Goal: Task Accomplishment & Management: Manage account settings

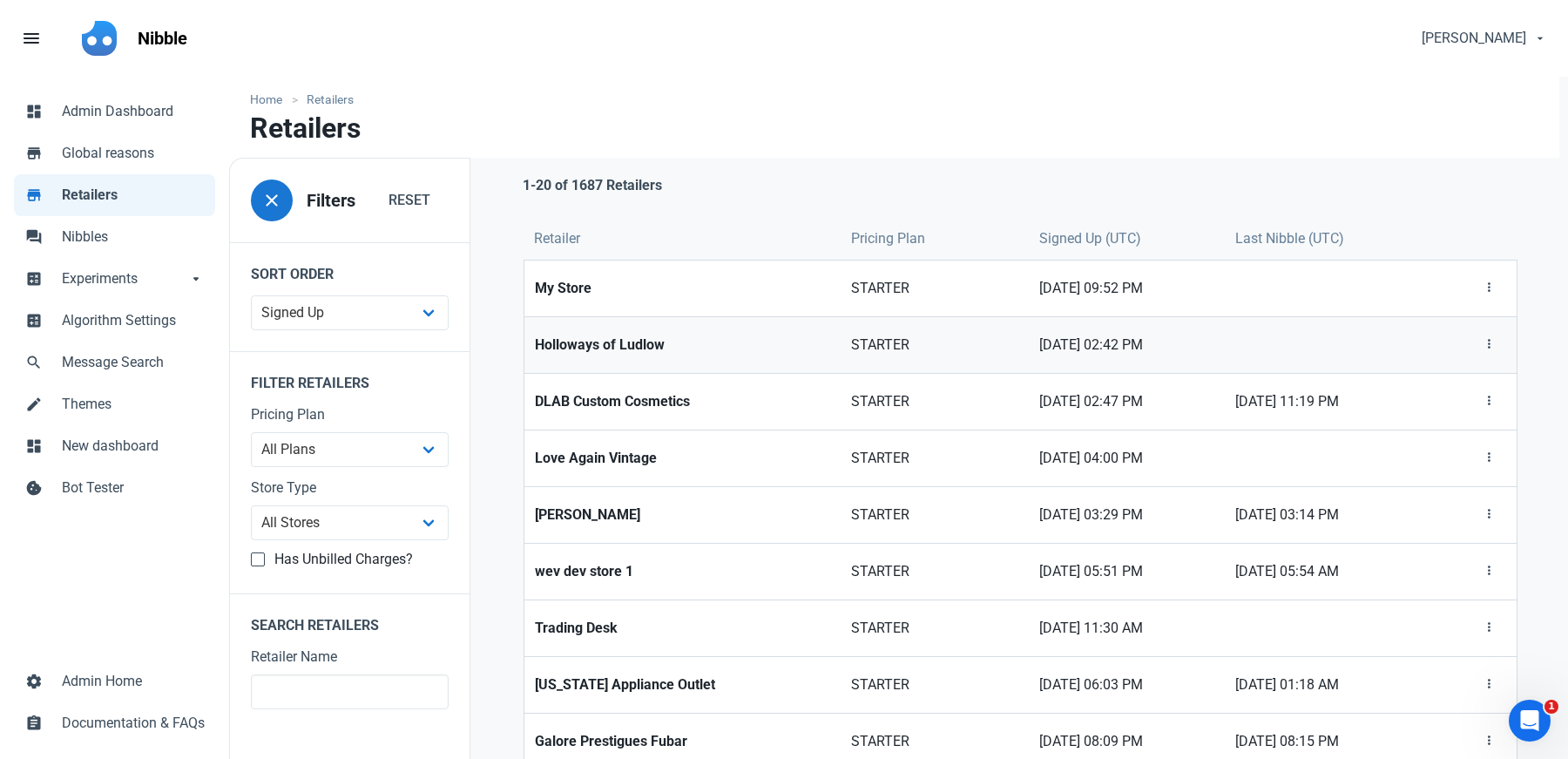
click at [602, 347] on strong "Holloways of Ludlow" at bounding box center [682, 344] width 295 height 20
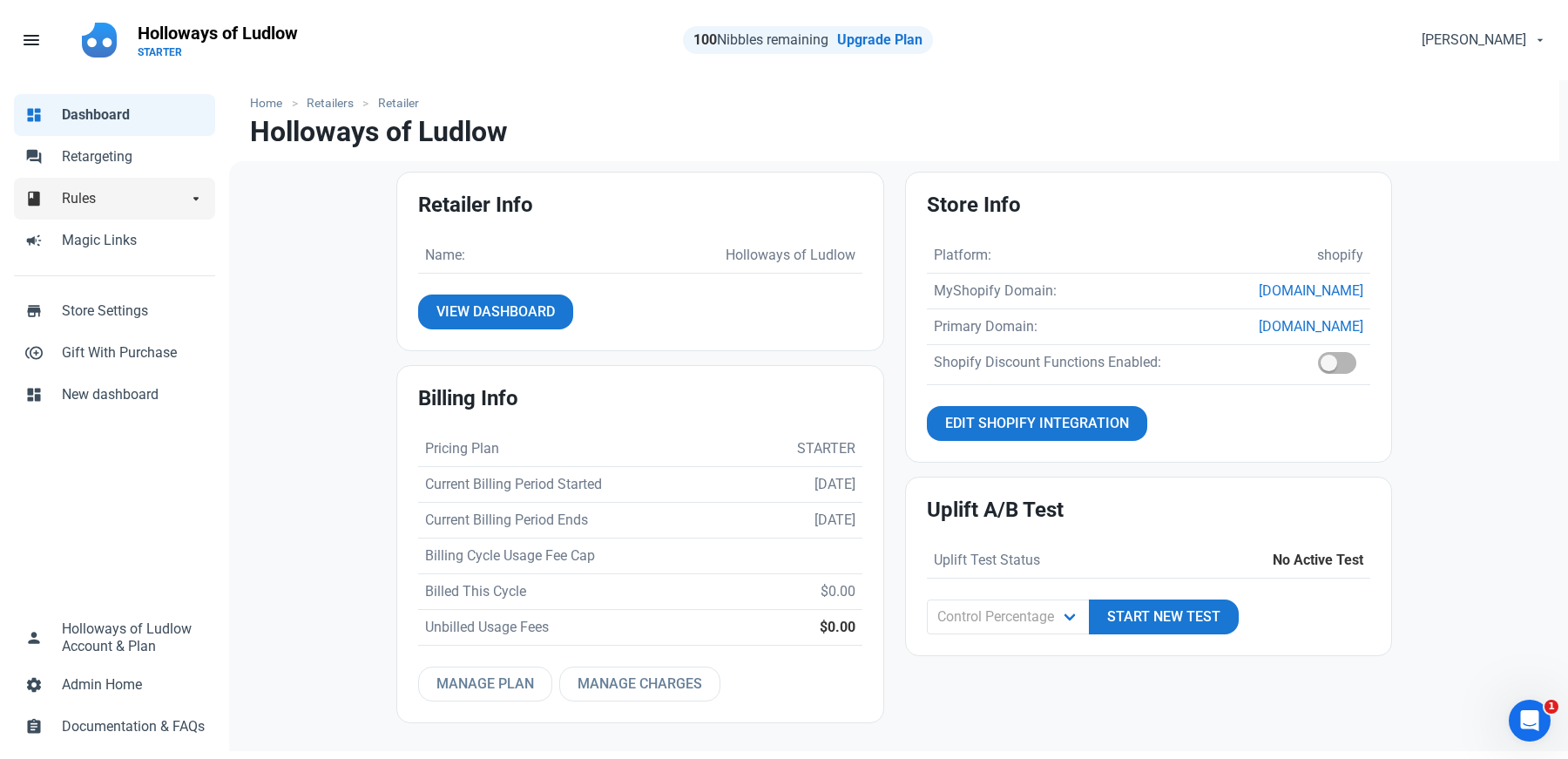
click at [79, 211] on link "book Rules arrow_drop_down" at bounding box center [115, 198] width 201 height 42
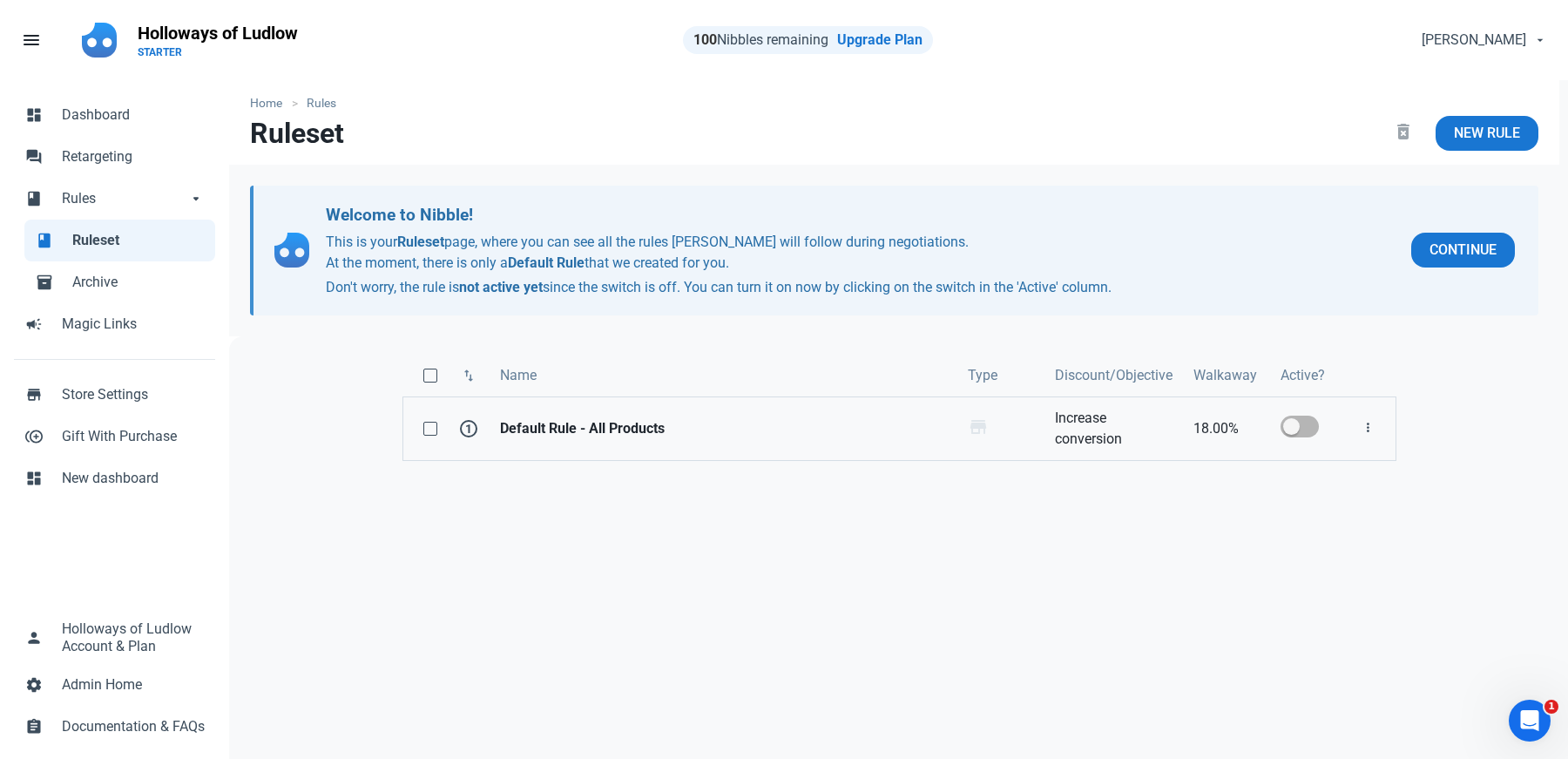
click at [732, 418] on strong "Default Rule - All Products" at bounding box center [723, 428] width 447 height 20
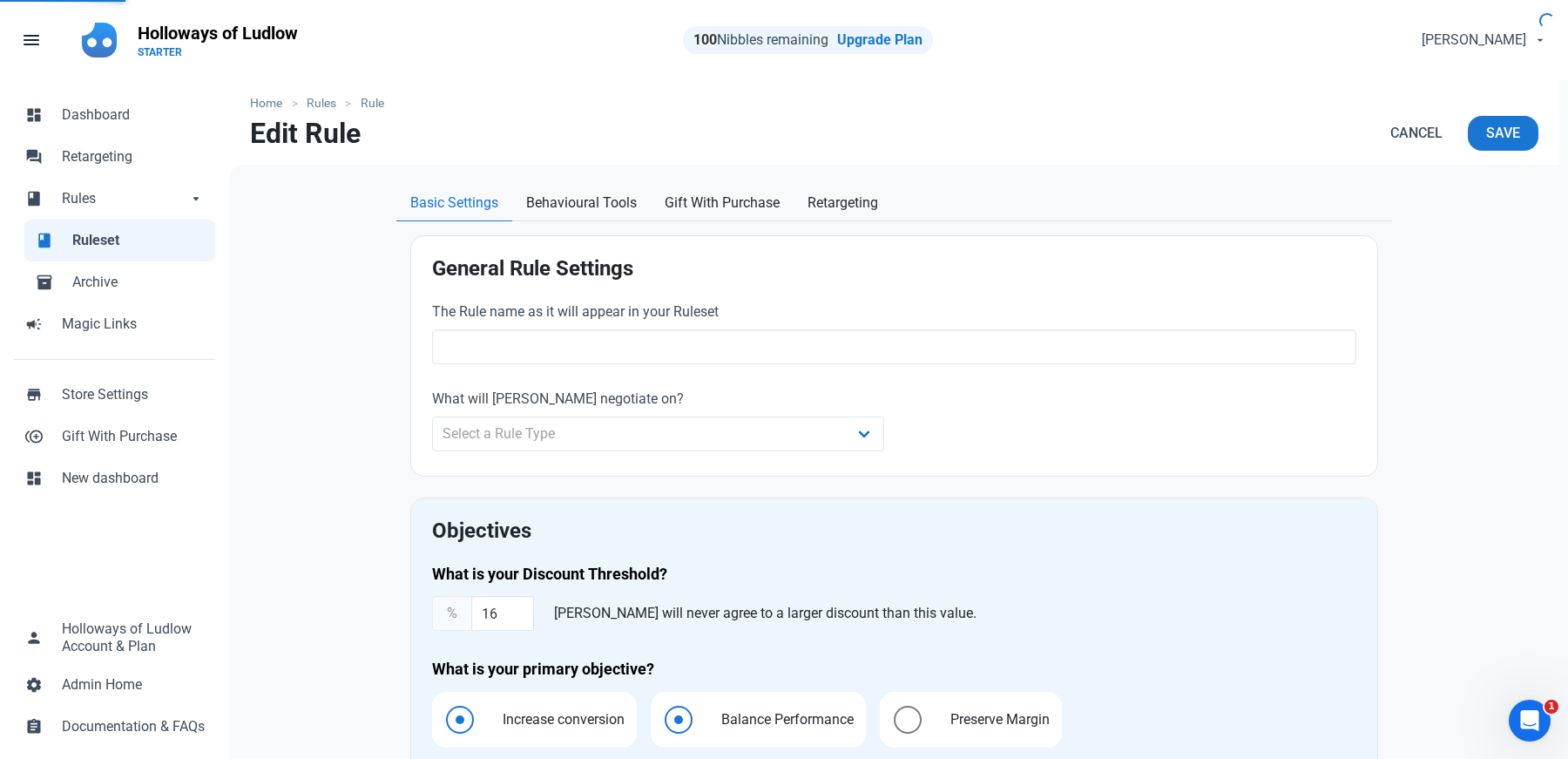
type input "Default Rule - All Products"
type input "18.00"
radio input "true"
radio input "false"
radio input "true"
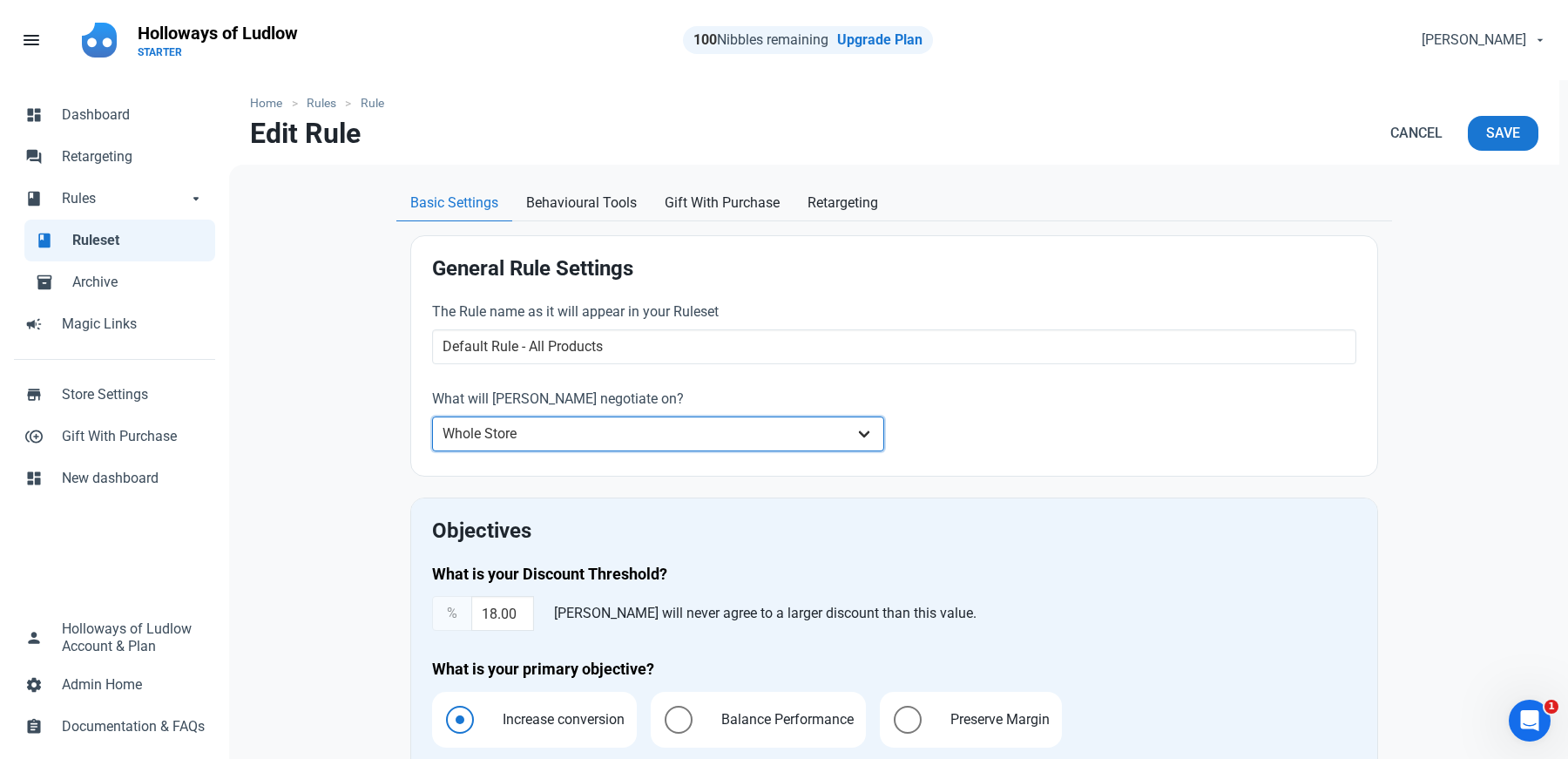
click at [606, 417] on select "Whole Store Individual Products Product Categories Cart" at bounding box center [657, 433] width 452 height 35
click at [432, 416] on select "Whole Store Individual Products Product Categories Cart" at bounding box center [657, 433] width 452 height 35
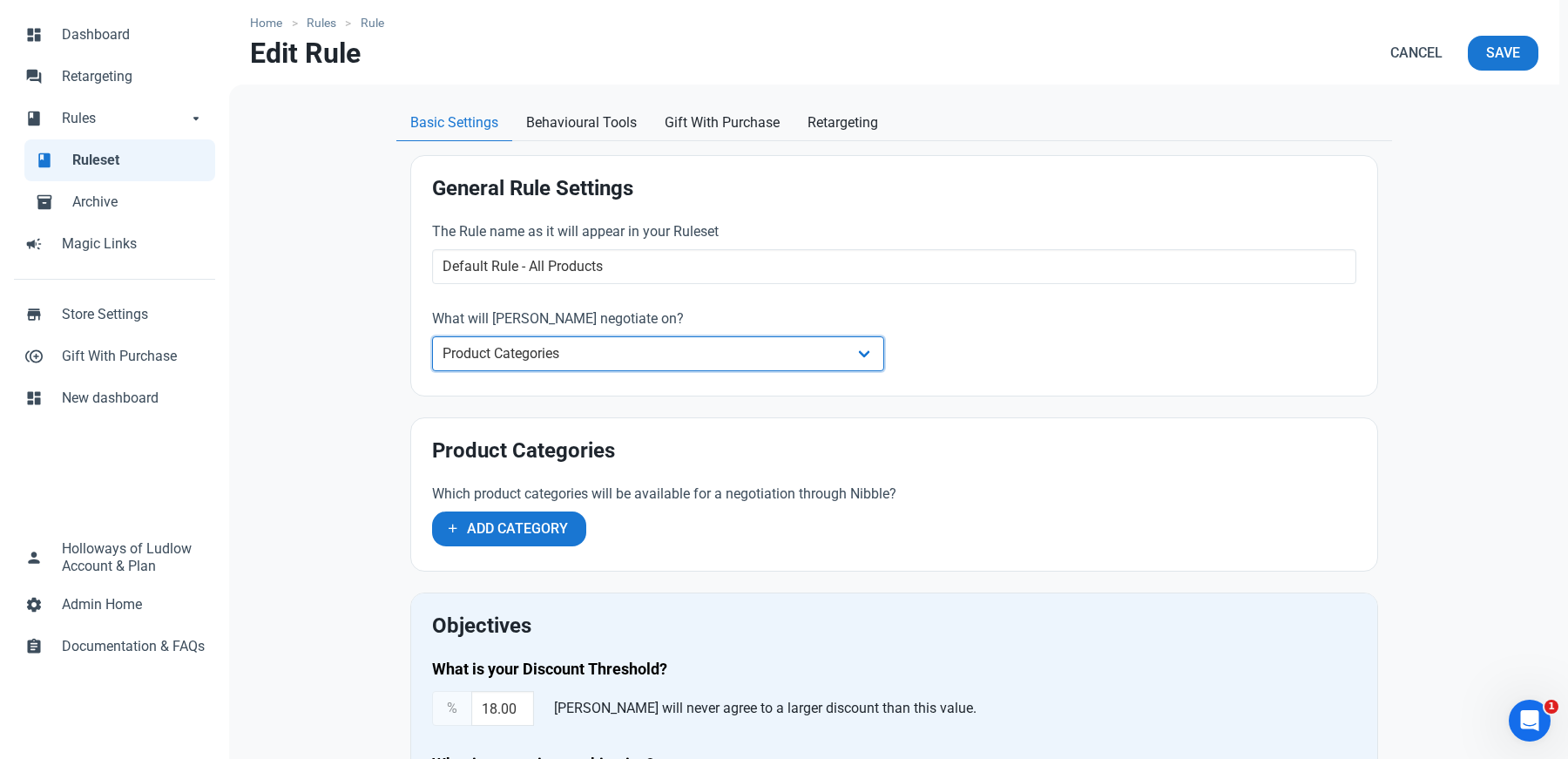
scroll to position [92, 0]
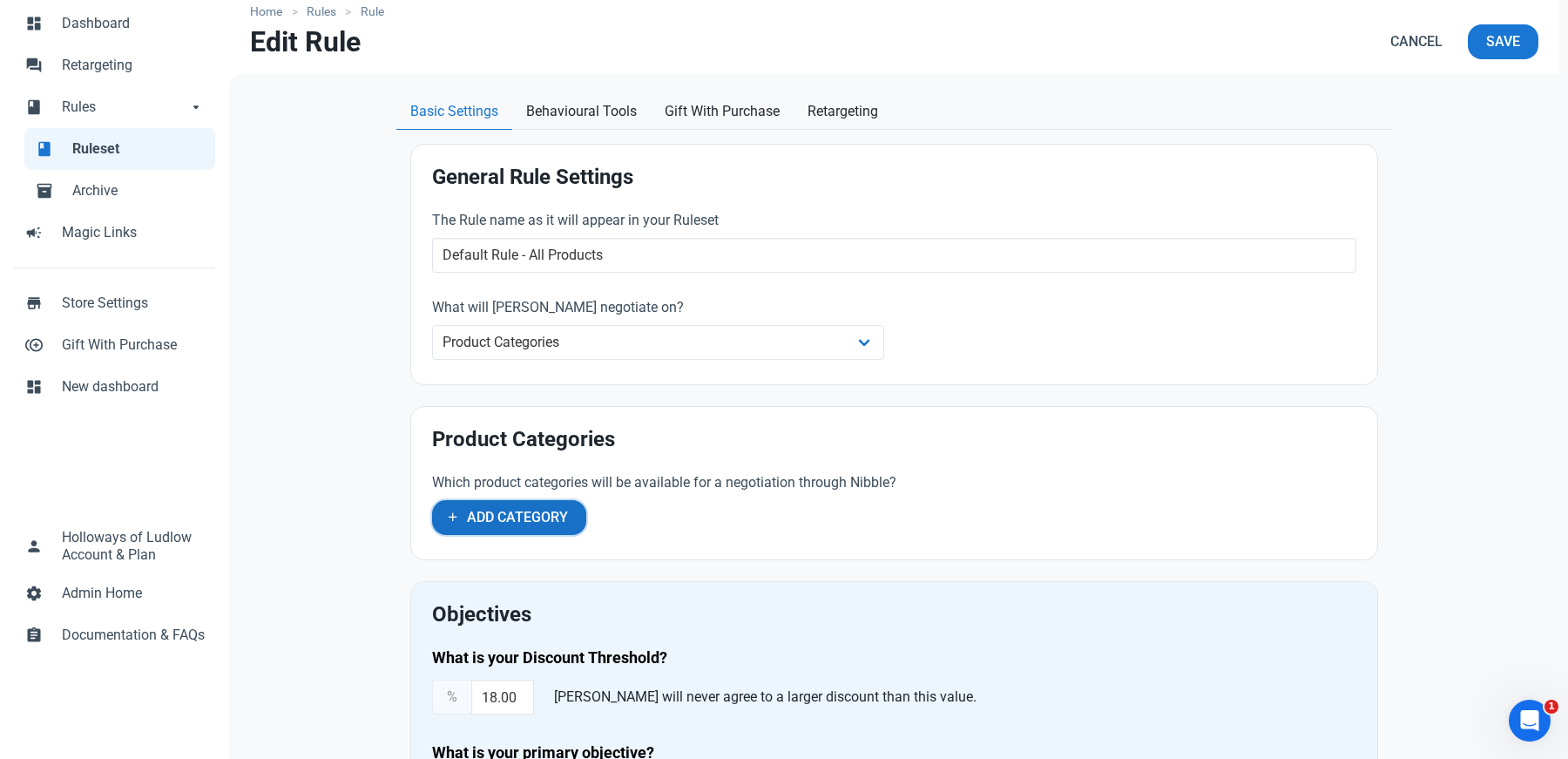
click at [542, 502] on button "Add Category" at bounding box center [509, 517] width 154 height 35
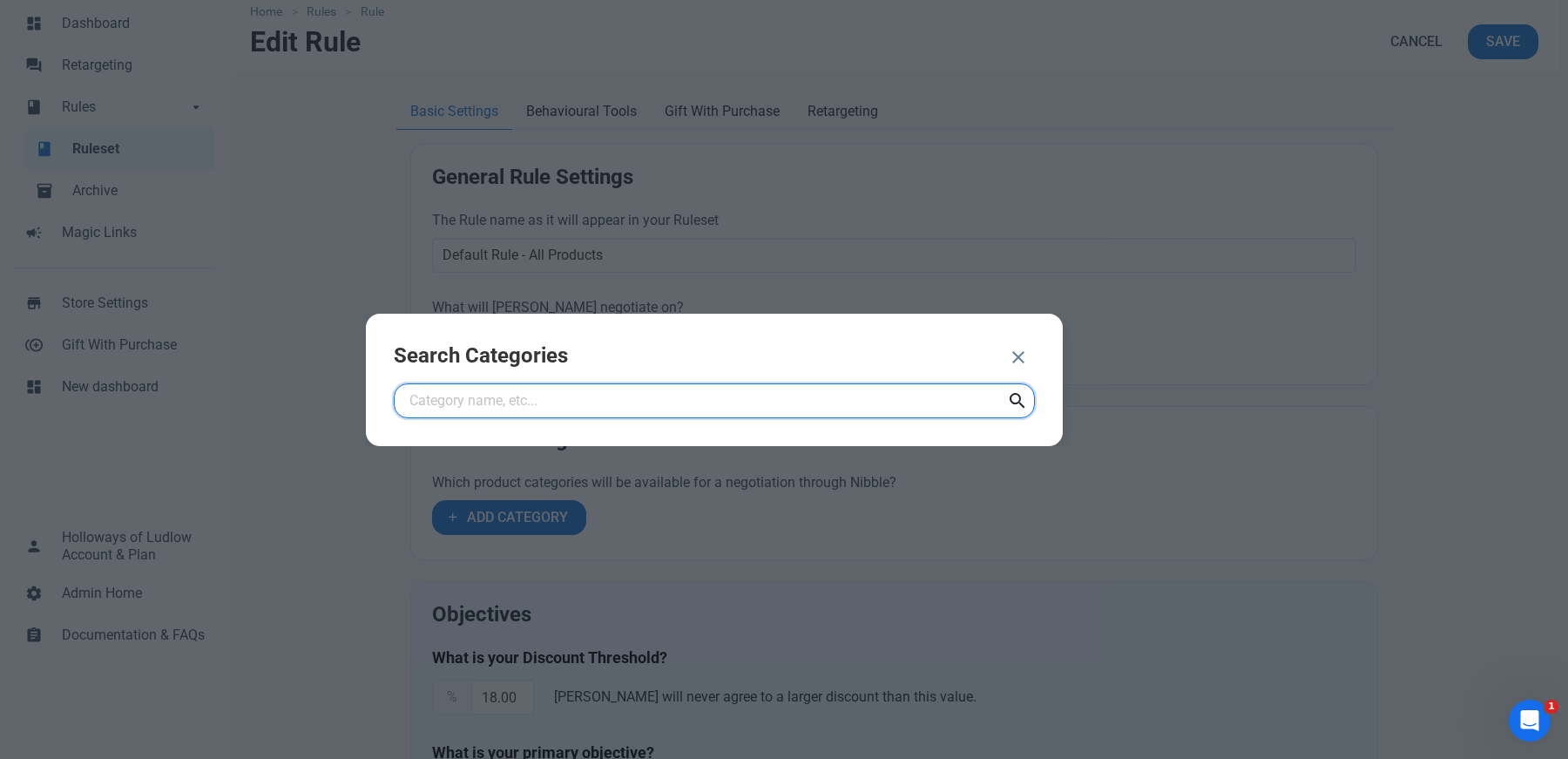
click at [731, 396] on input "text" at bounding box center [715, 400] width 641 height 35
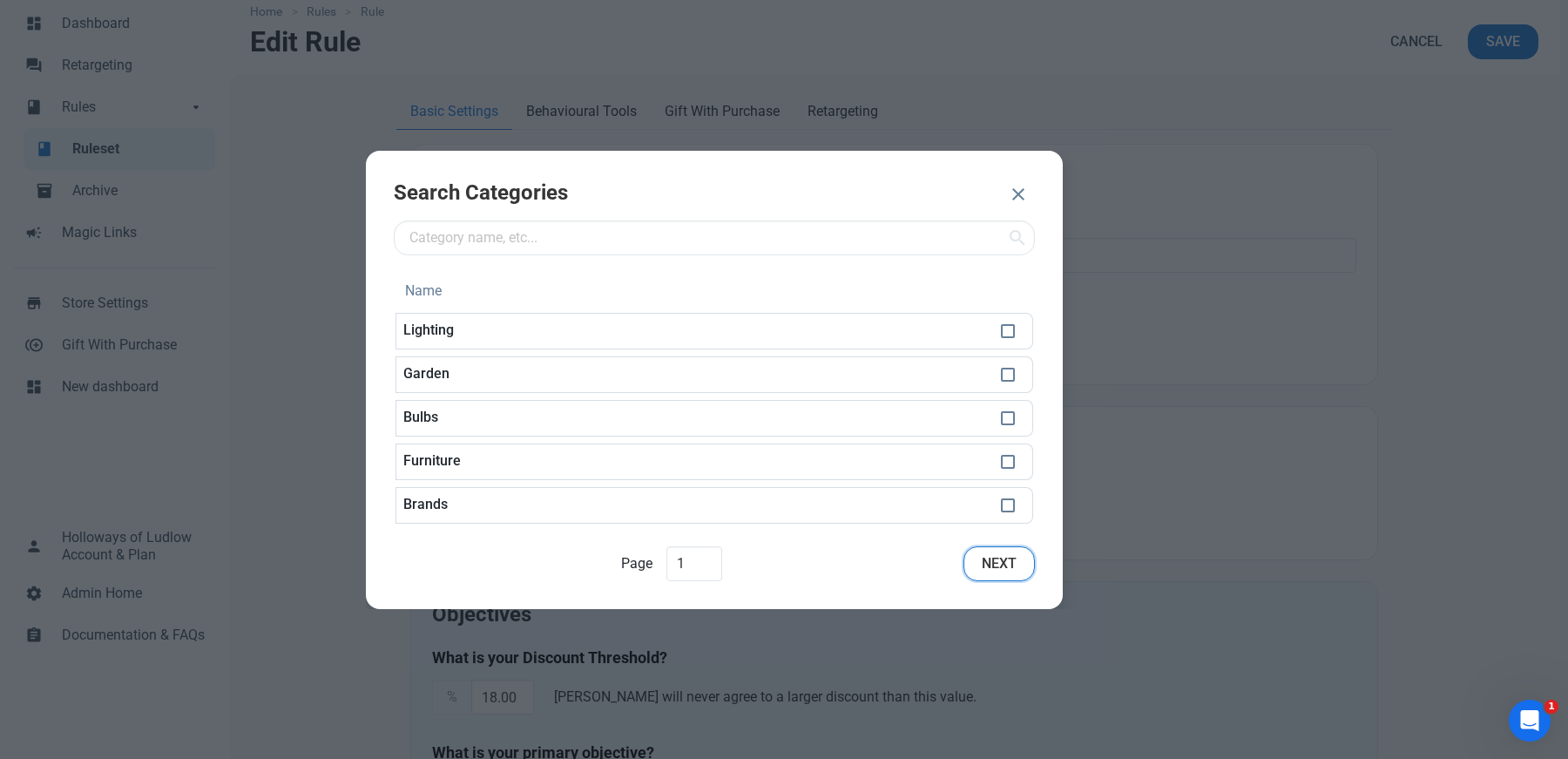
click at [984, 559] on span "Next" at bounding box center [999, 563] width 35 height 20
click at [1020, 192] on icon "button" at bounding box center [1017, 193] width 20 height 31
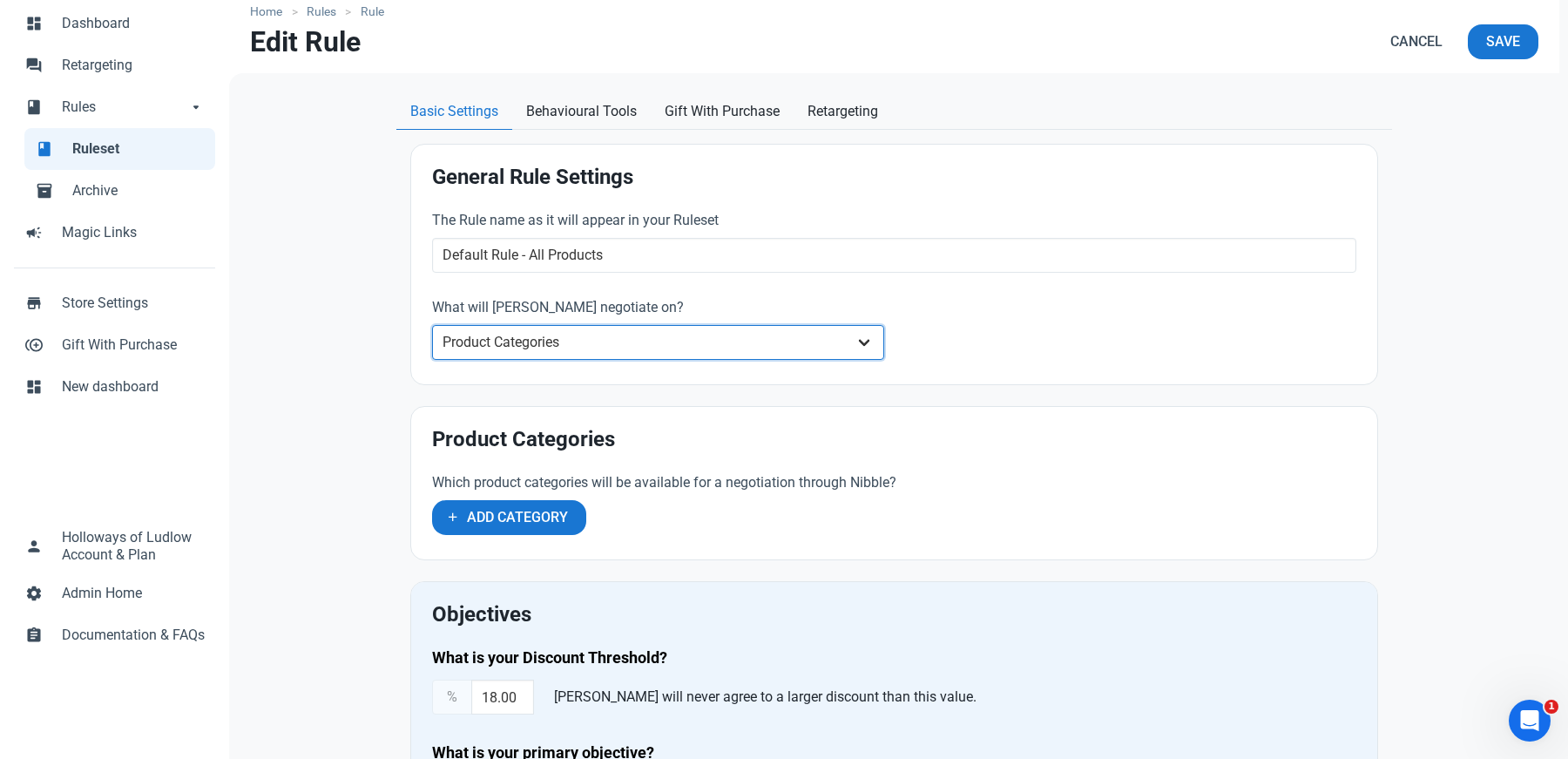
click at [608, 350] on select "Whole Store Individual Products Product Categories Cart" at bounding box center [657, 342] width 452 height 35
select select "retailer"
click at [432, 325] on select "Whole Store Individual Products Product Categories Cart" at bounding box center [657, 342] width 452 height 35
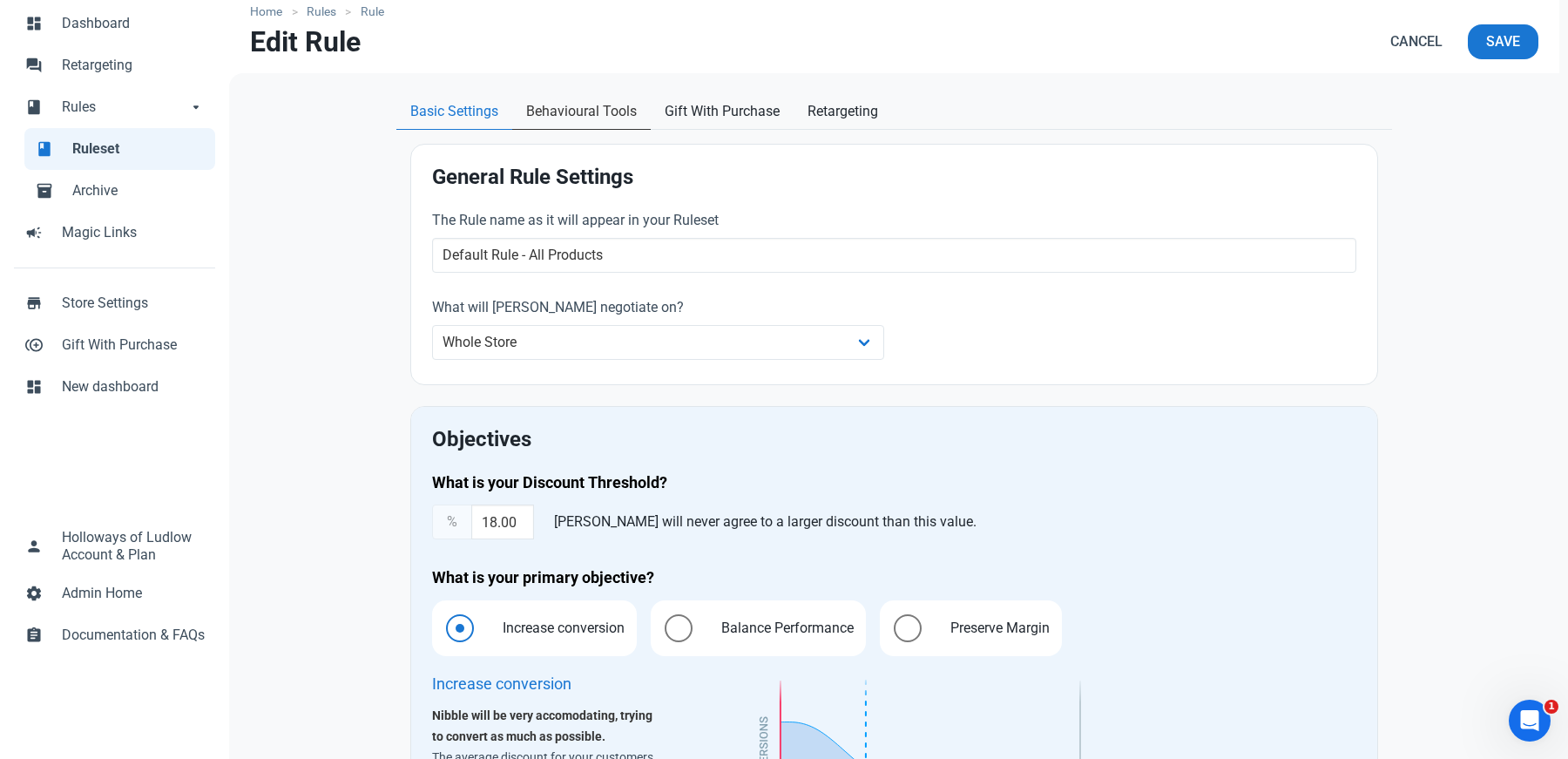
click at [582, 95] on link "Behavioural Tools" at bounding box center [581, 112] width 138 height 36
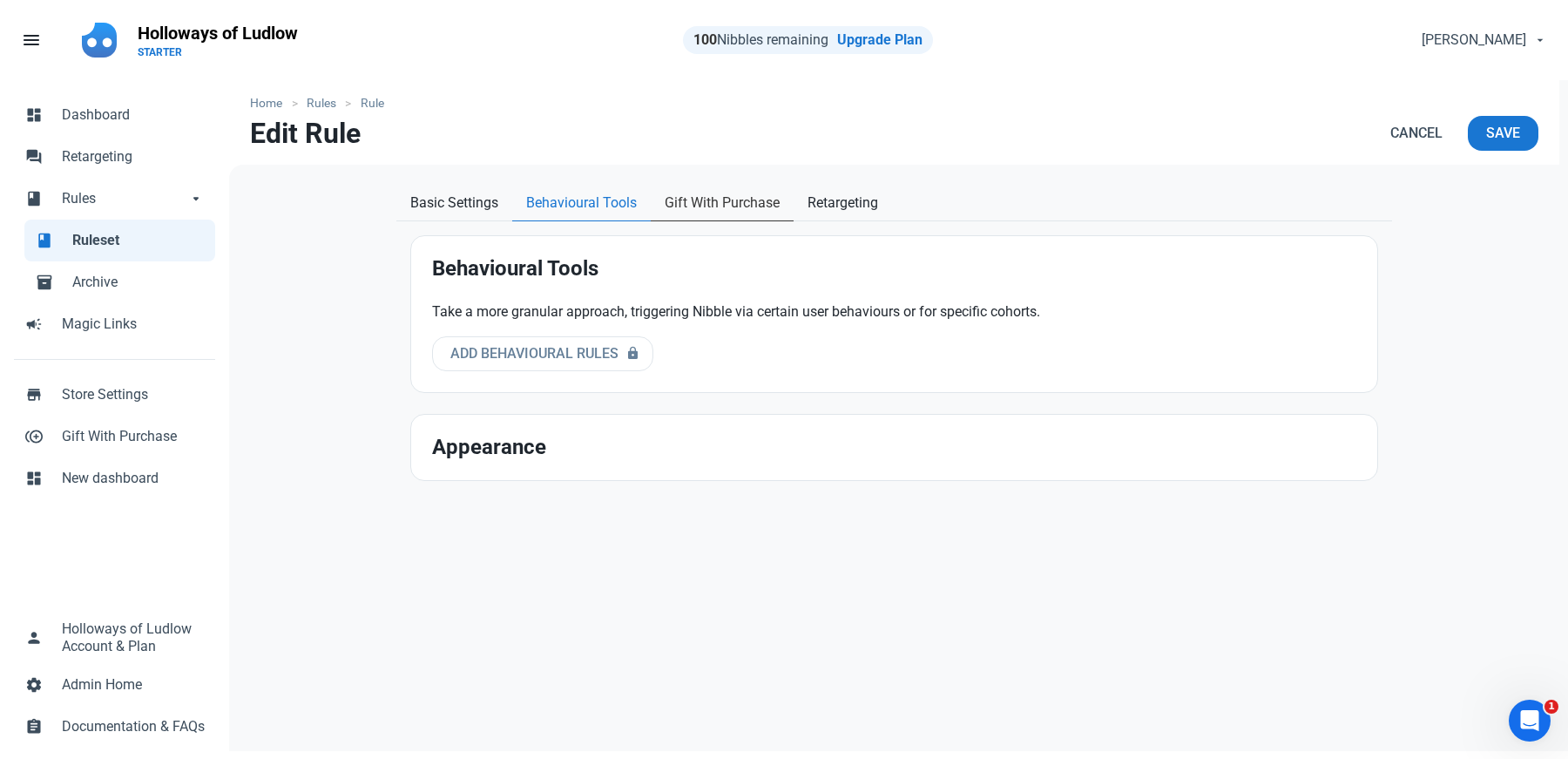
click at [725, 195] on span "Gift With Purchase" at bounding box center [722, 202] width 115 height 20
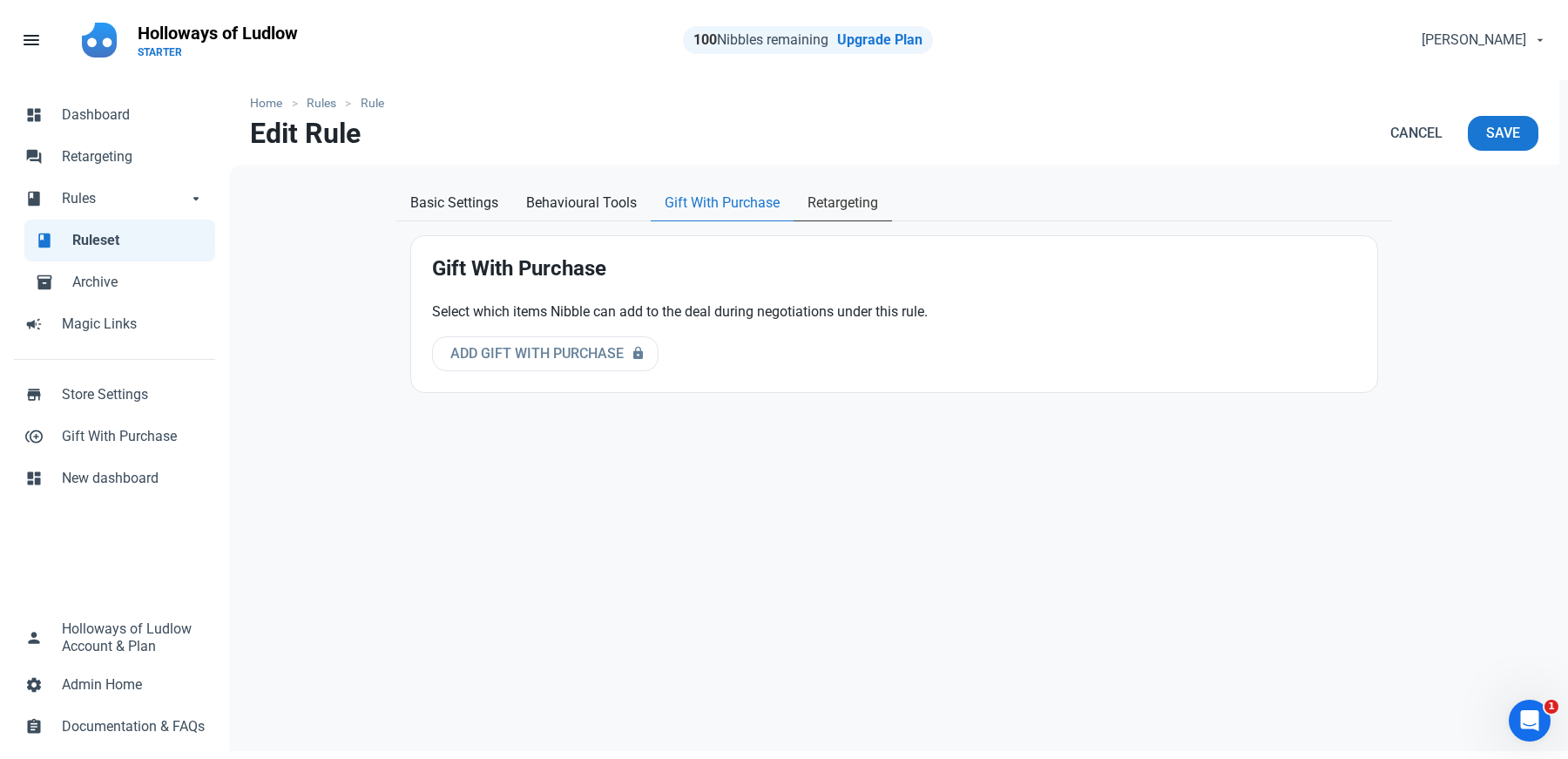
click at [822, 204] on span "Retargeting" at bounding box center [842, 202] width 70 height 20
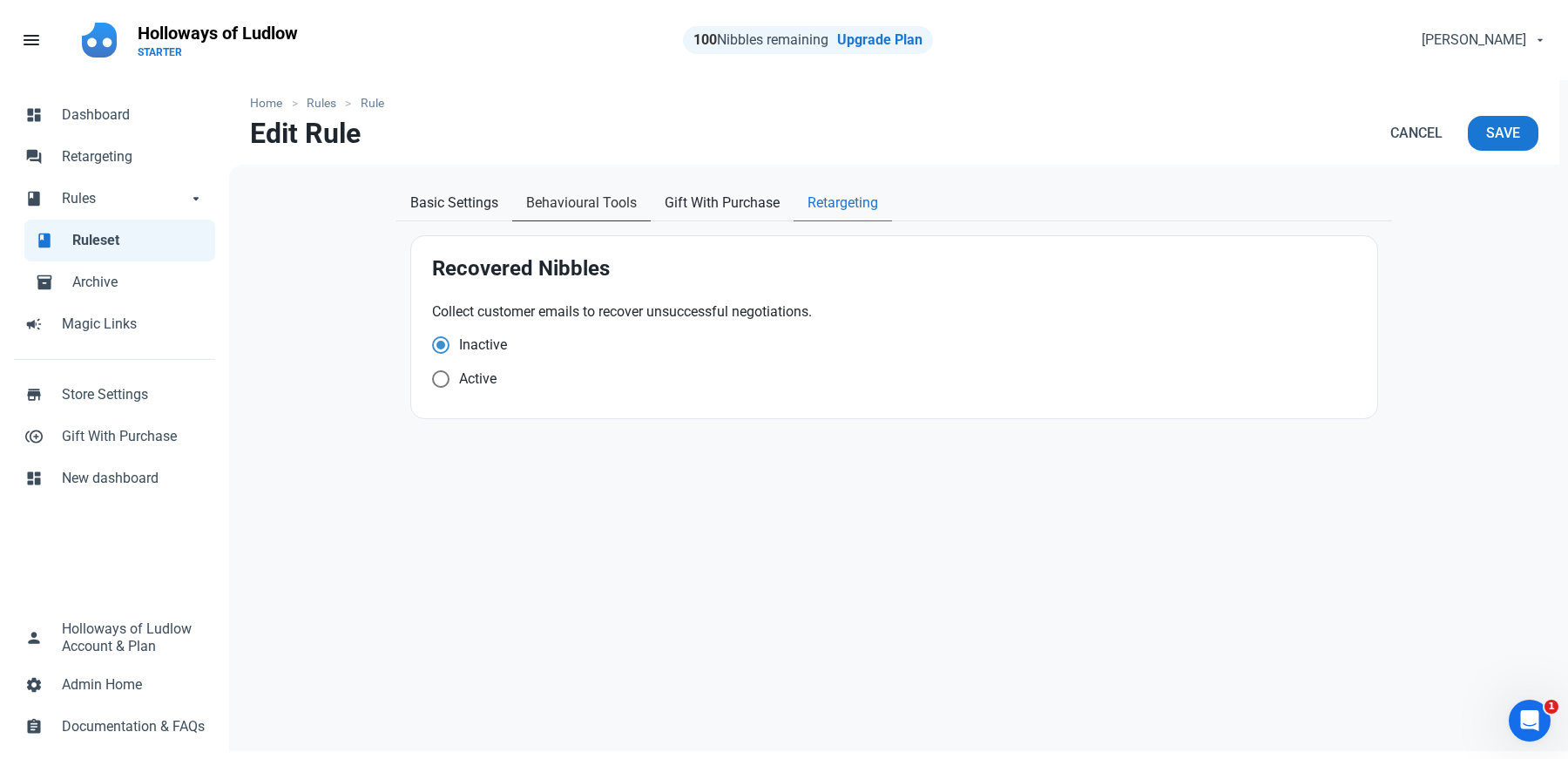
click at [606, 206] on span "Behavioural Tools" at bounding box center [582, 202] width 110 height 20
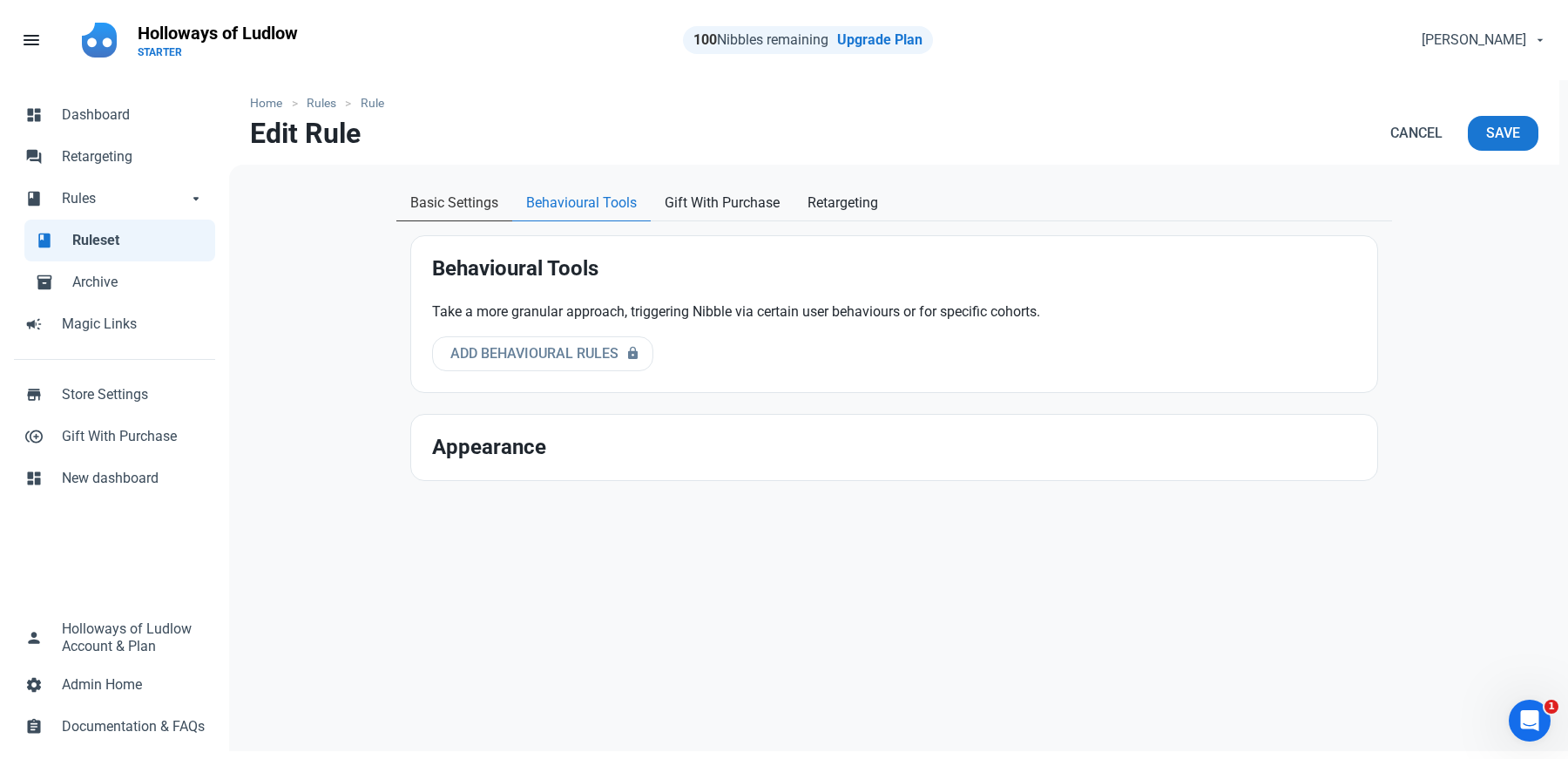
click at [475, 208] on span "Basic Settings" at bounding box center [454, 202] width 88 height 20
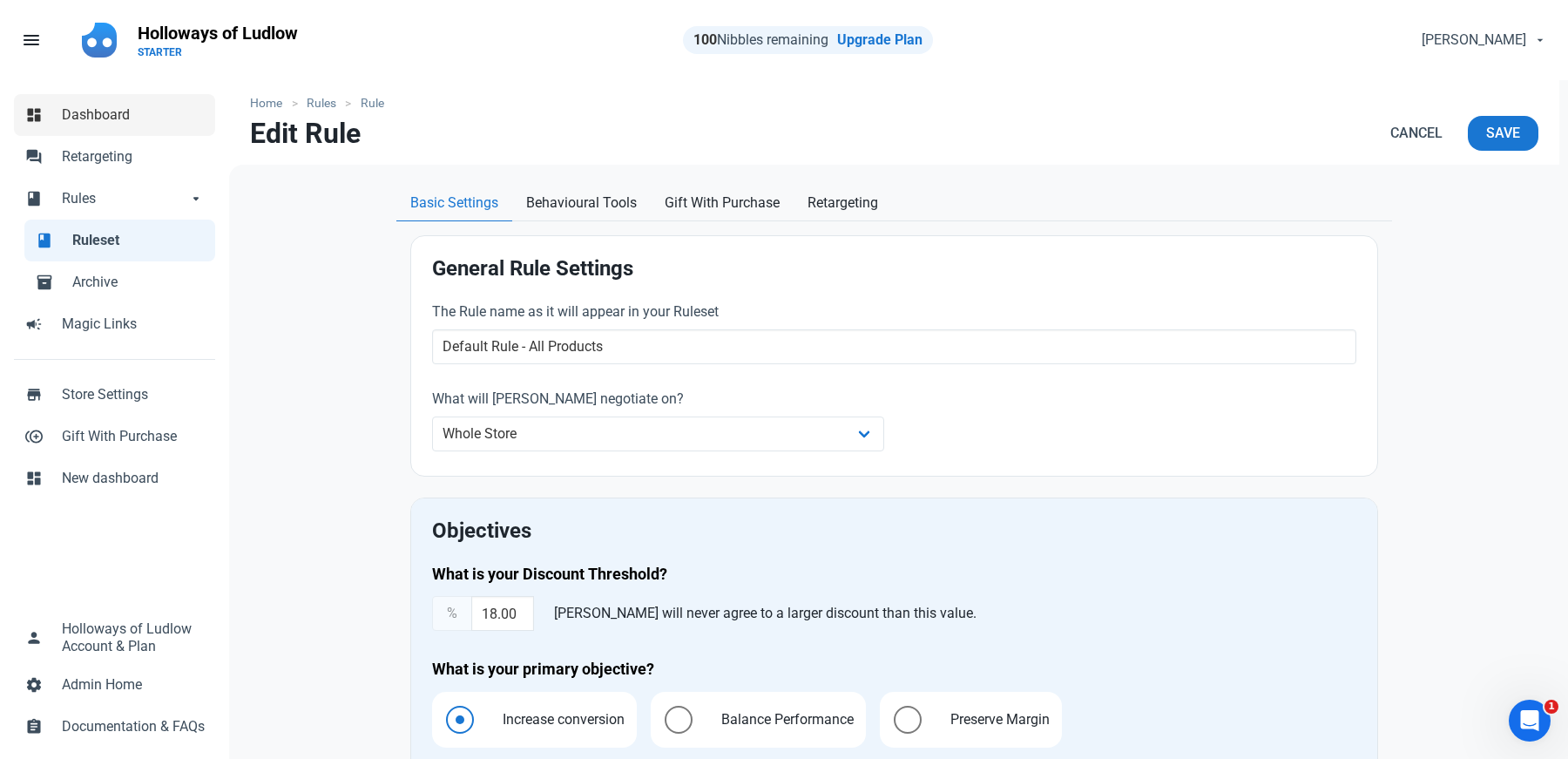
click at [64, 125] on span "Dashboard" at bounding box center [133, 114] width 143 height 20
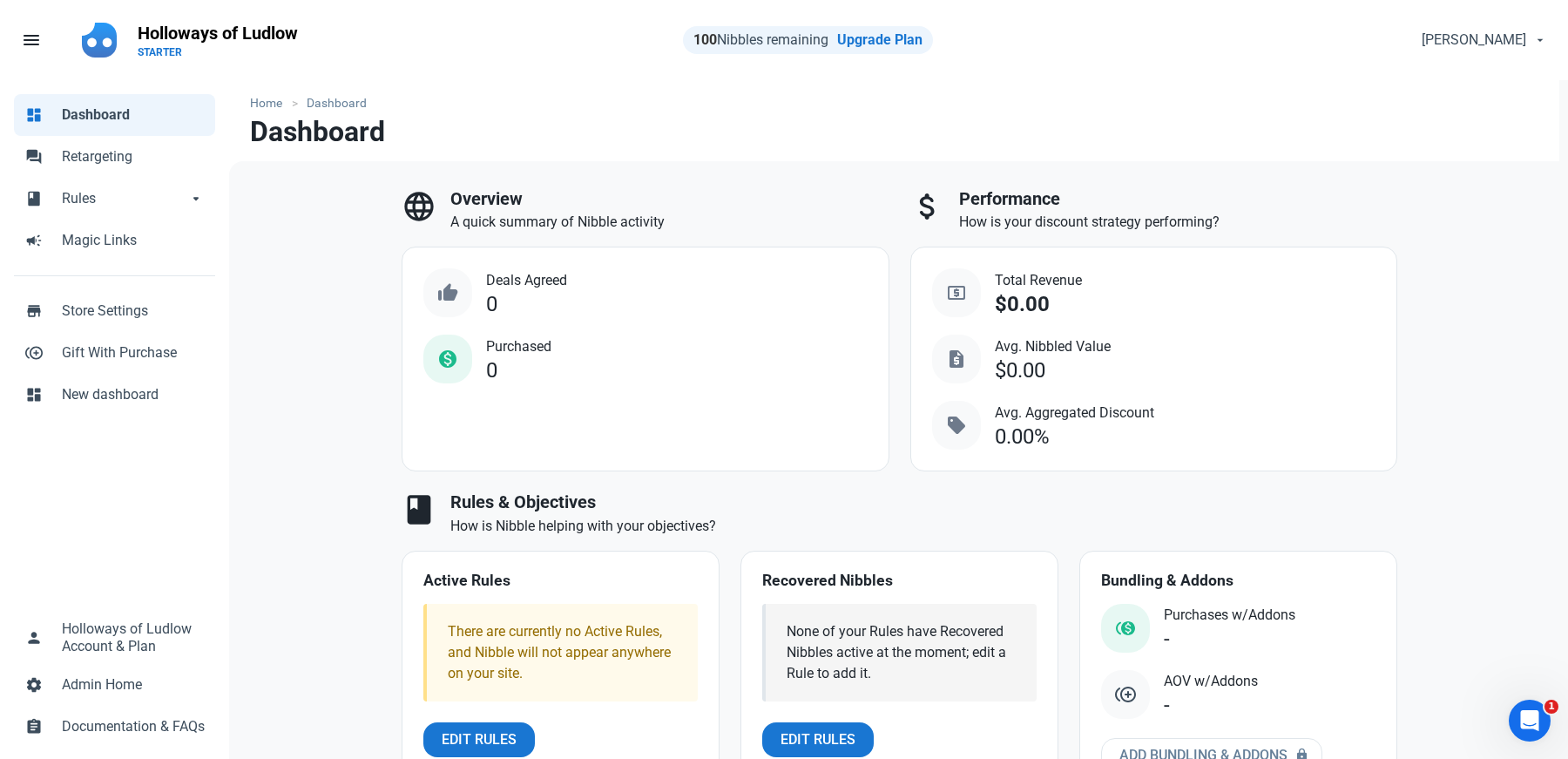
click at [321, 389] on div "language Overview A quick summary of Nibble activity thumb_up Deals Agreed 0 mo…" at bounding box center [899, 507] width 1341 height 692
select select "7d"
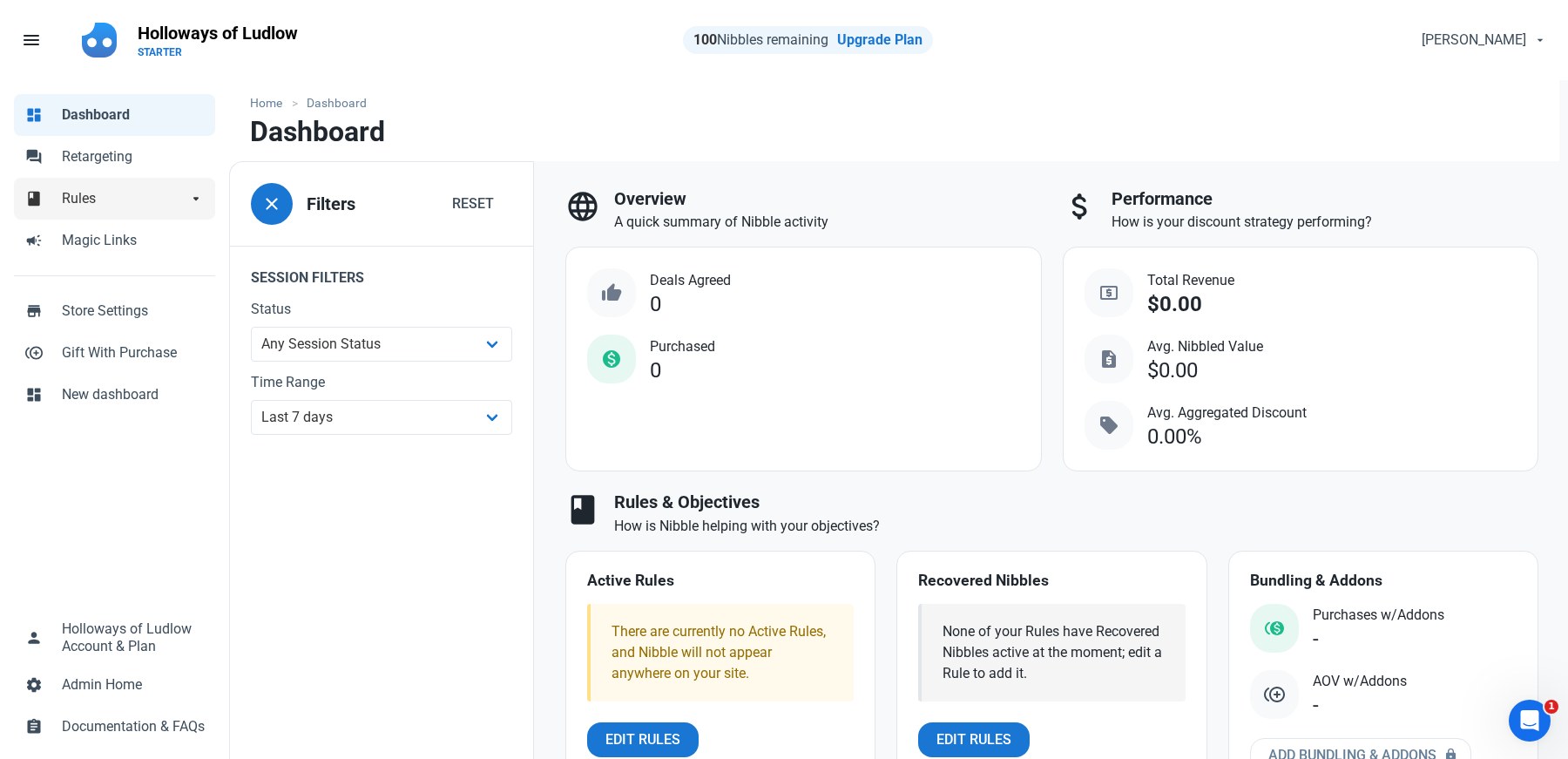
click at [102, 209] on link "book Rules arrow_drop_down" at bounding box center [115, 198] width 201 height 42
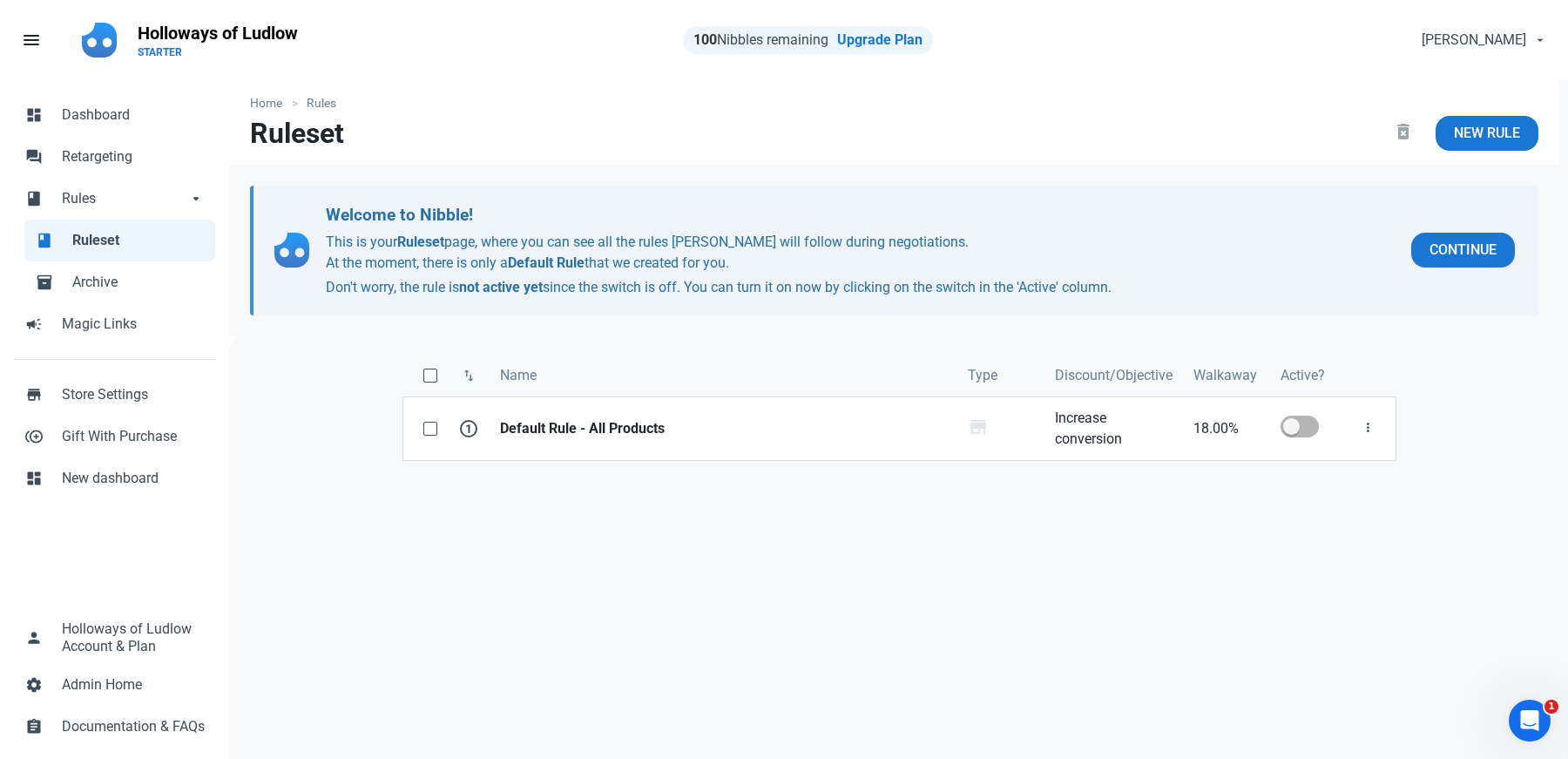
click at [801, 525] on div "swap_vert Name Type Discount/Objective Walkaway Active? 1 Default Rule - All Pr…" at bounding box center [899, 631] width 1341 height 590
click at [106, 669] on link "settings Admin Home" at bounding box center [115, 684] width 201 height 42
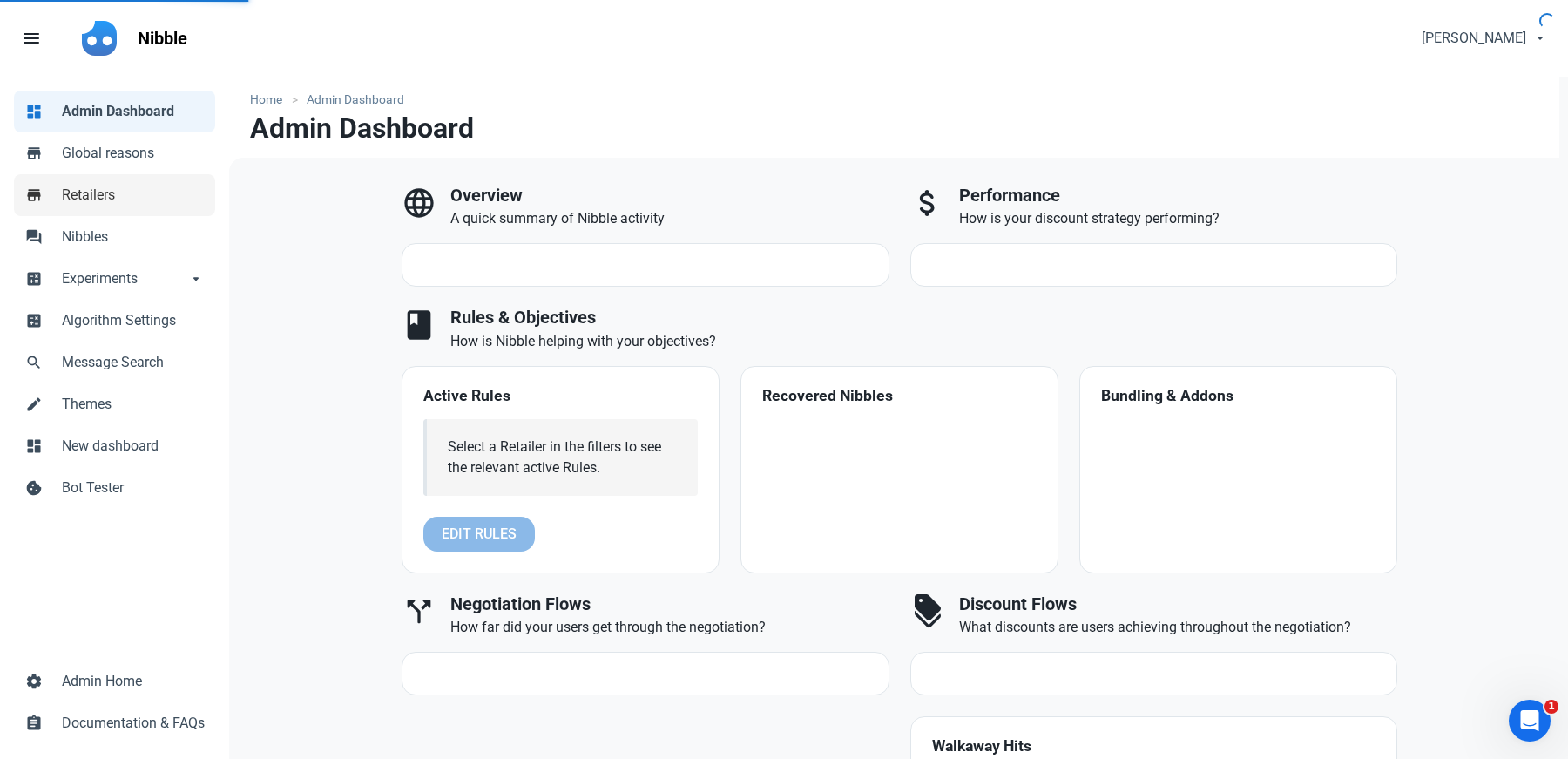
select select "7d"
select select "3"
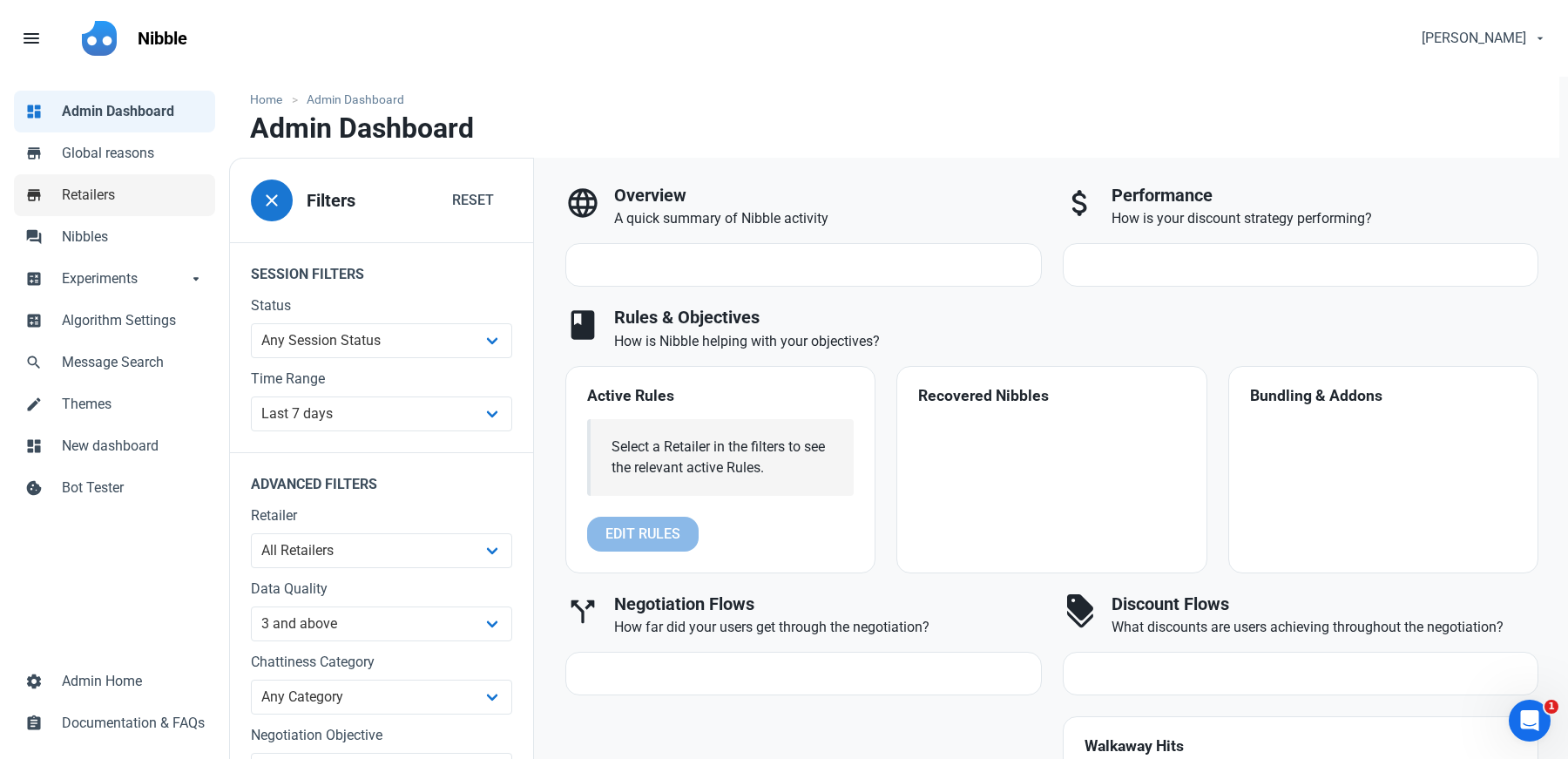
click at [103, 185] on span "Retailers" at bounding box center [133, 194] width 143 height 20
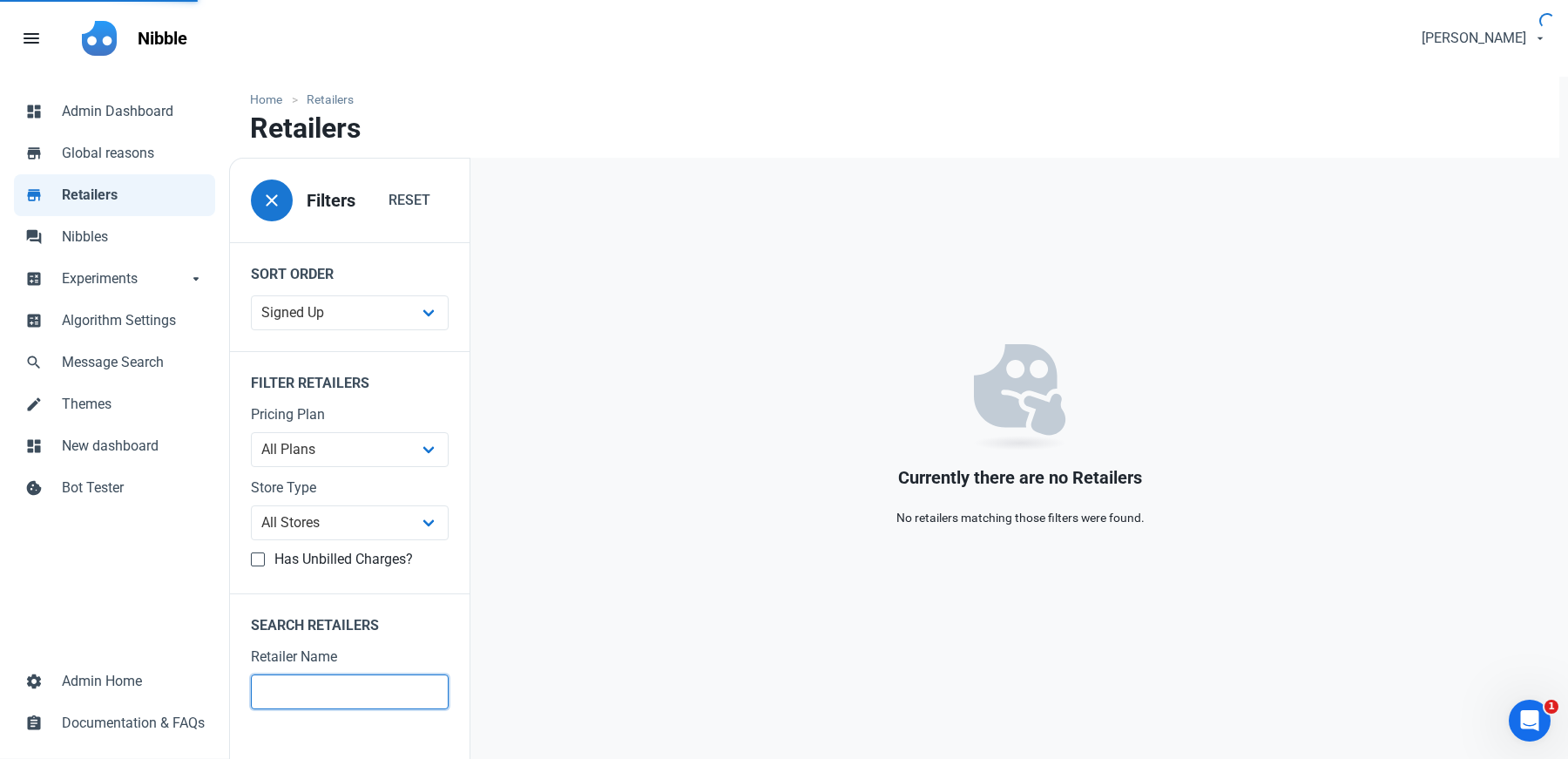
click at [315, 680] on input "text" at bounding box center [350, 691] width 198 height 35
type input "white"
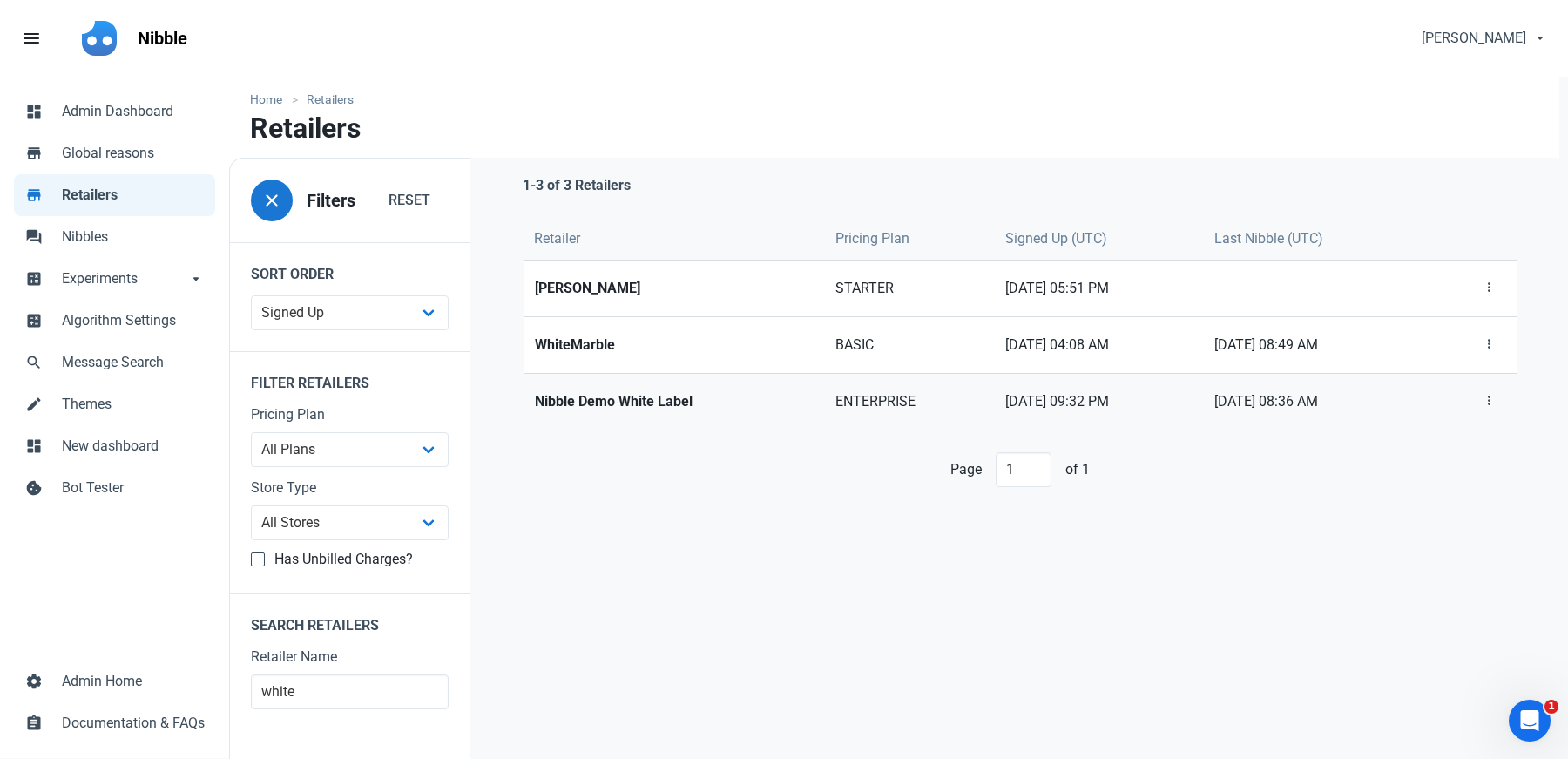
click at [700, 396] on strong "Nibble Demo White Label" at bounding box center [674, 401] width 280 height 20
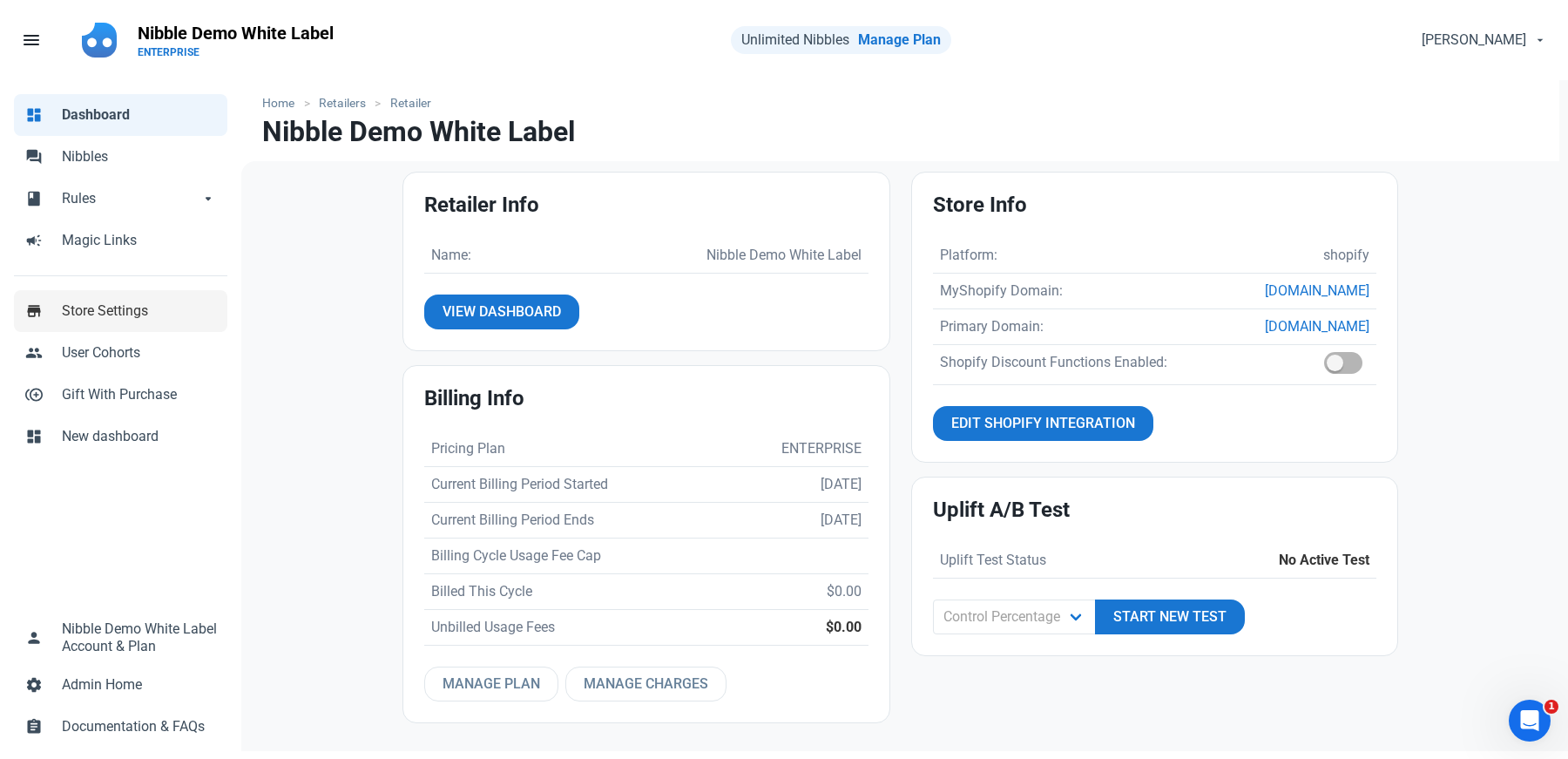
click at [93, 320] on span "Store Settings" at bounding box center [139, 310] width 155 height 20
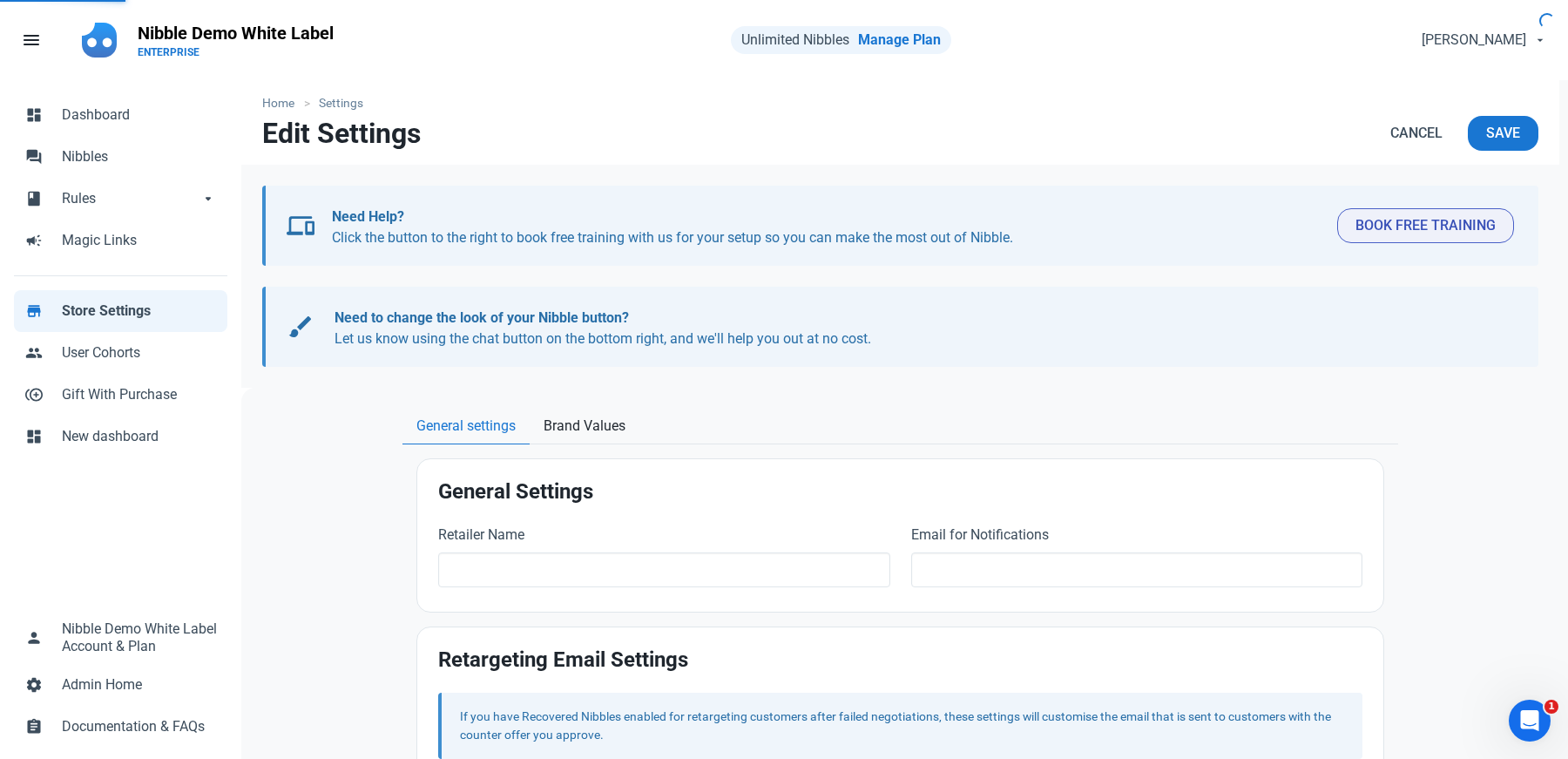
type input "Nibble Demo White Label"
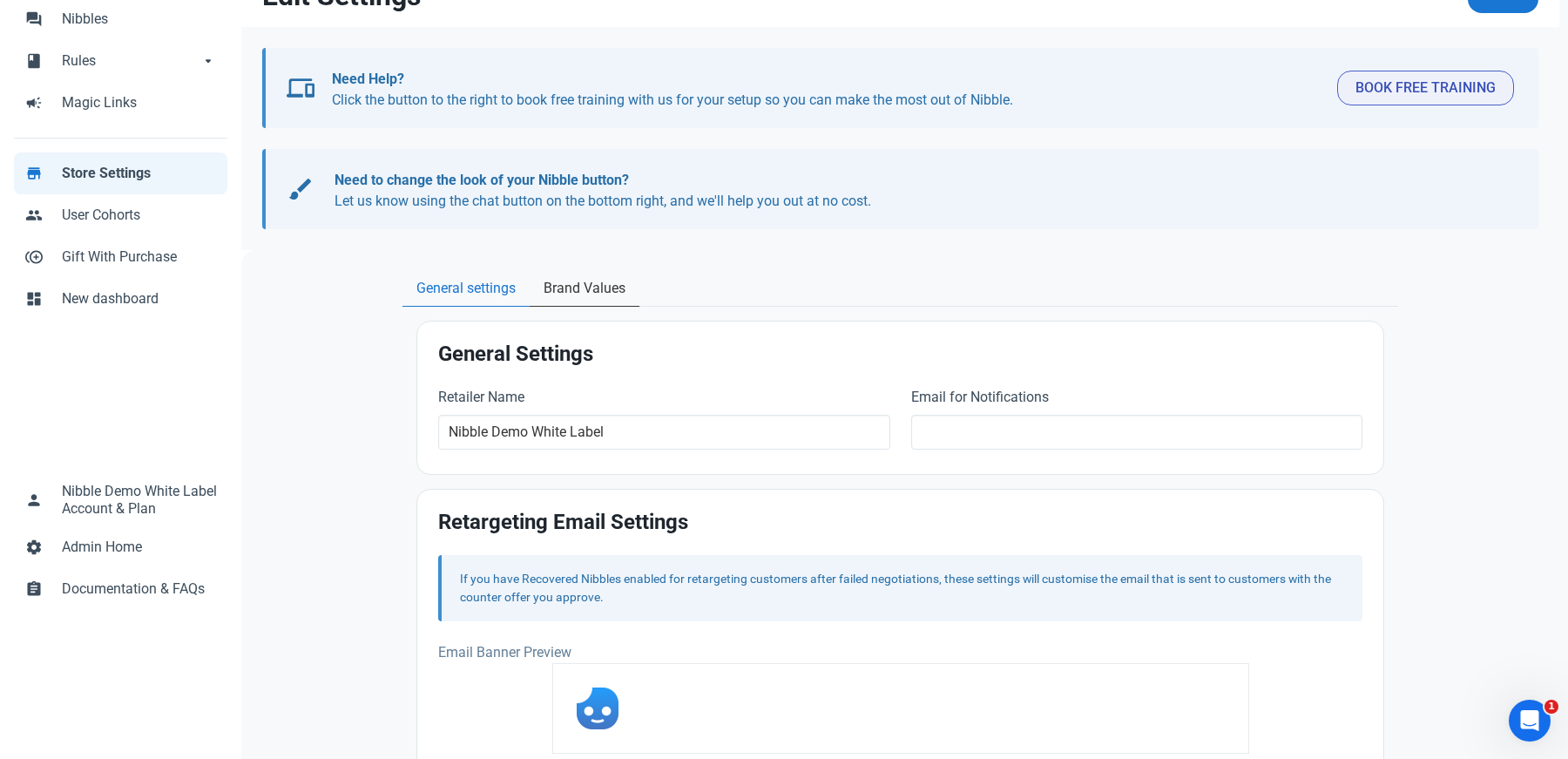
scroll to position [168, 0]
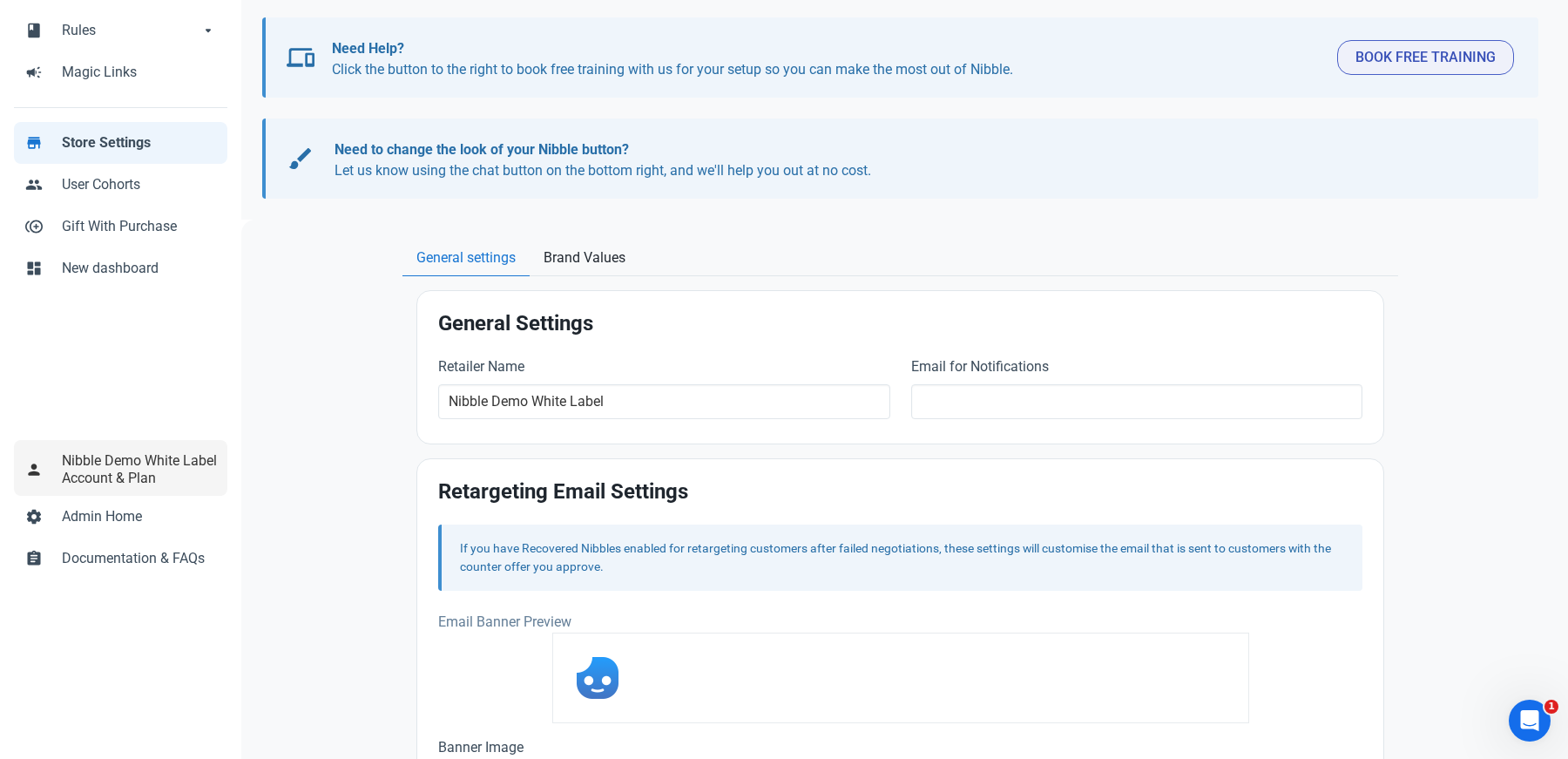
click at [107, 456] on span "Nibble Demo White Label" at bounding box center [139, 460] width 155 height 20
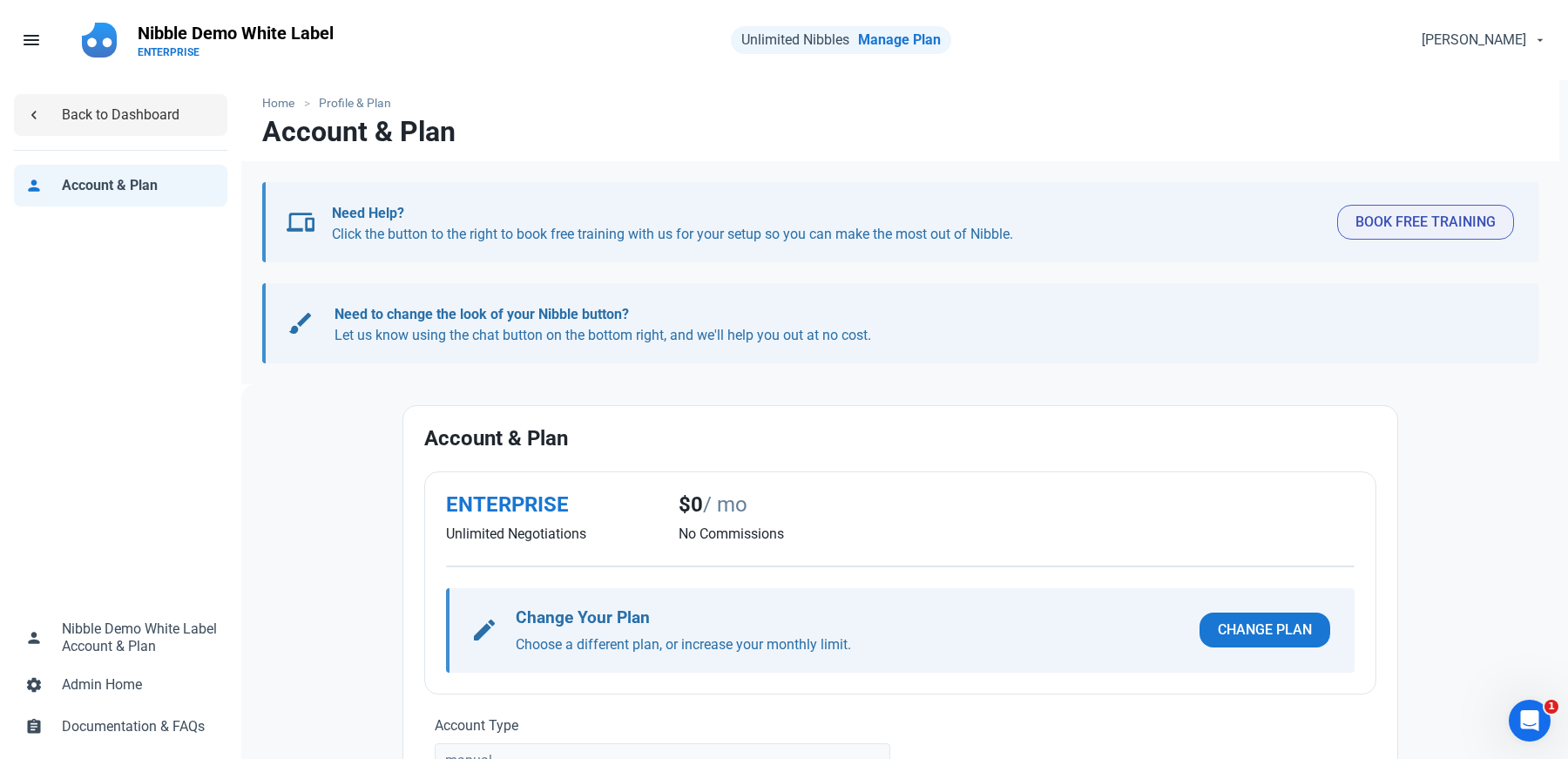
click at [36, 119] on span "chevron_left" at bounding box center [34, 113] width 18 height 18
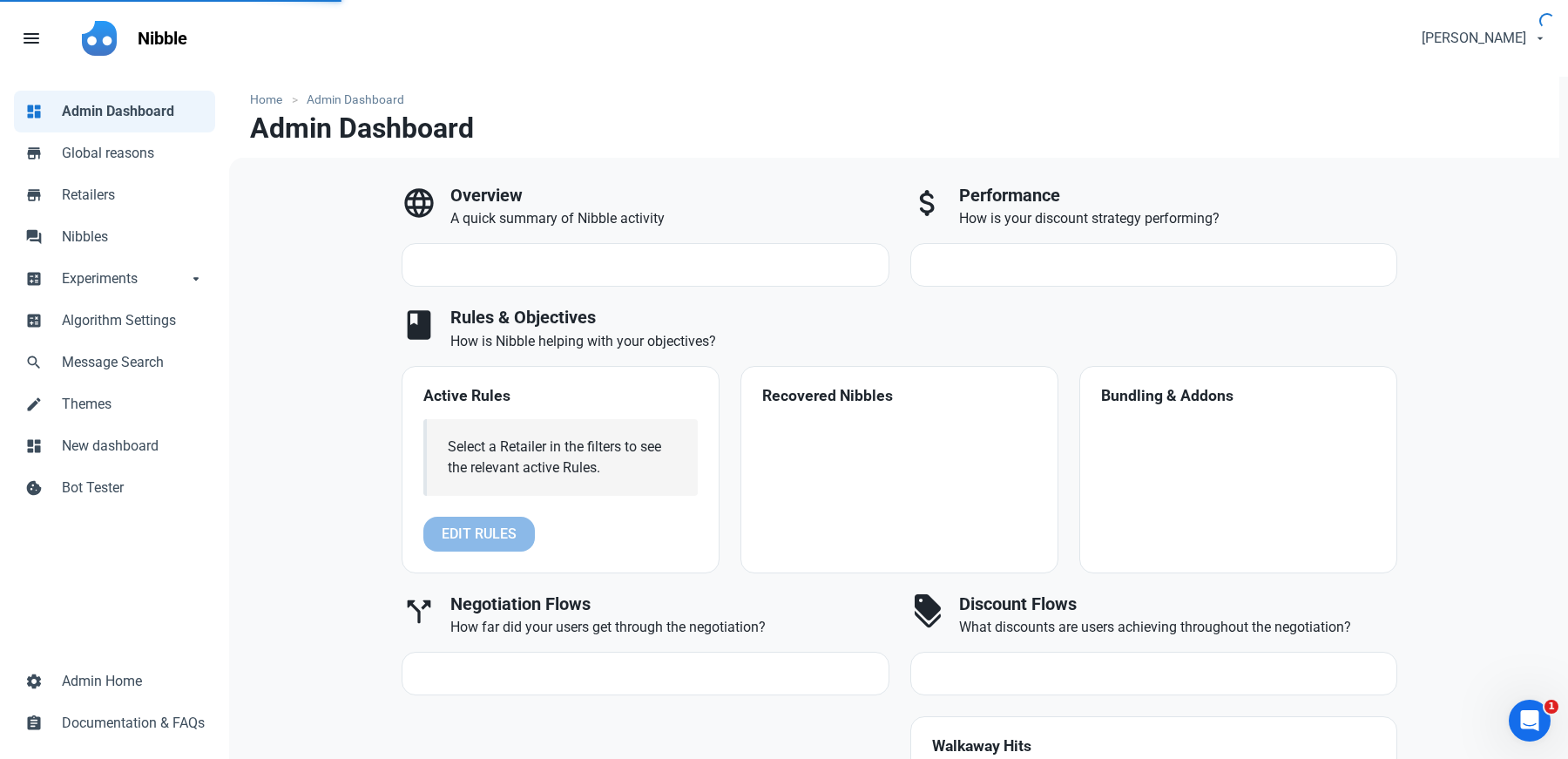
select select "7d"
select select "3"
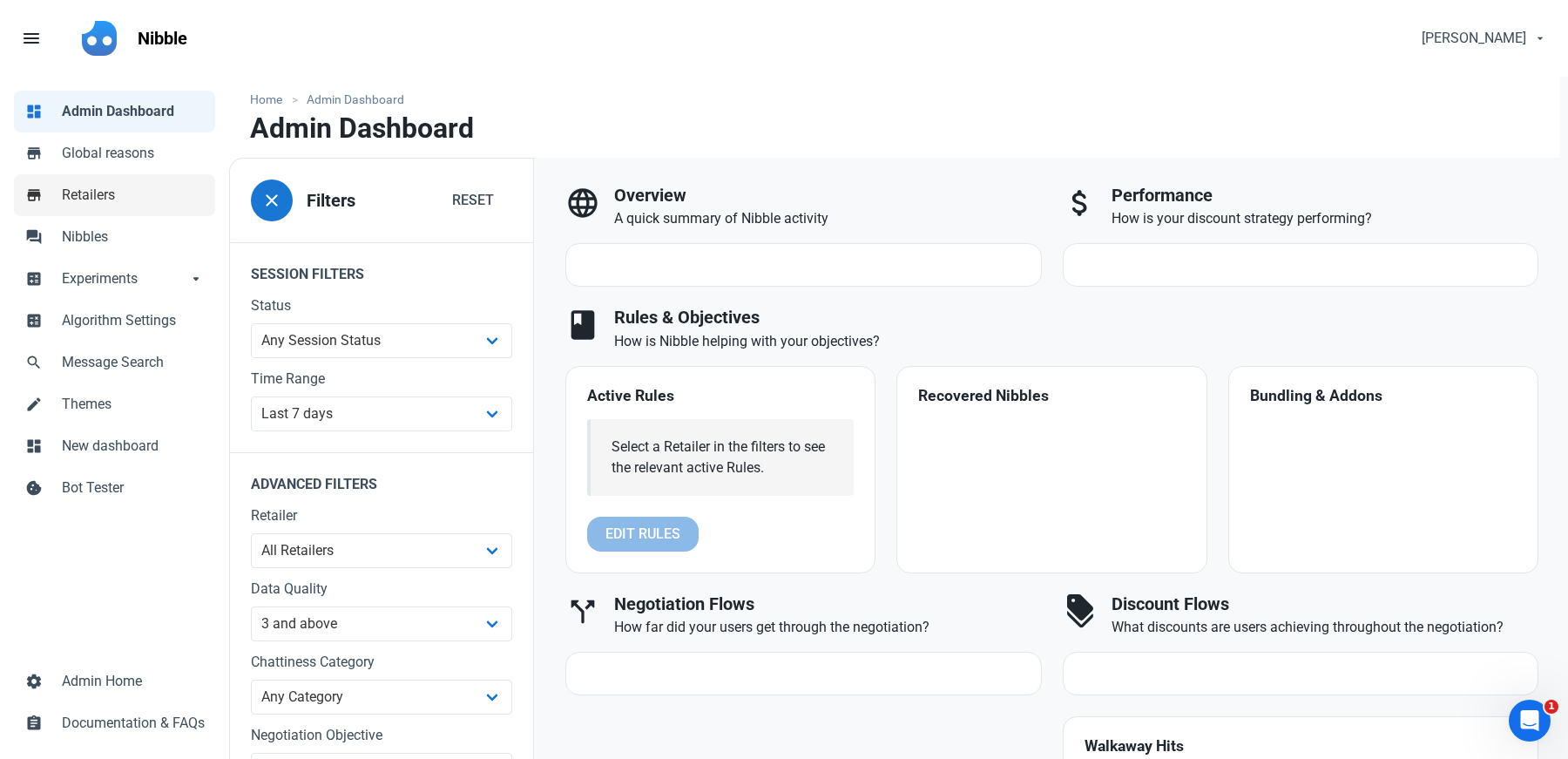
click at [107, 189] on span "Retailers" at bounding box center [133, 194] width 143 height 20
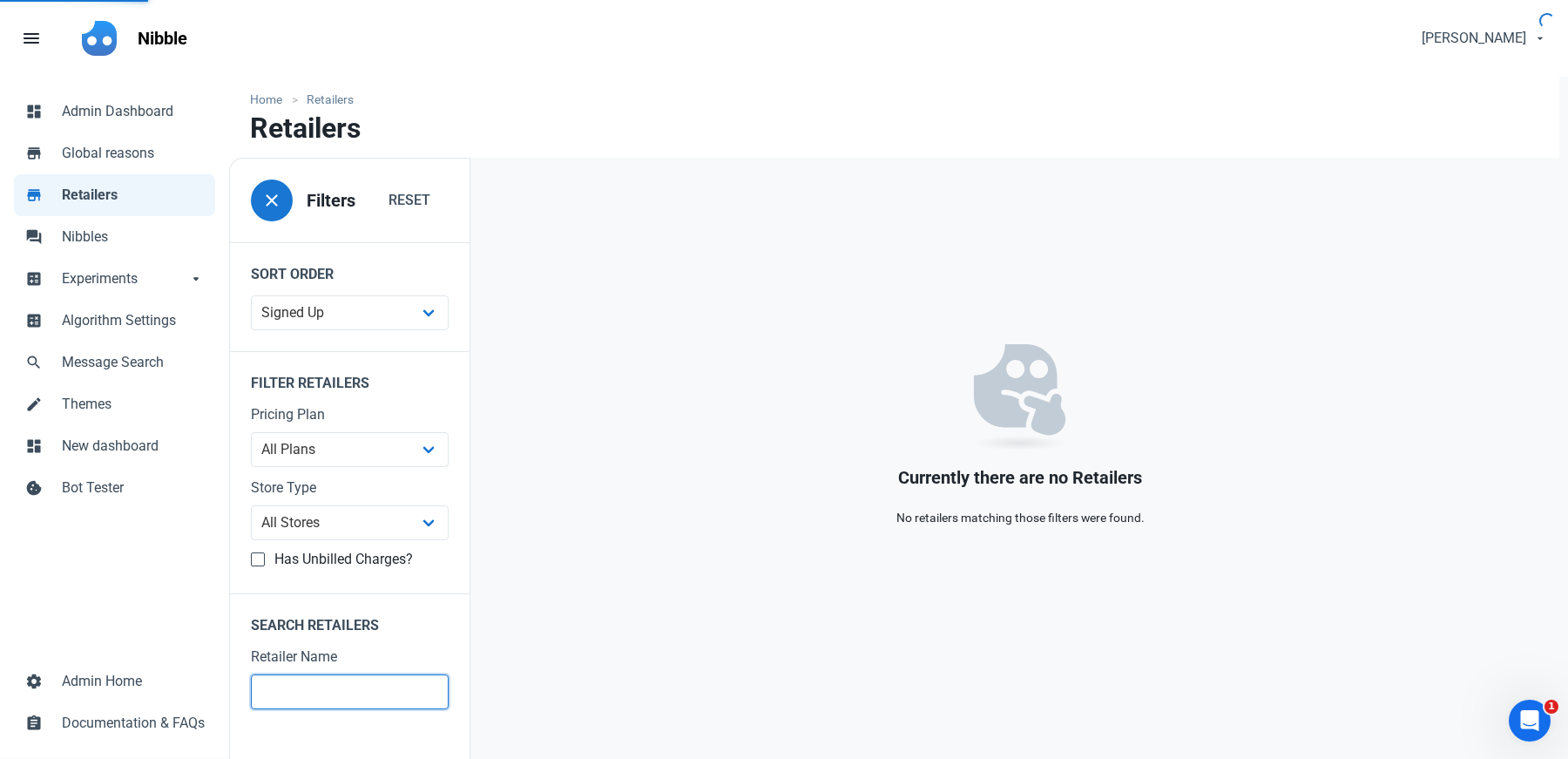
click at [356, 687] on input "text" at bounding box center [350, 691] width 198 height 35
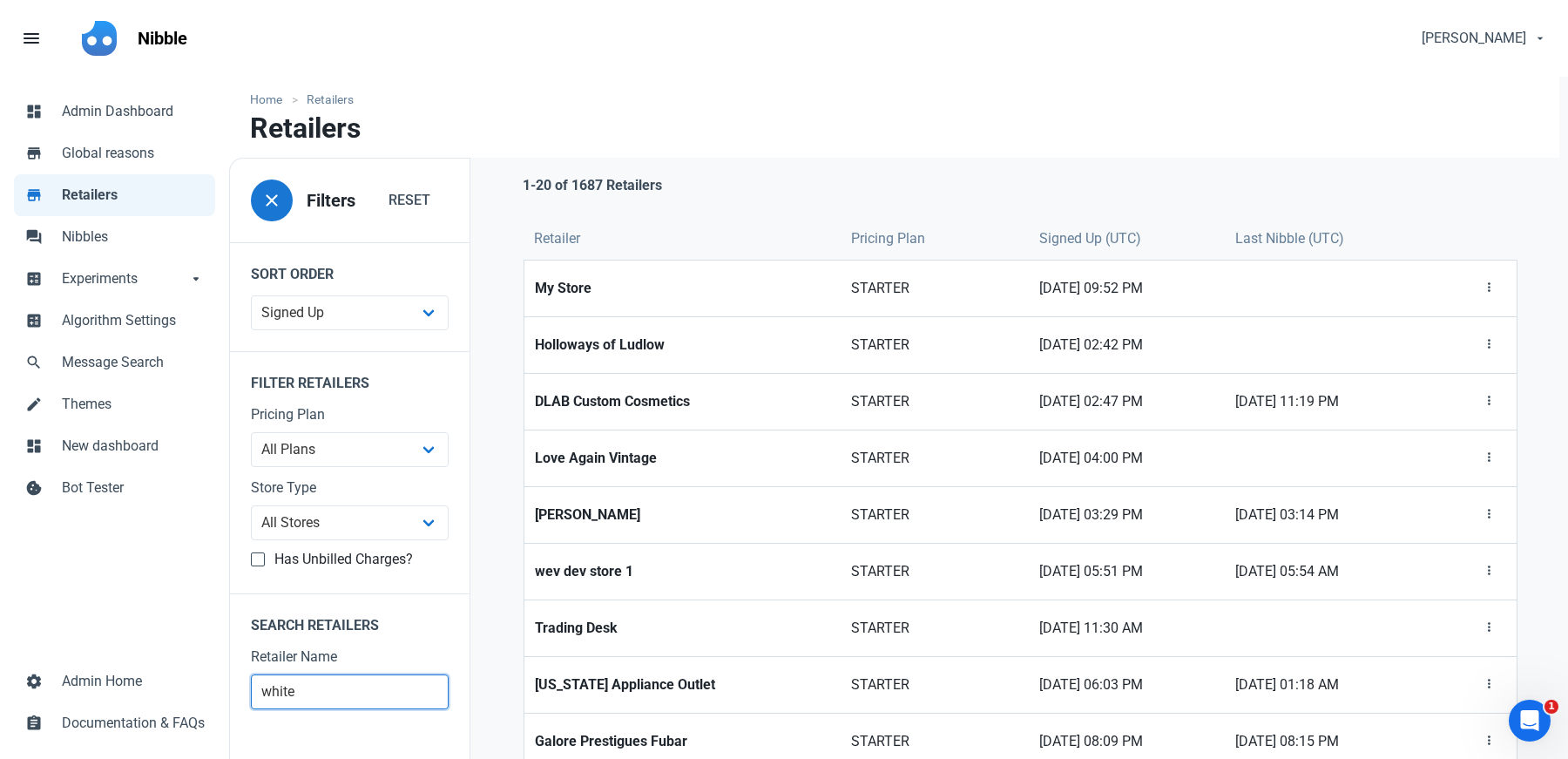
click at [347, 698] on input "white" at bounding box center [350, 691] width 198 height 35
type input "white label"
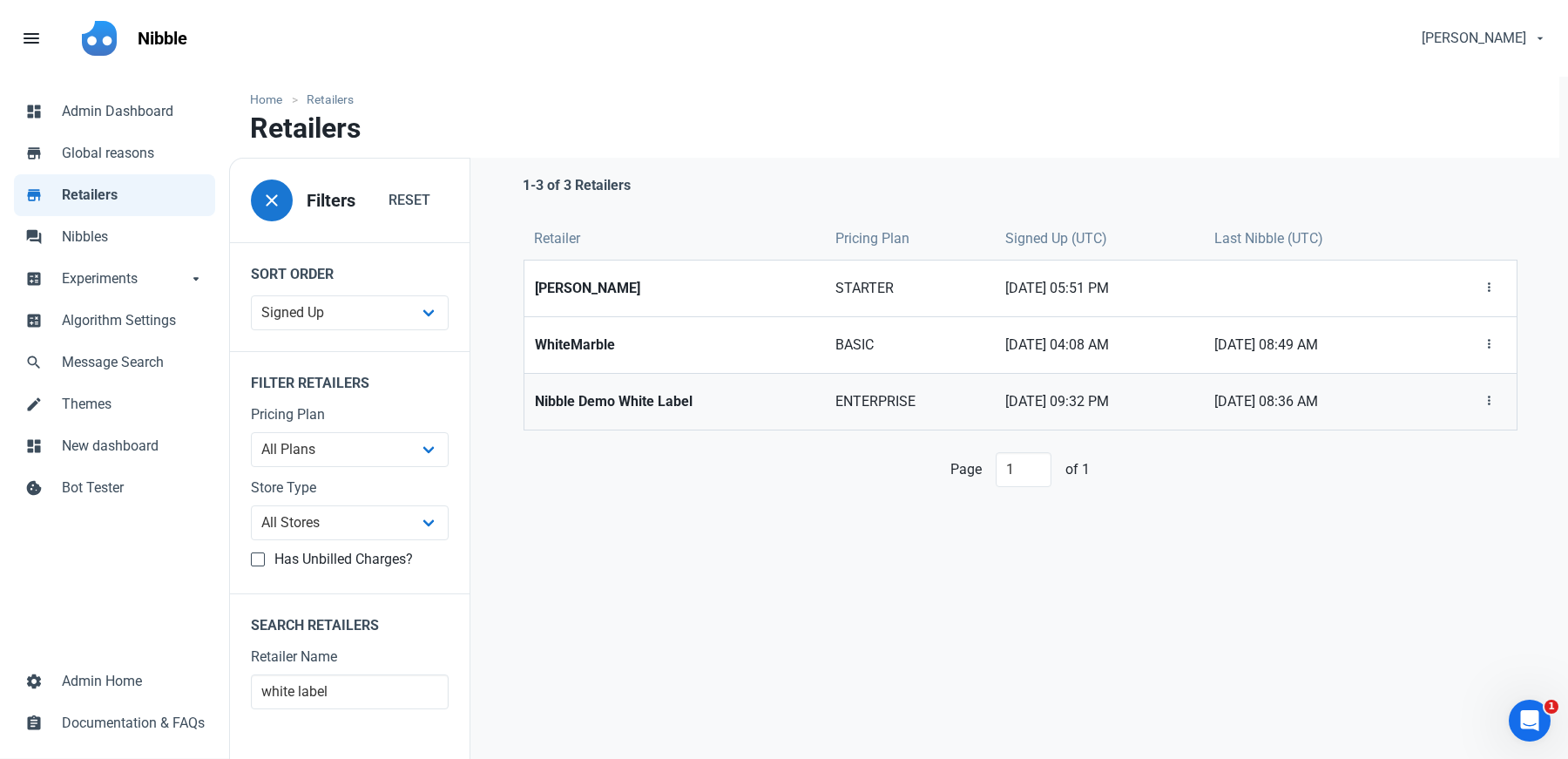
click at [701, 380] on link "Nibble Demo White Label" at bounding box center [674, 401] width 300 height 56
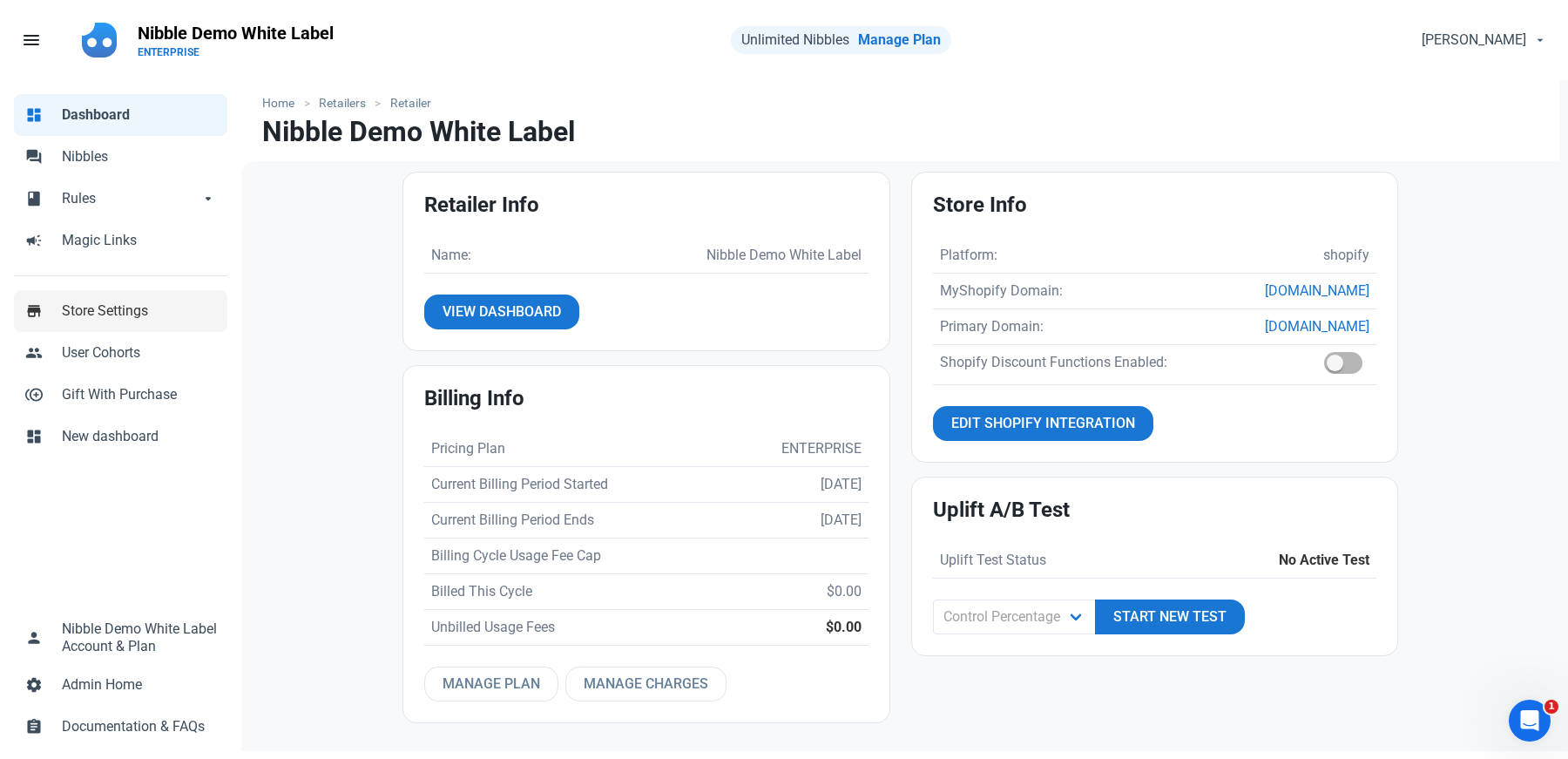
click at [121, 318] on span "Store Settings" at bounding box center [139, 310] width 155 height 20
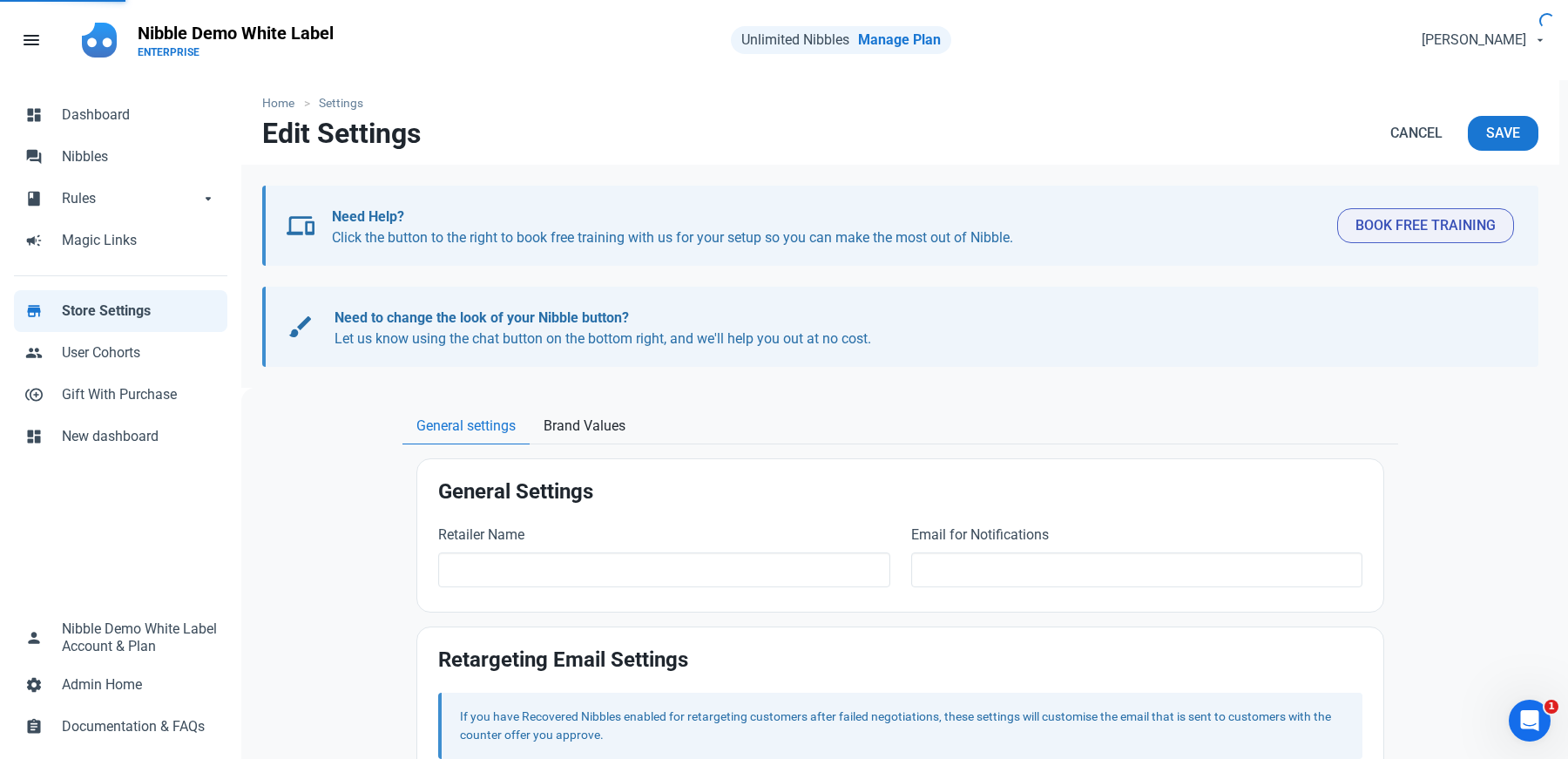
type input "Nibble Demo White Label"
click at [618, 434] on span "Brand Values" at bounding box center [584, 425] width 82 height 20
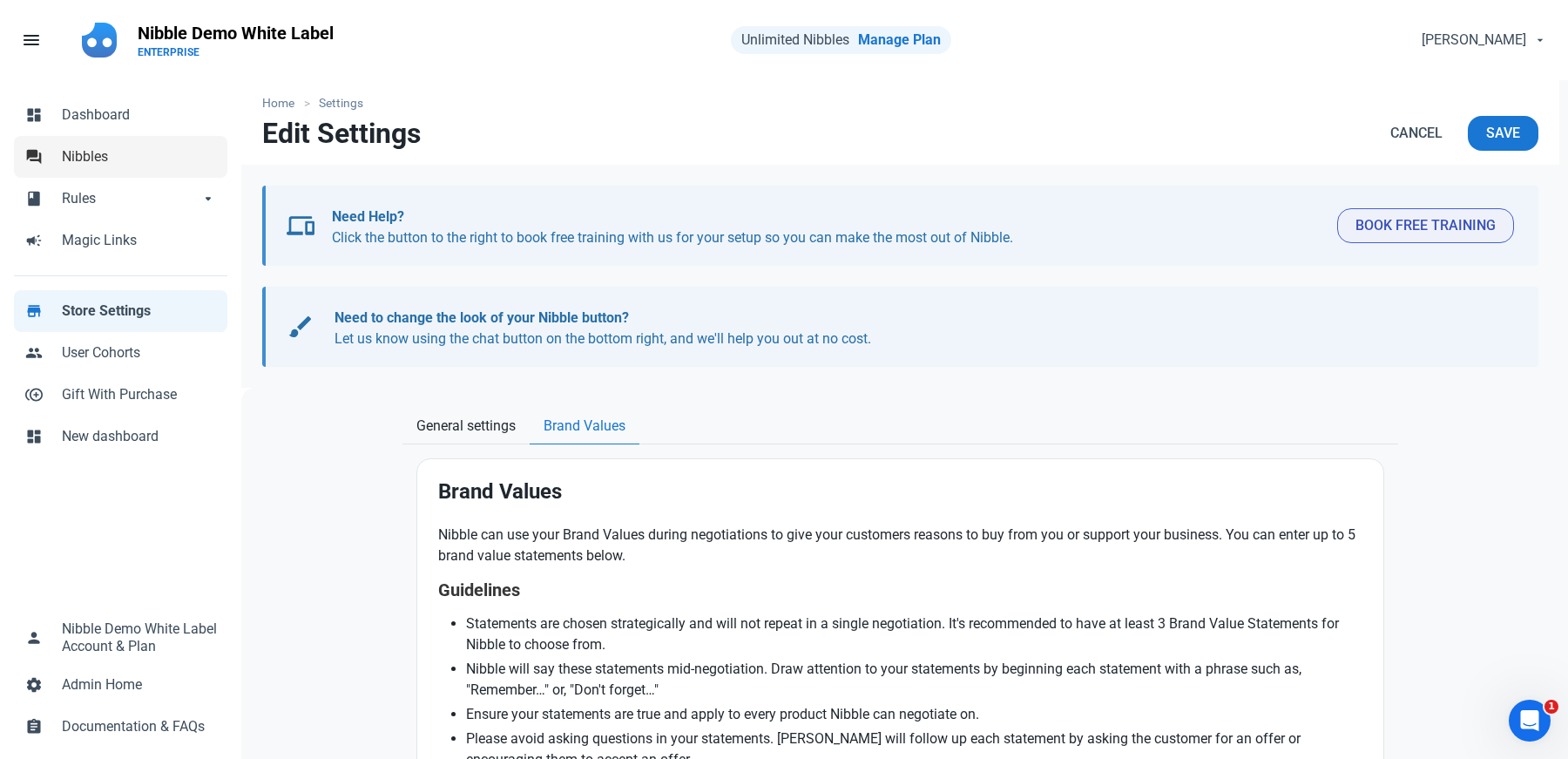
click at [83, 172] on link "forum Nibbles" at bounding box center [121, 157] width 214 height 42
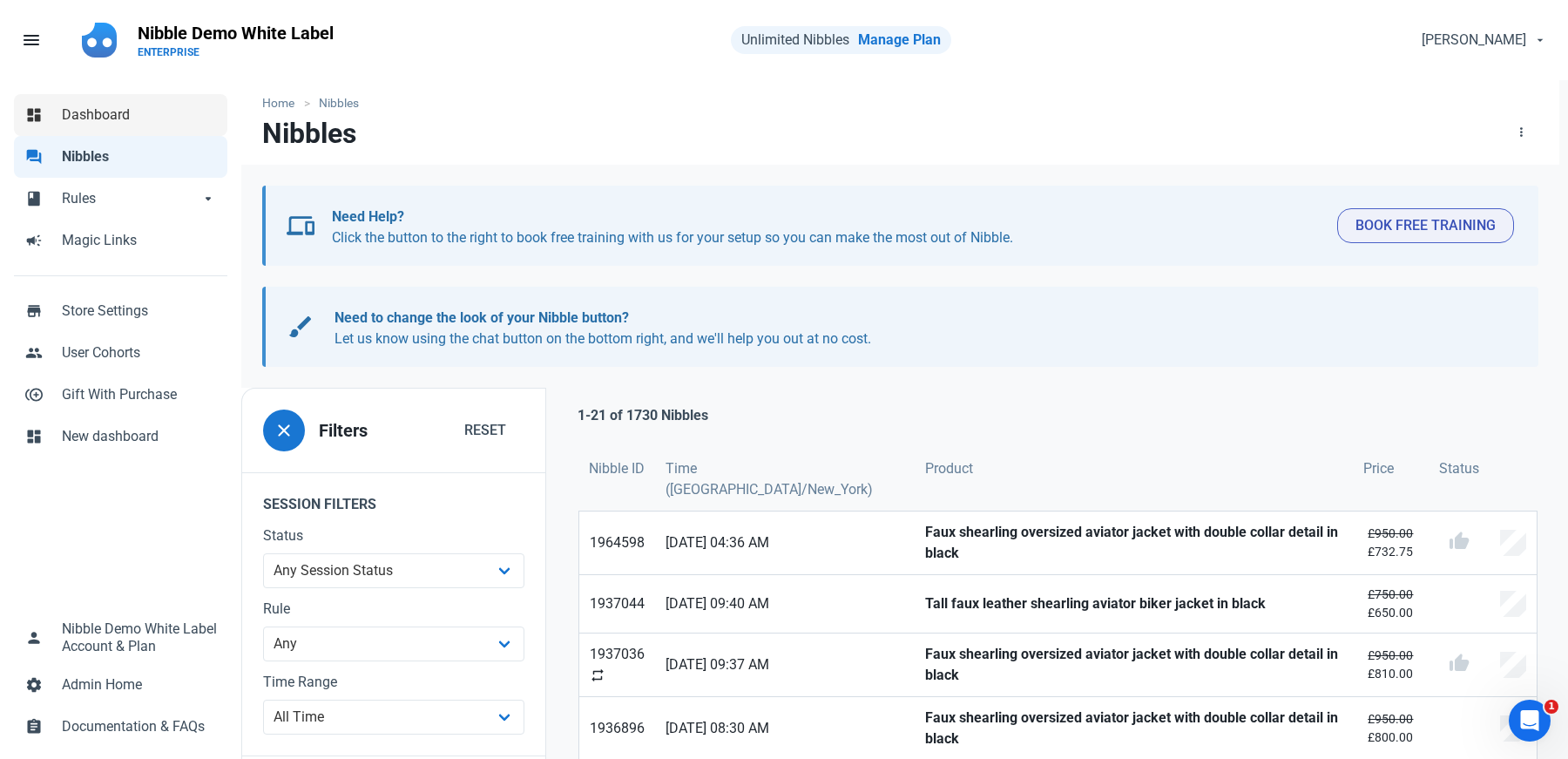
click at [126, 113] on span "Dashboard" at bounding box center [139, 114] width 155 height 20
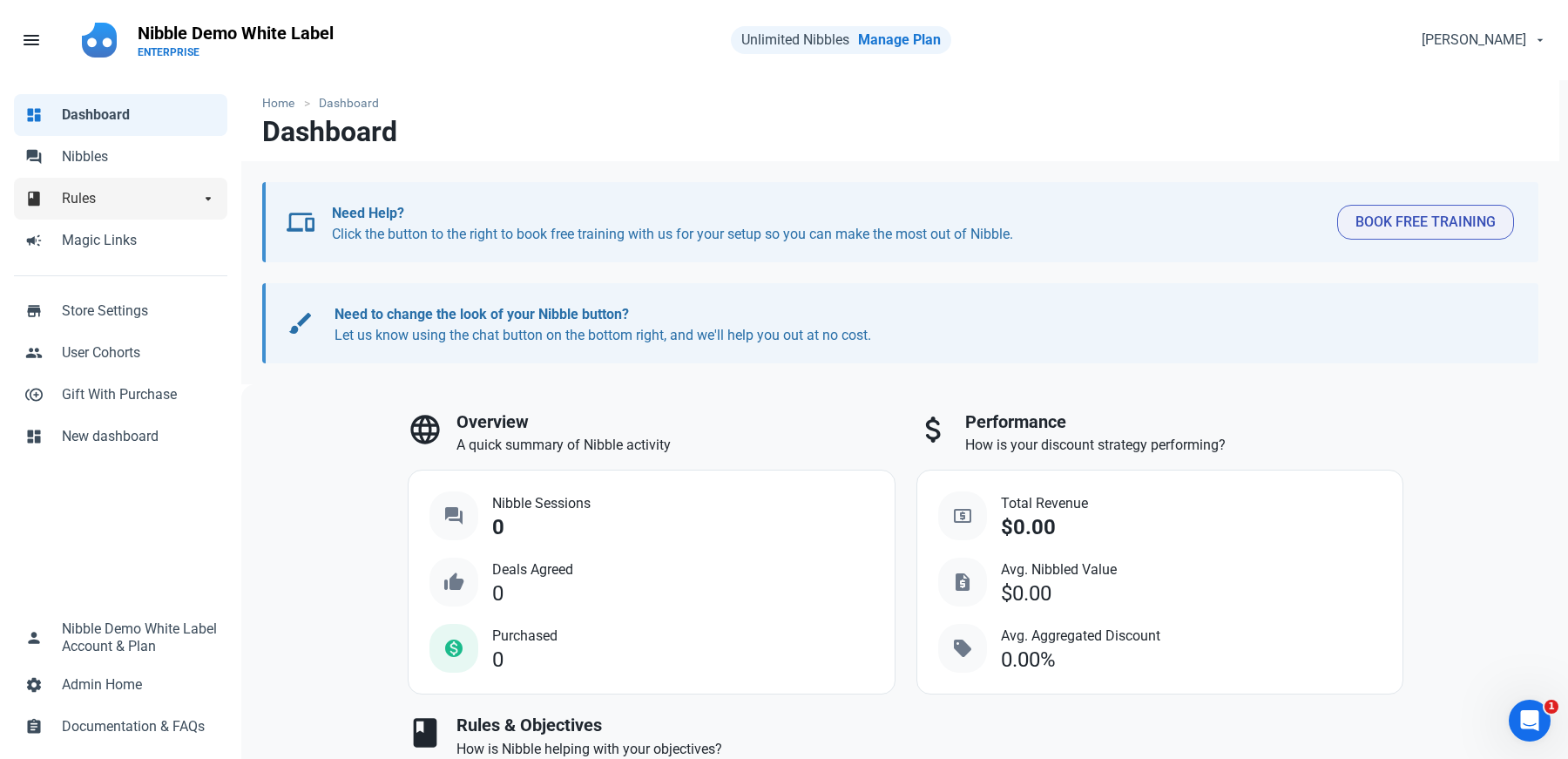
select select "7d"
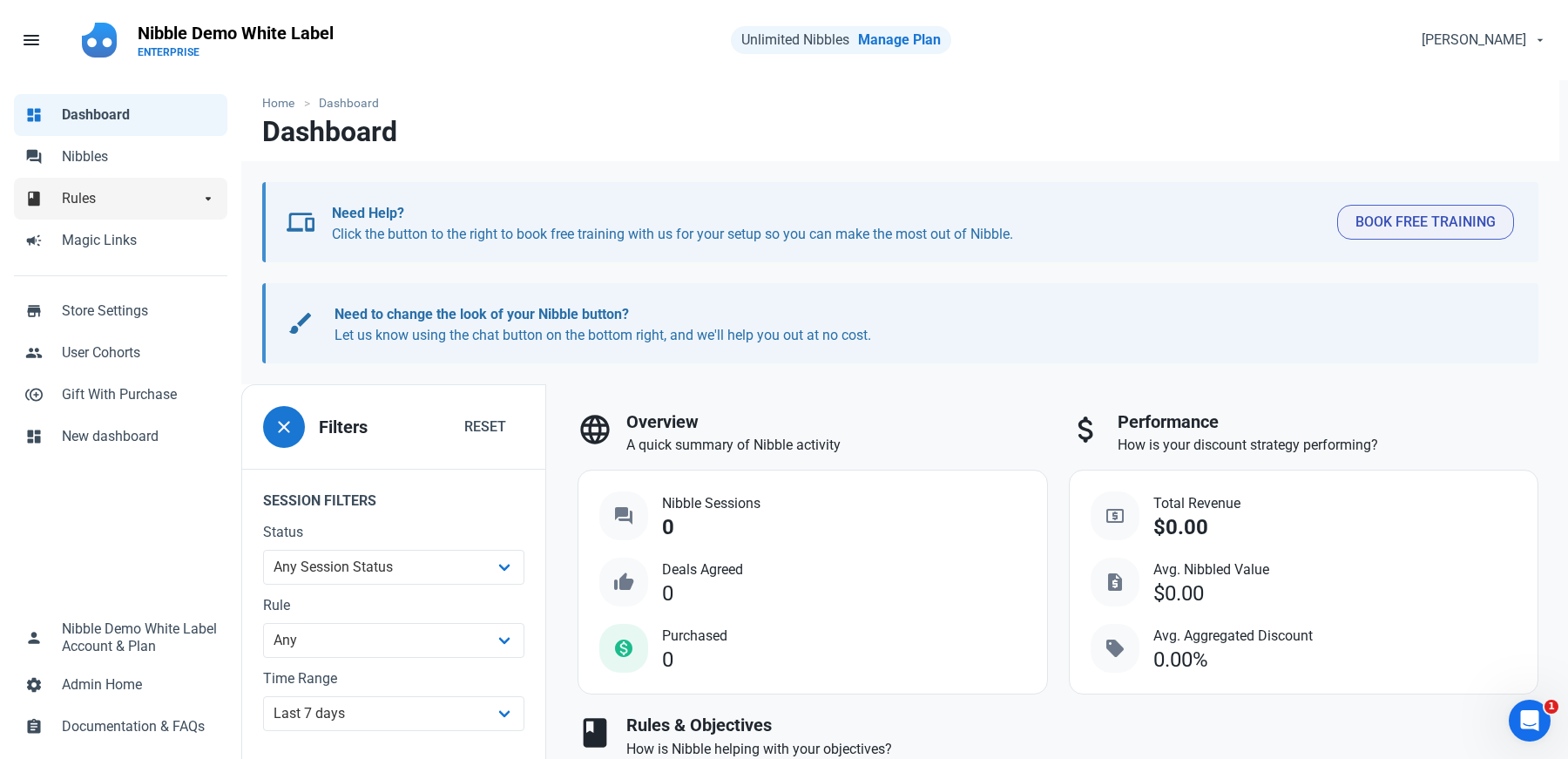
click at [99, 188] on span "Rules" at bounding box center [130, 198] width 137 height 20
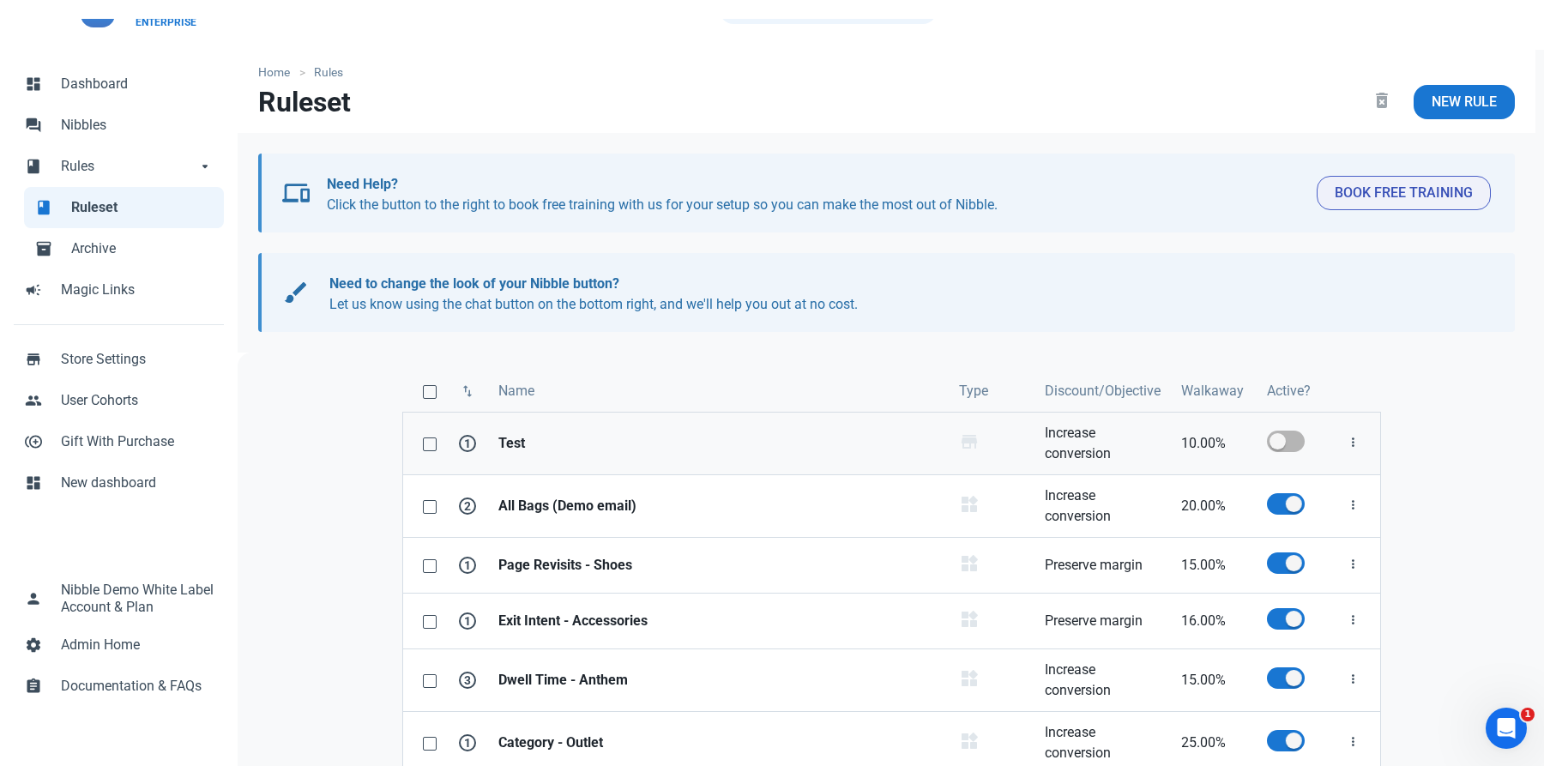
scroll to position [46, 0]
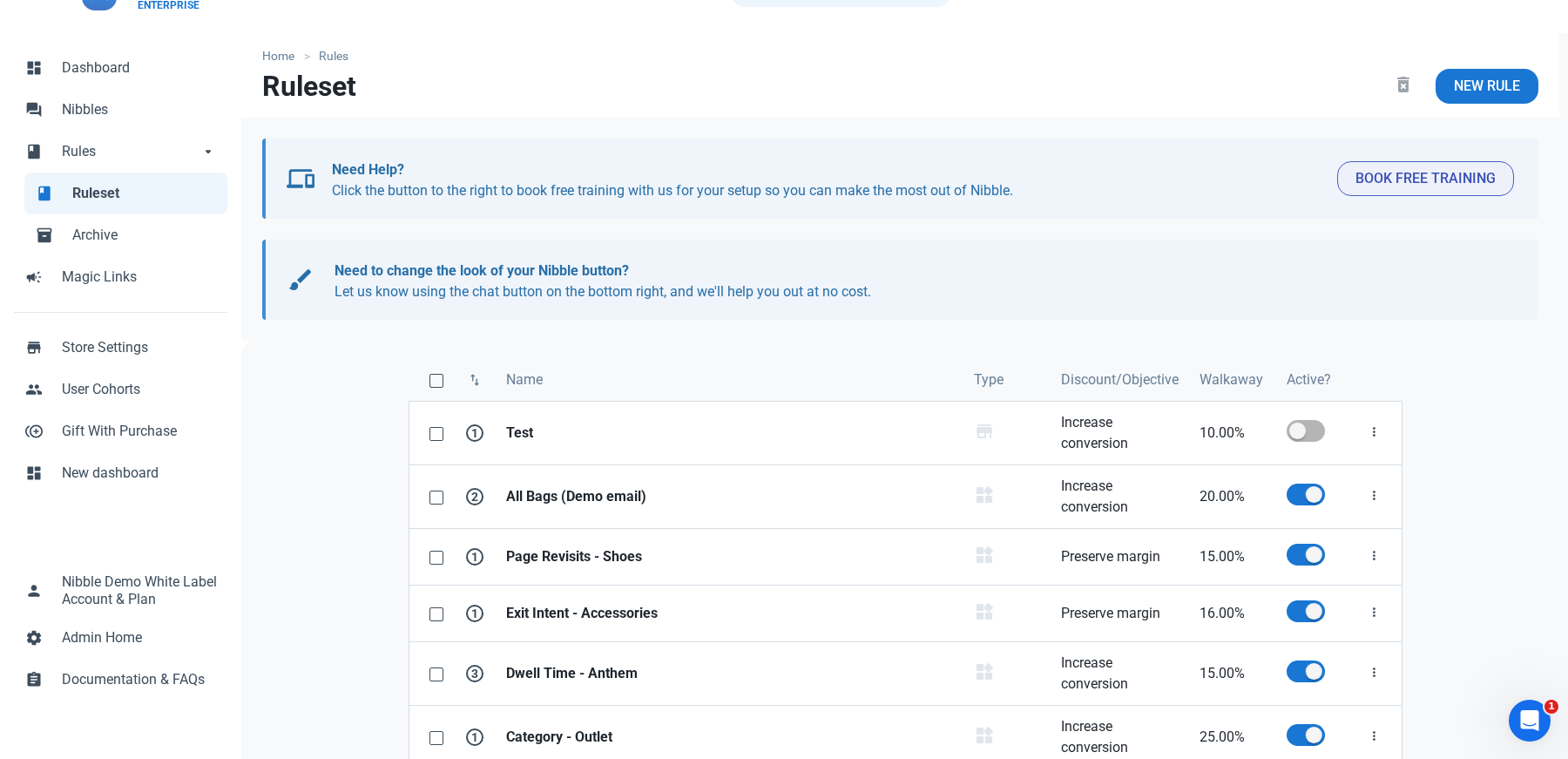
click at [939, 325] on div "Home Rules Ruleset delete_forever New Rule devices Need Help? Click the button …" at bounding box center [900, 476] width 1318 height 886
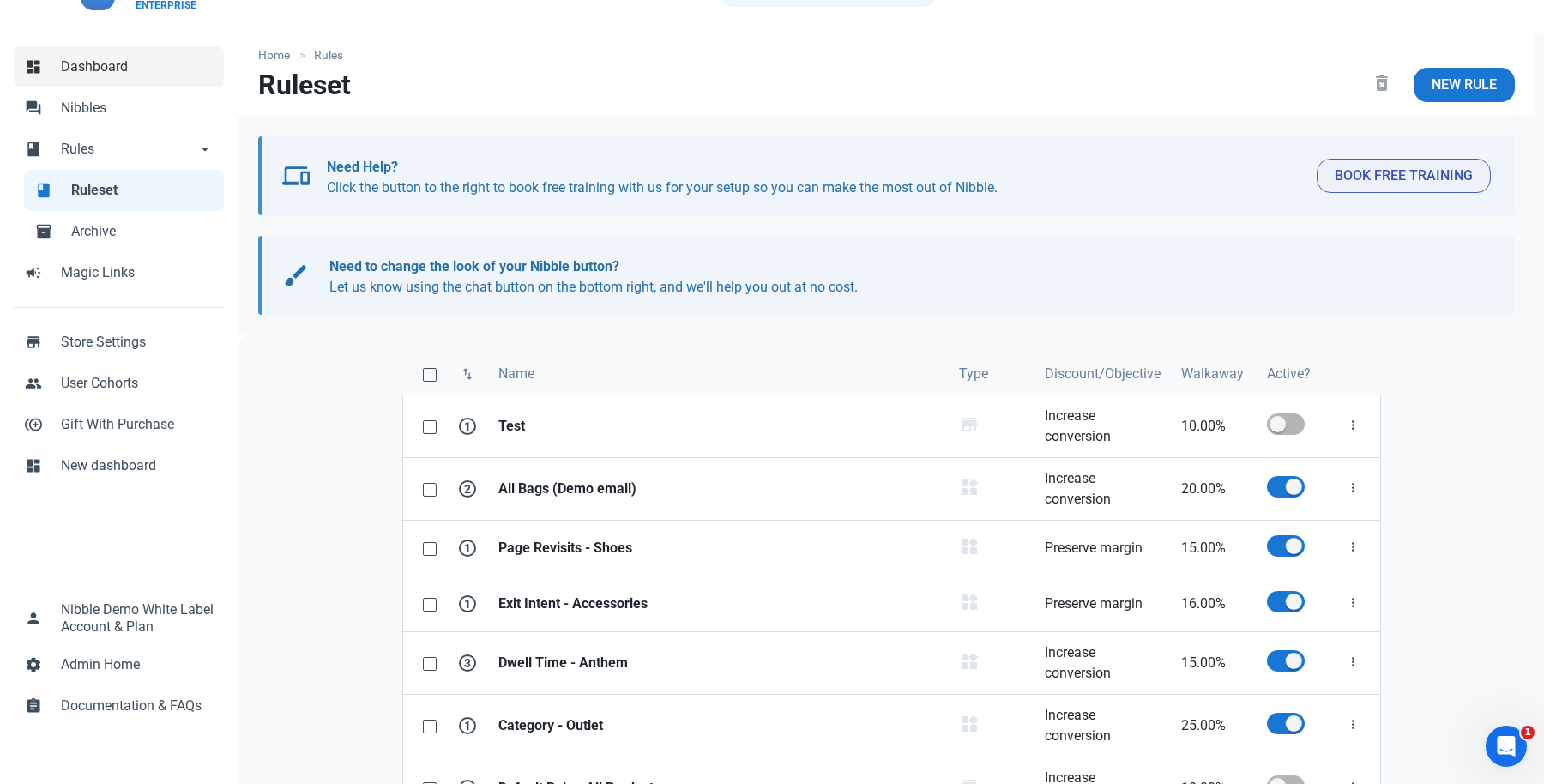
click at [88, 65] on span "Dashboard" at bounding box center [137, 67] width 153 height 20
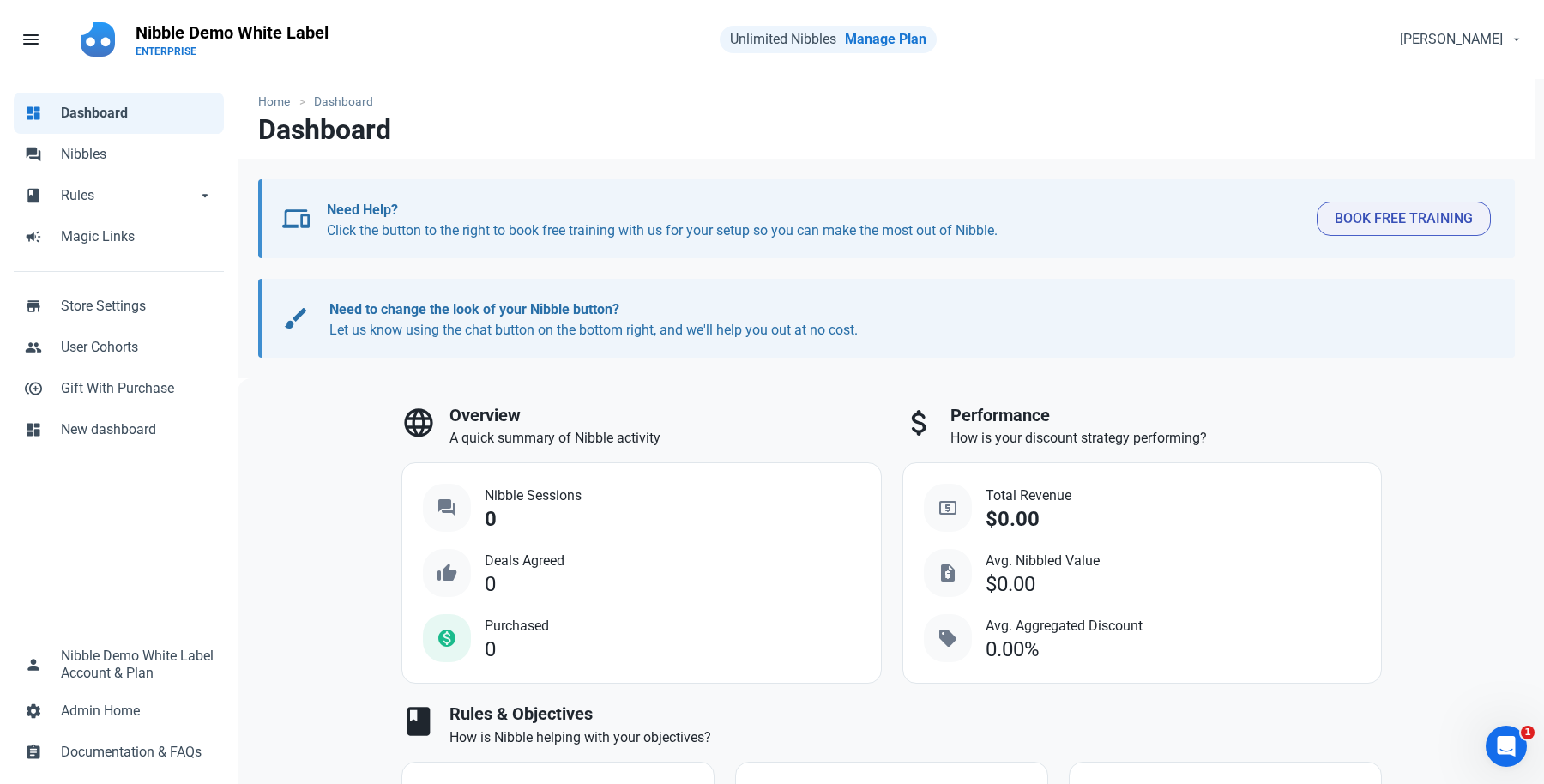
select select "7d"
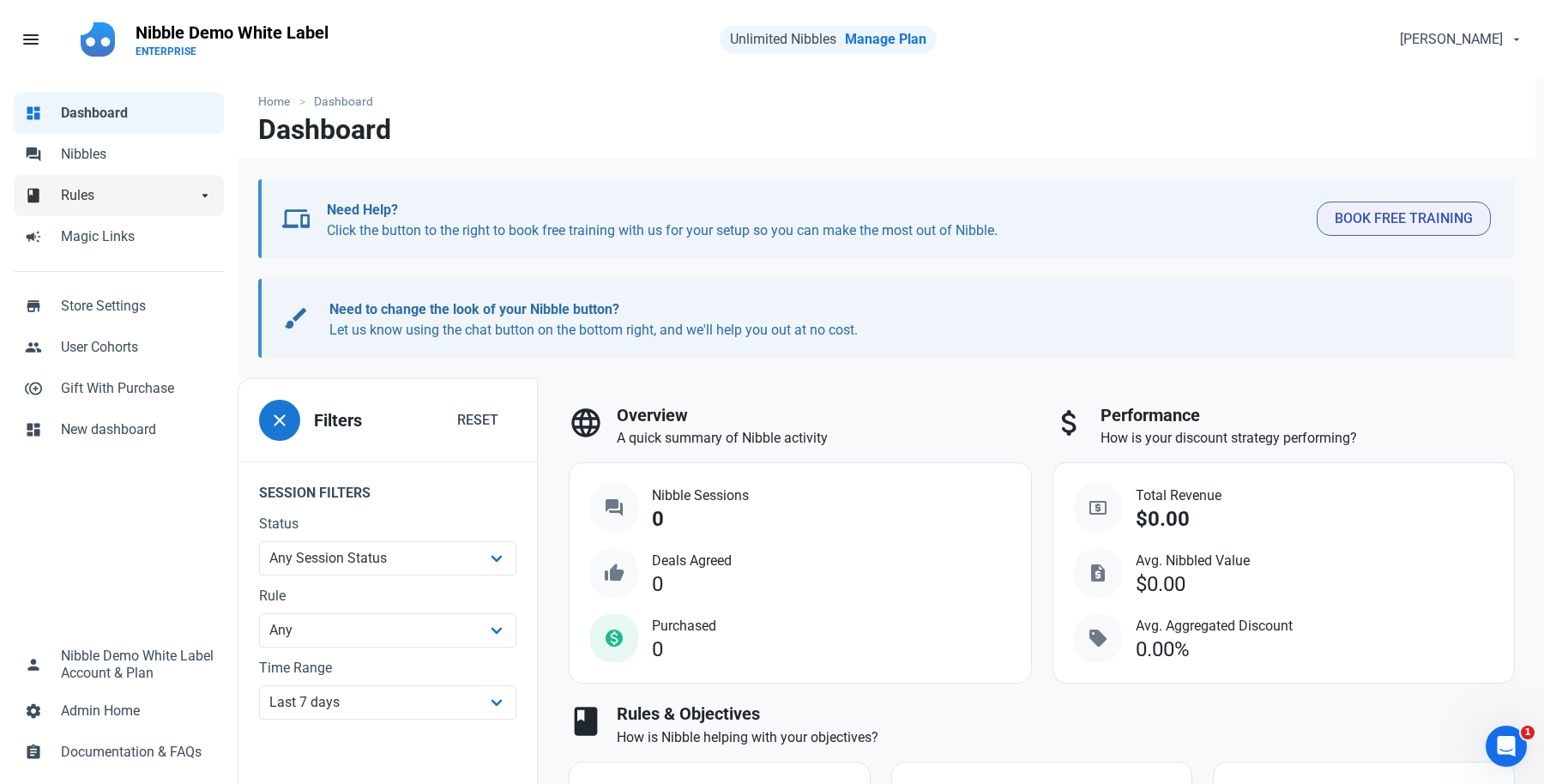
click at [69, 197] on span "Rules" at bounding box center [128, 195] width 135 height 20
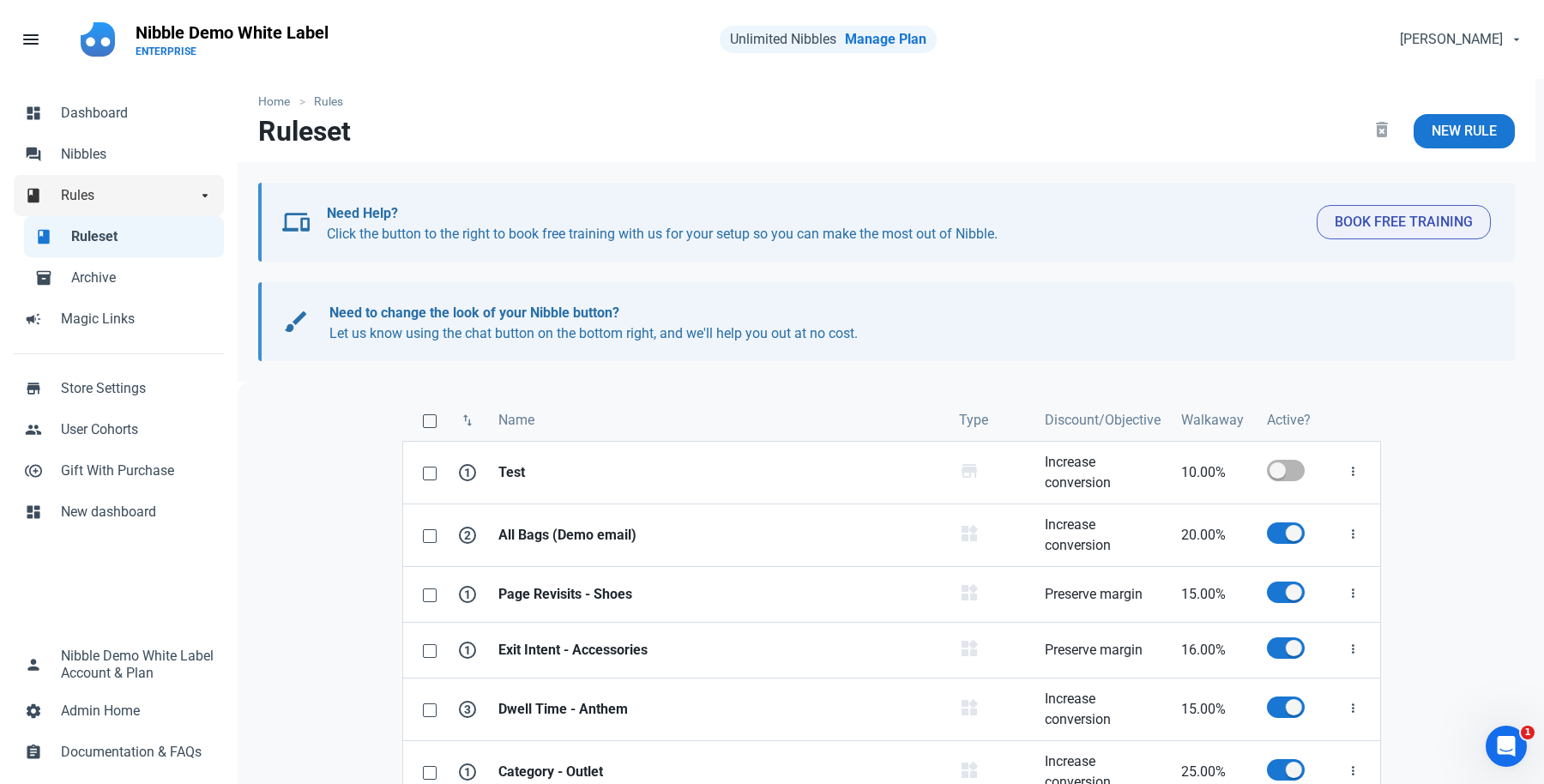
click at [87, 192] on span "Rules" at bounding box center [128, 195] width 135 height 20
click at [80, 121] on span "Dashboard" at bounding box center [137, 112] width 153 height 20
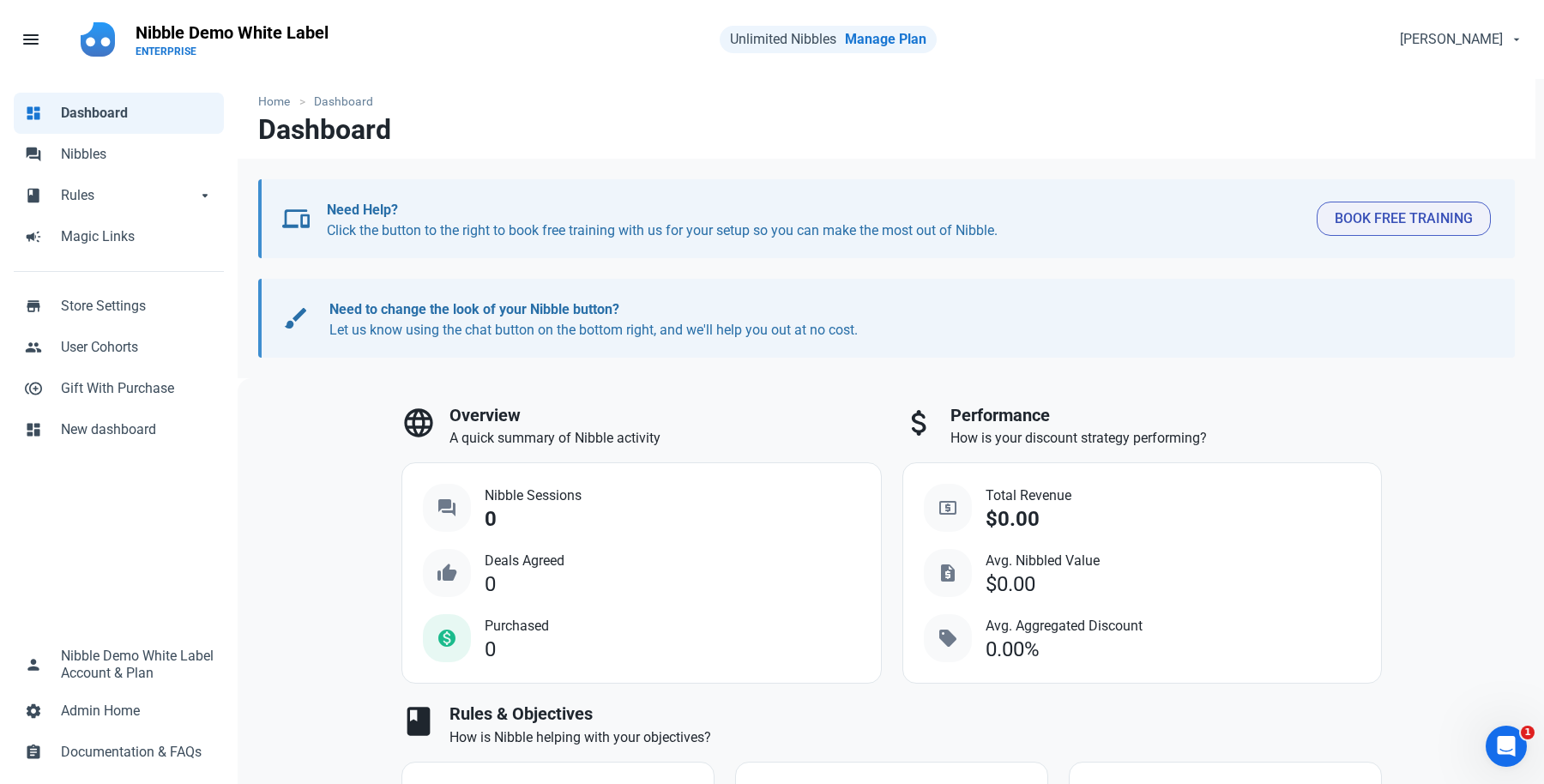
select select "7d"
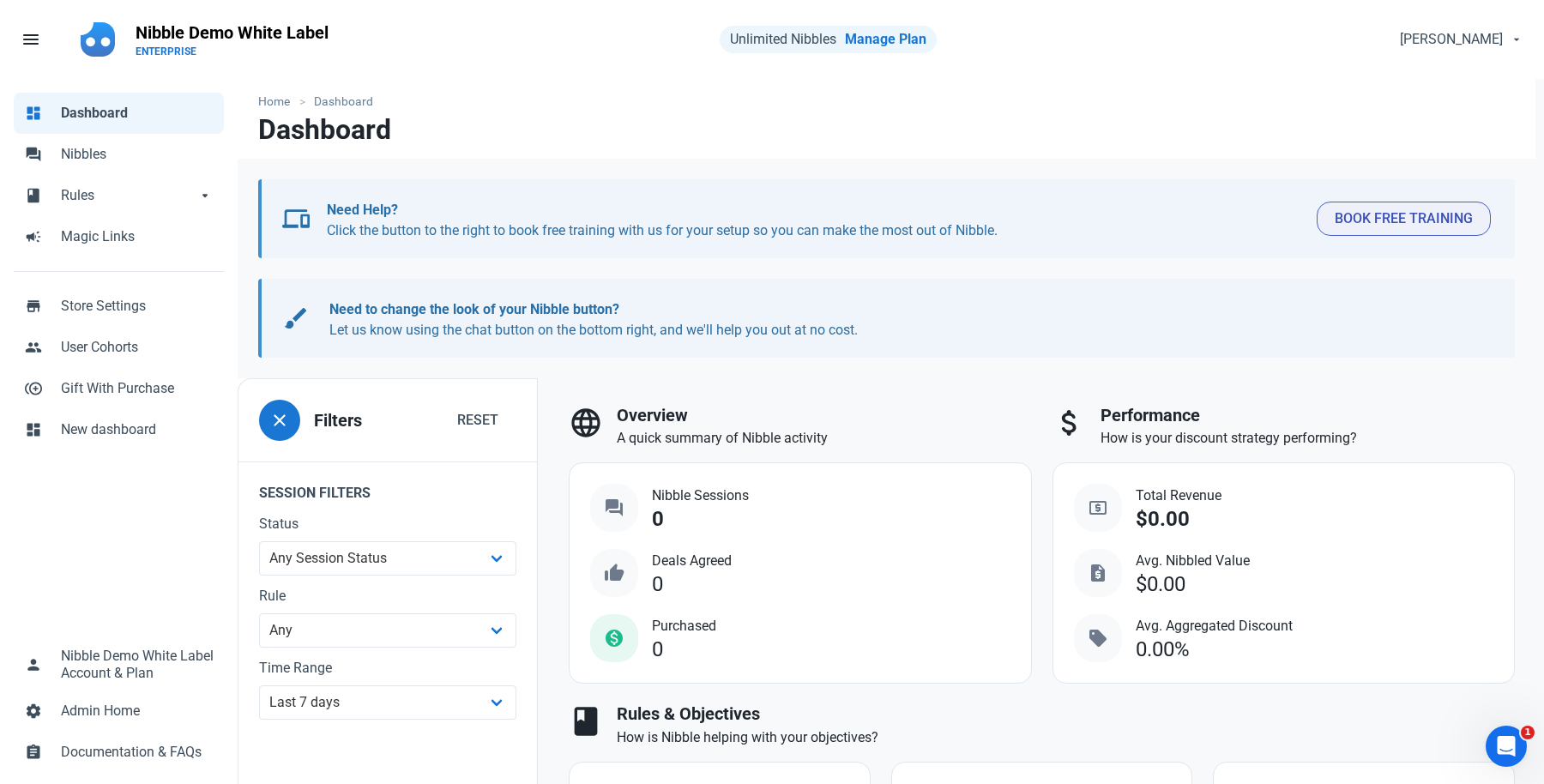
click at [96, 161] on span "Nibbles" at bounding box center [137, 153] width 153 height 20
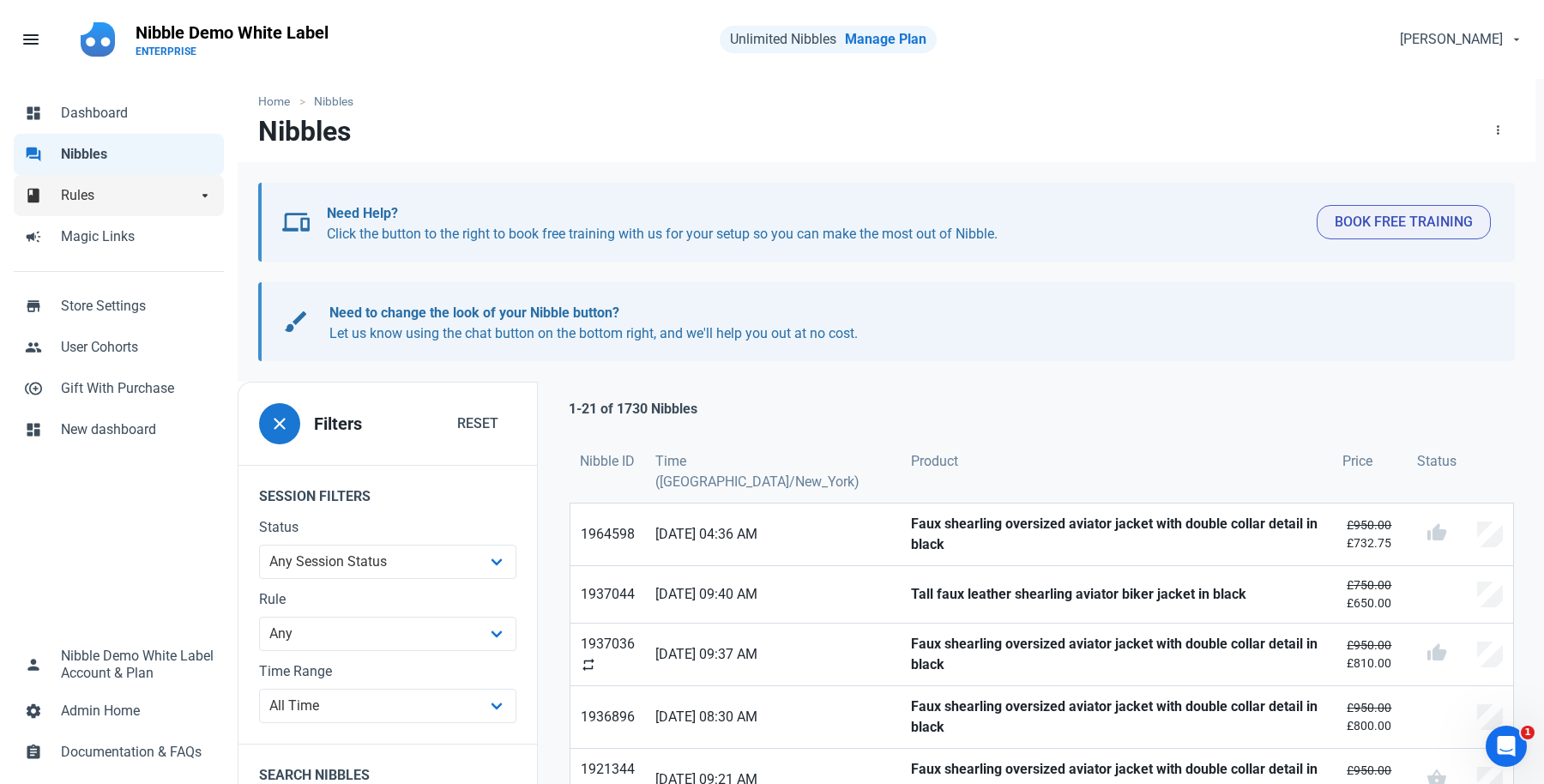
click at [104, 194] on span "Rules" at bounding box center [128, 195] width 135 height 20
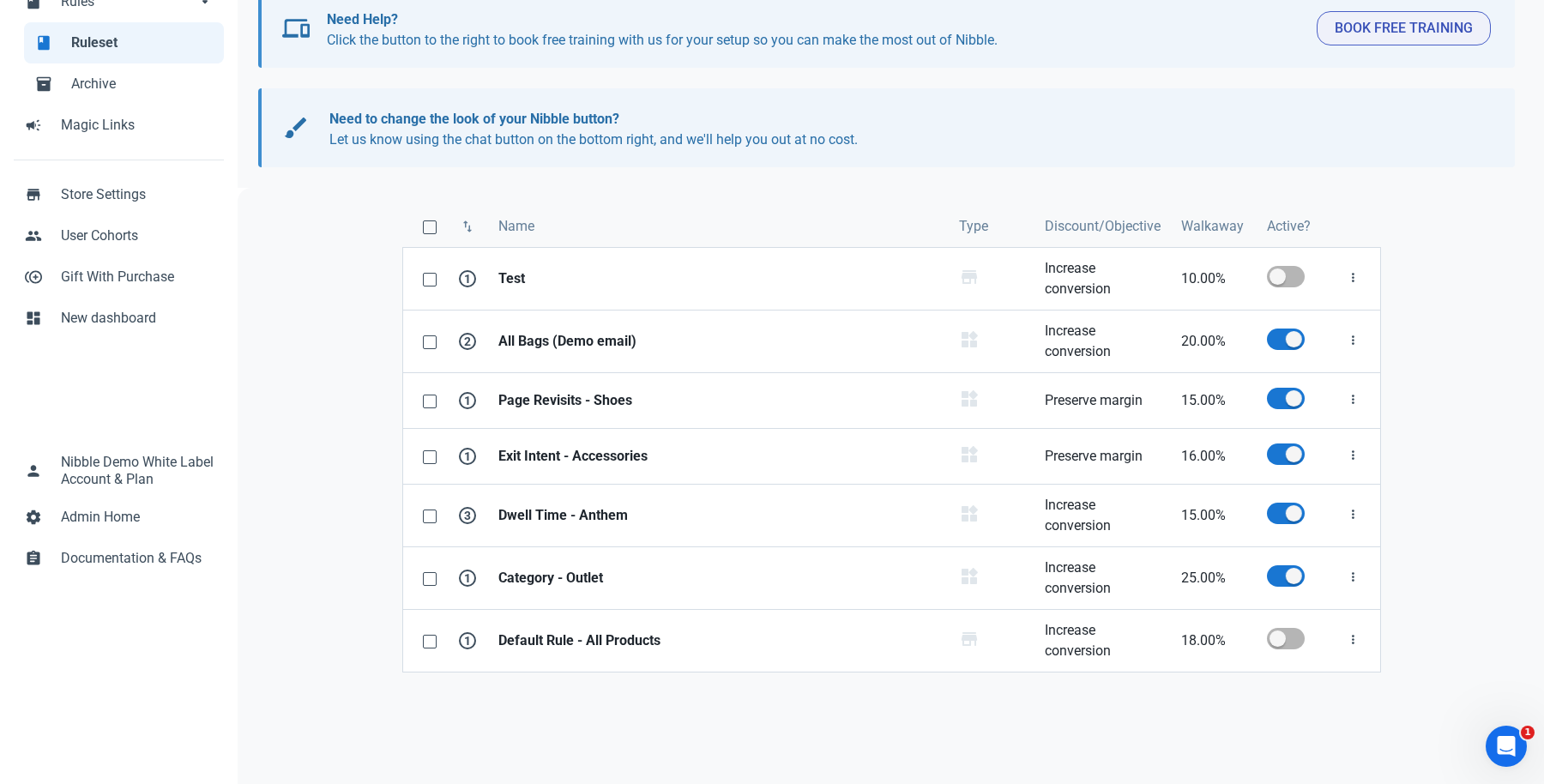
scroll to position [193, 0]
click at [567, 395] on strong "Page Revisits - Shoes" at bounding box center [718, 401] width 440 height 20
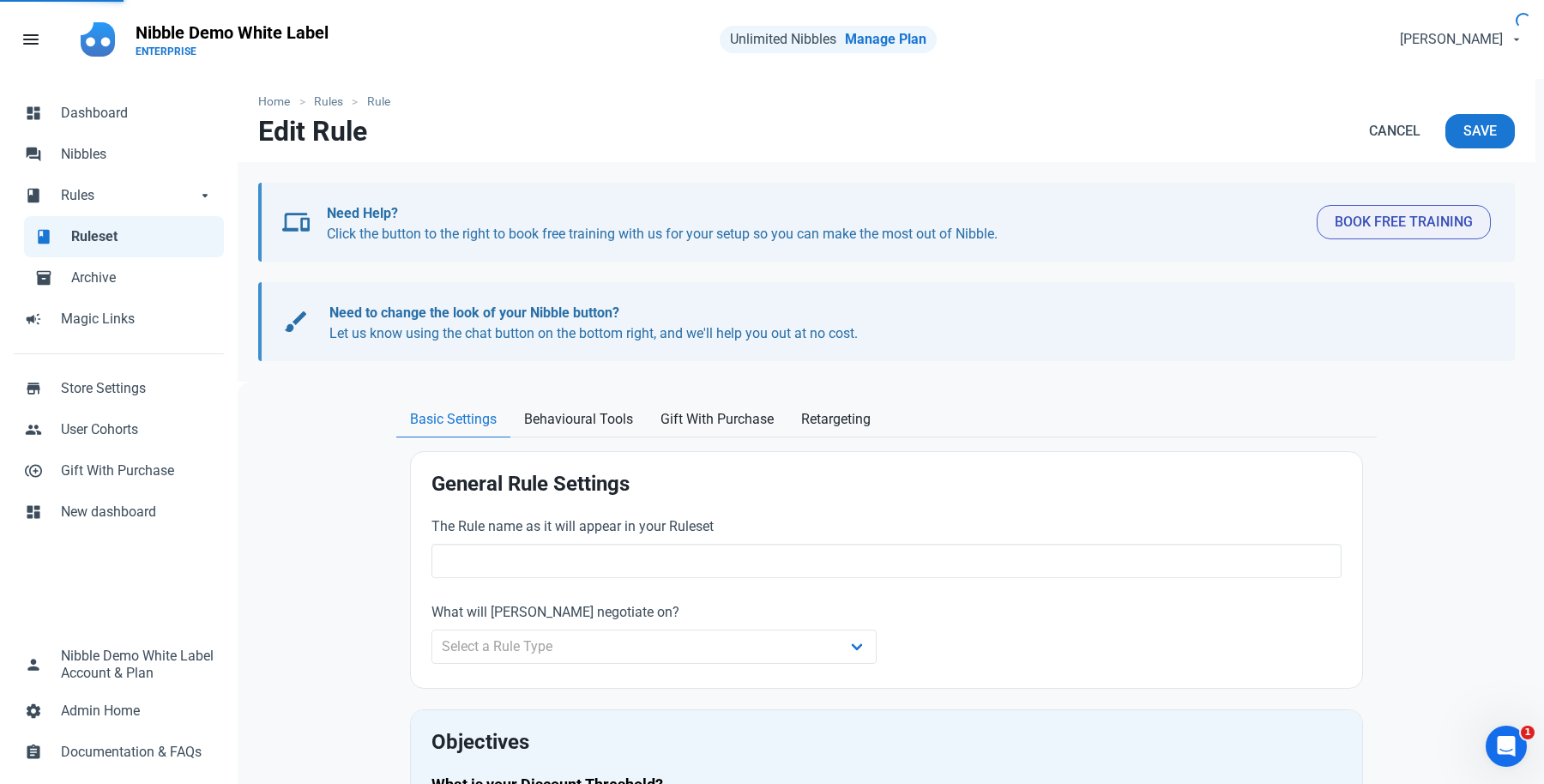
type input "Page Revisits - Shoes"
select select "product_category"
type input "15.00"
radio input "false"
radio input "true"
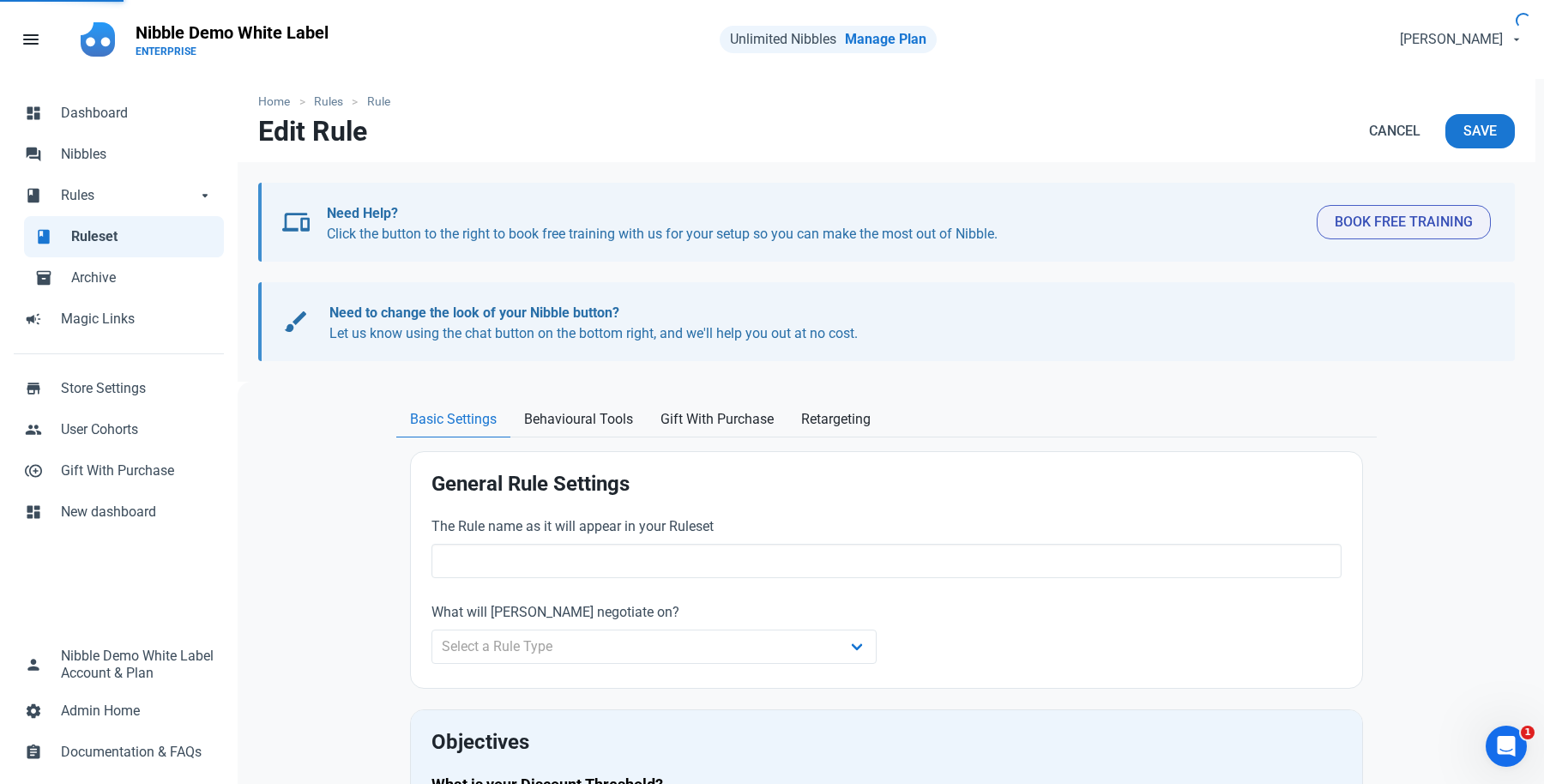
radio input "true"
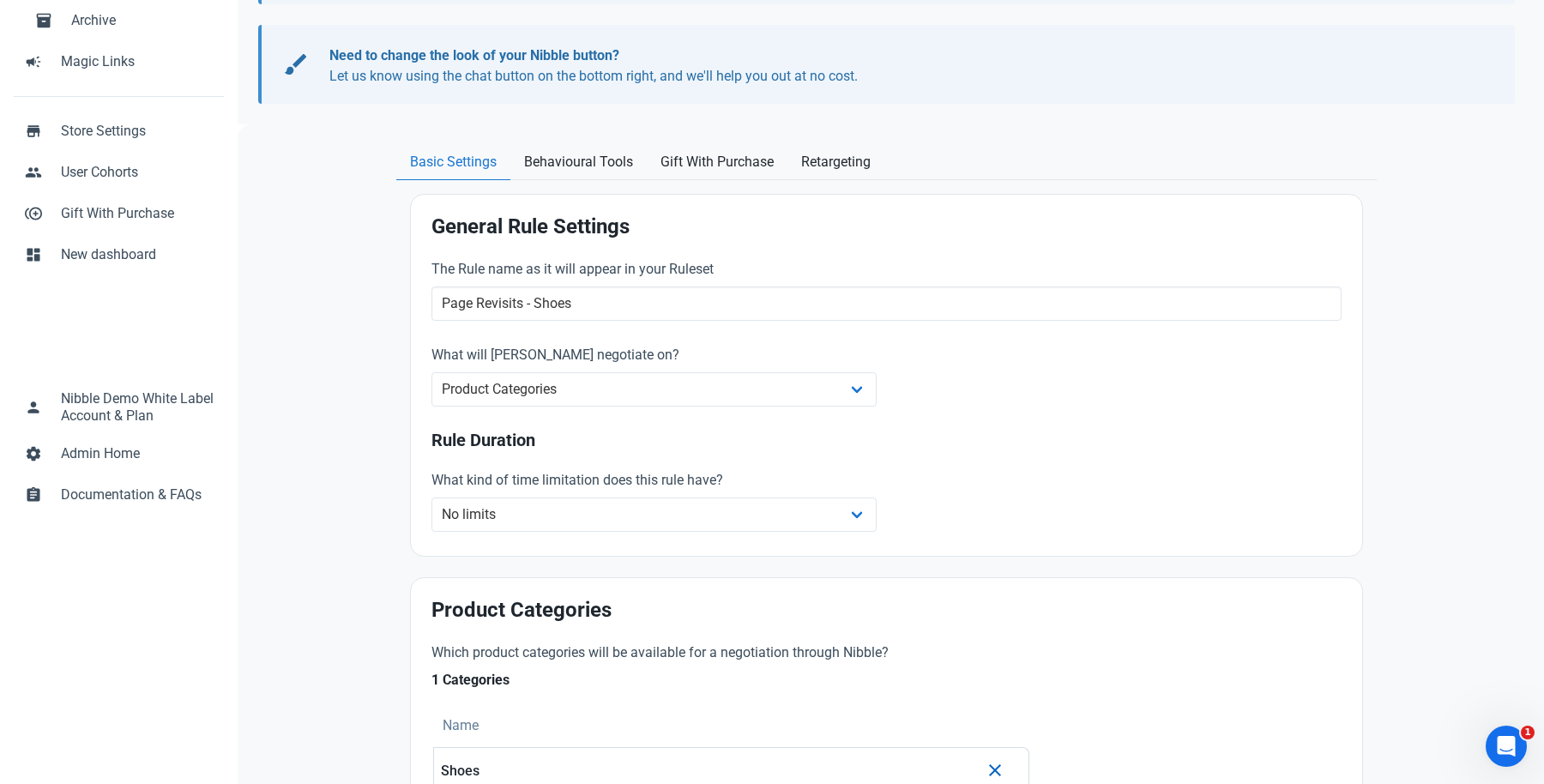
scroll to position [254, 0]
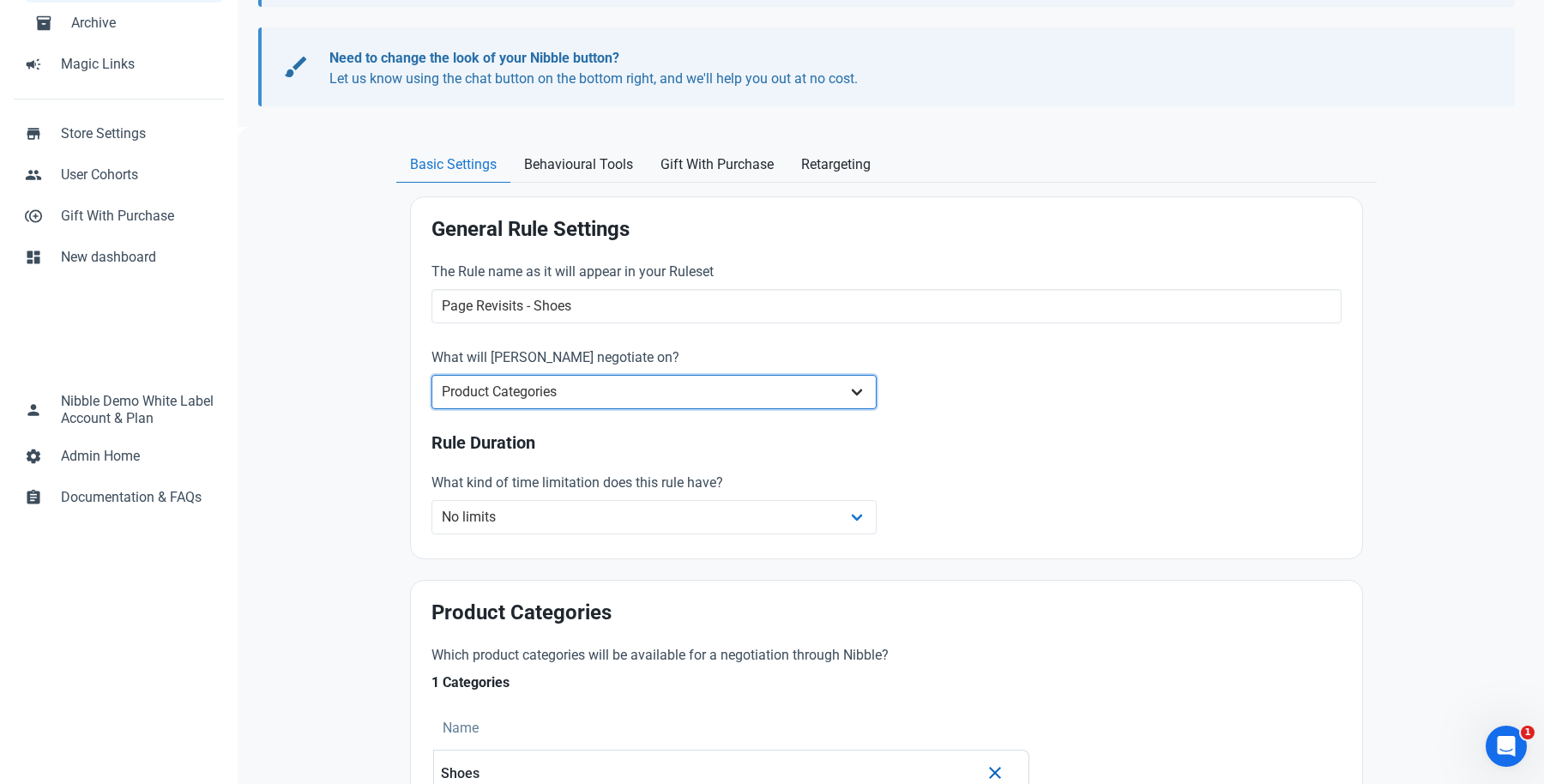
click at [625, 382] on select "Whole Store Individual Products Product Categories Cart" at bounding box center [654, 391] width 445 height 34
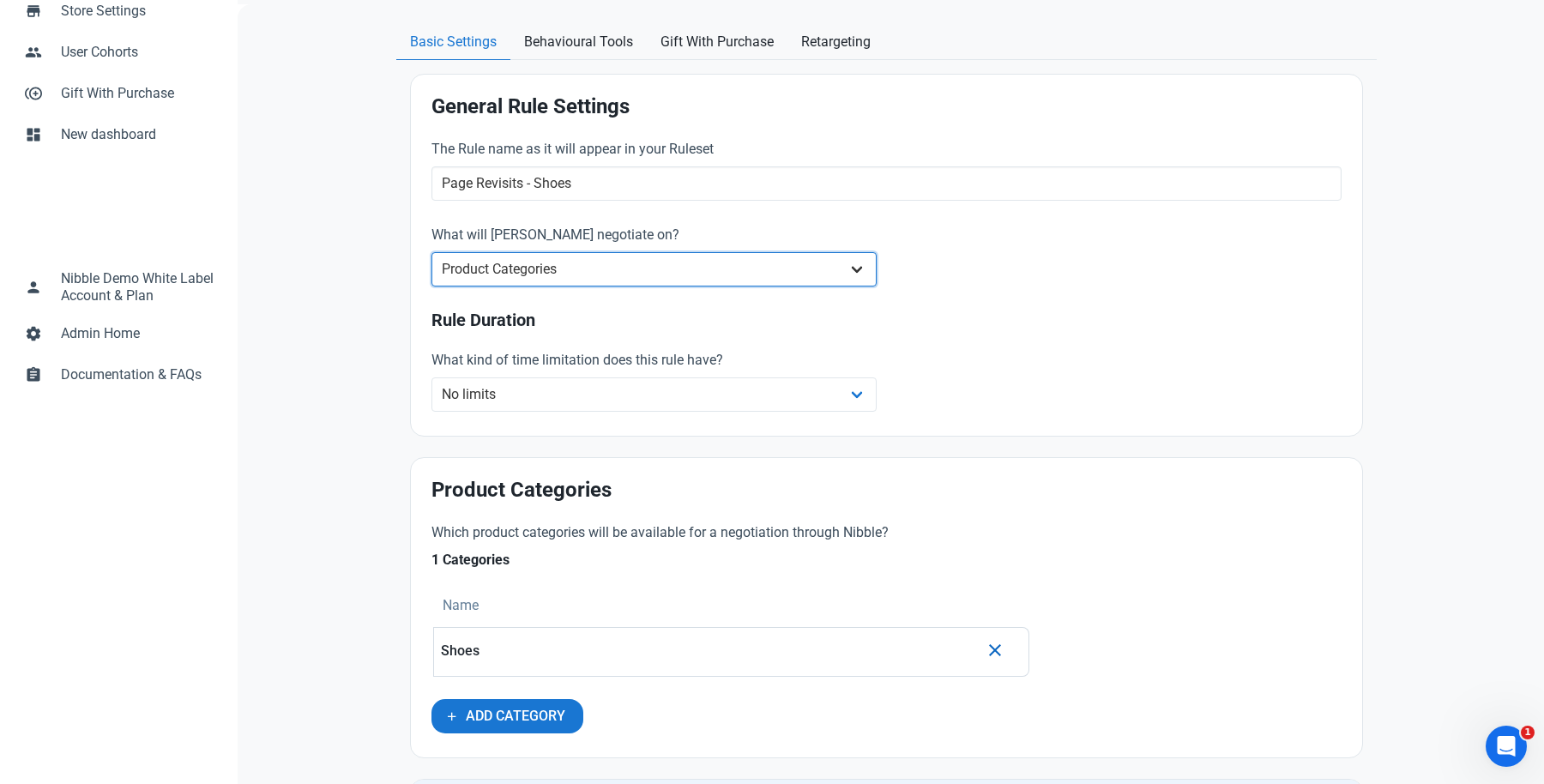
scroll to position [388, 0]
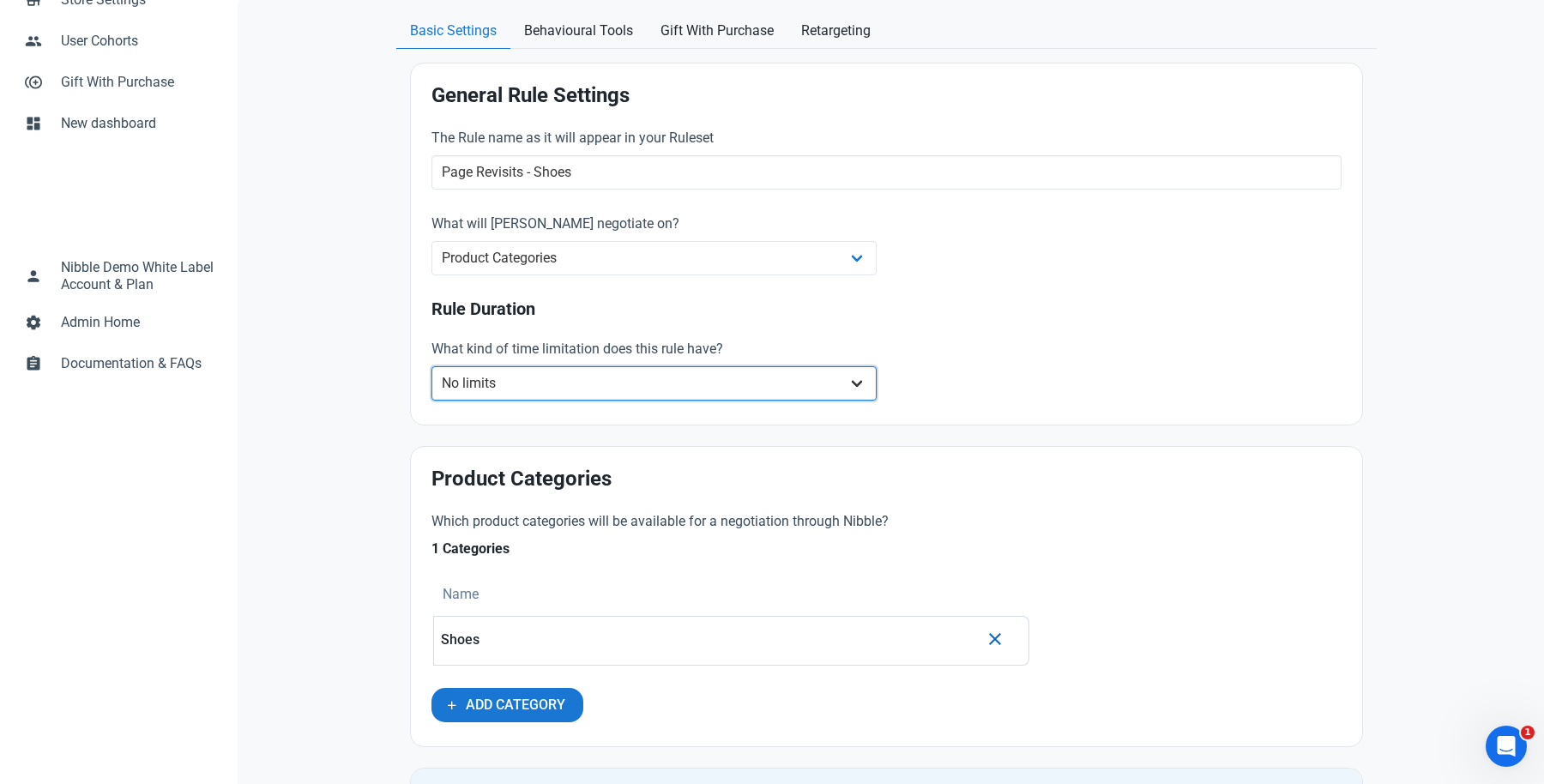
click at [664, 374] on select "No limits Date range Recurring date/time" at bounding box center [654, 382] width 445 height 34
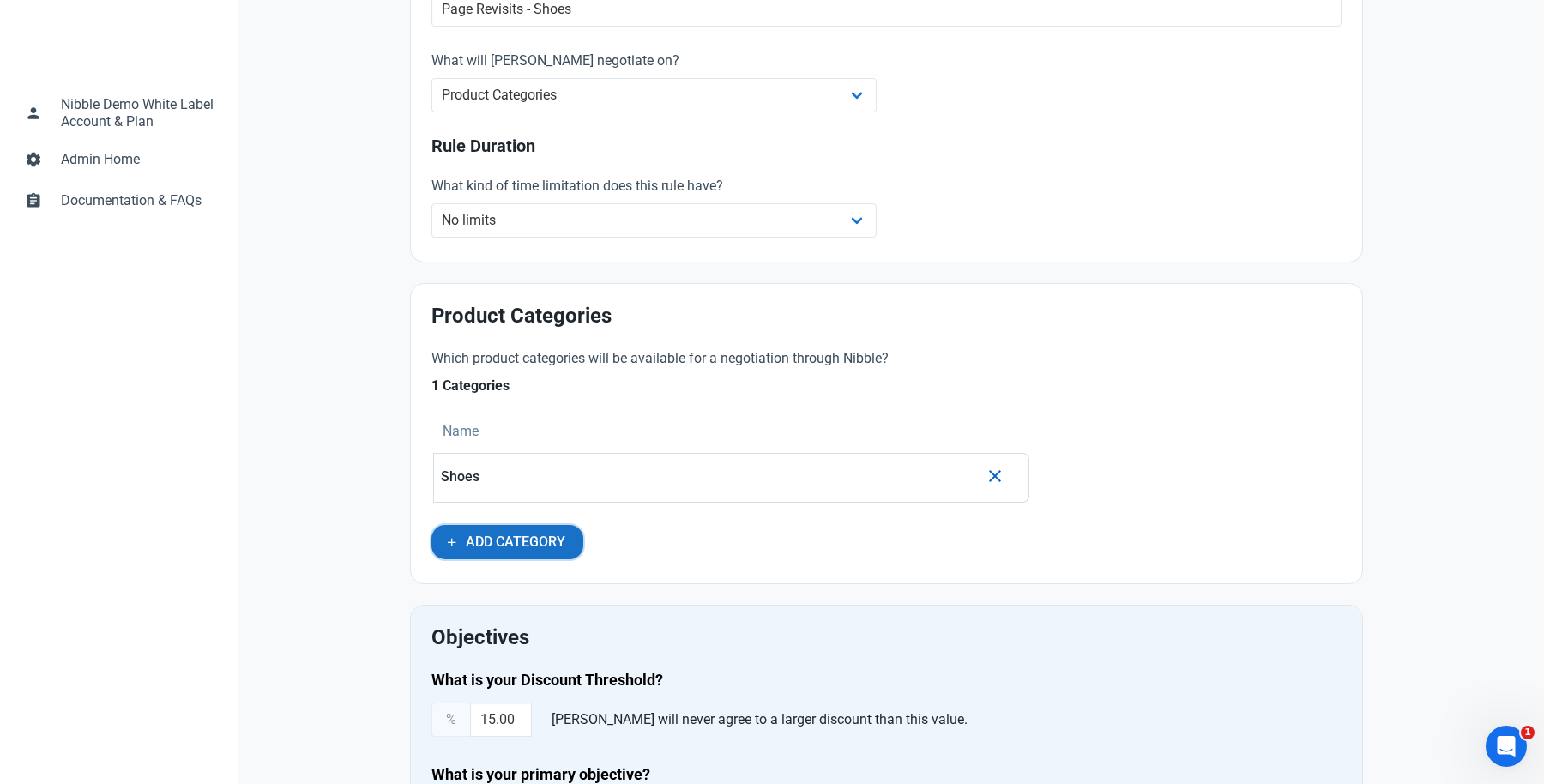
click at [530, 532] on span "Add Category" at bounding box center [515, 541] width 99 height 20
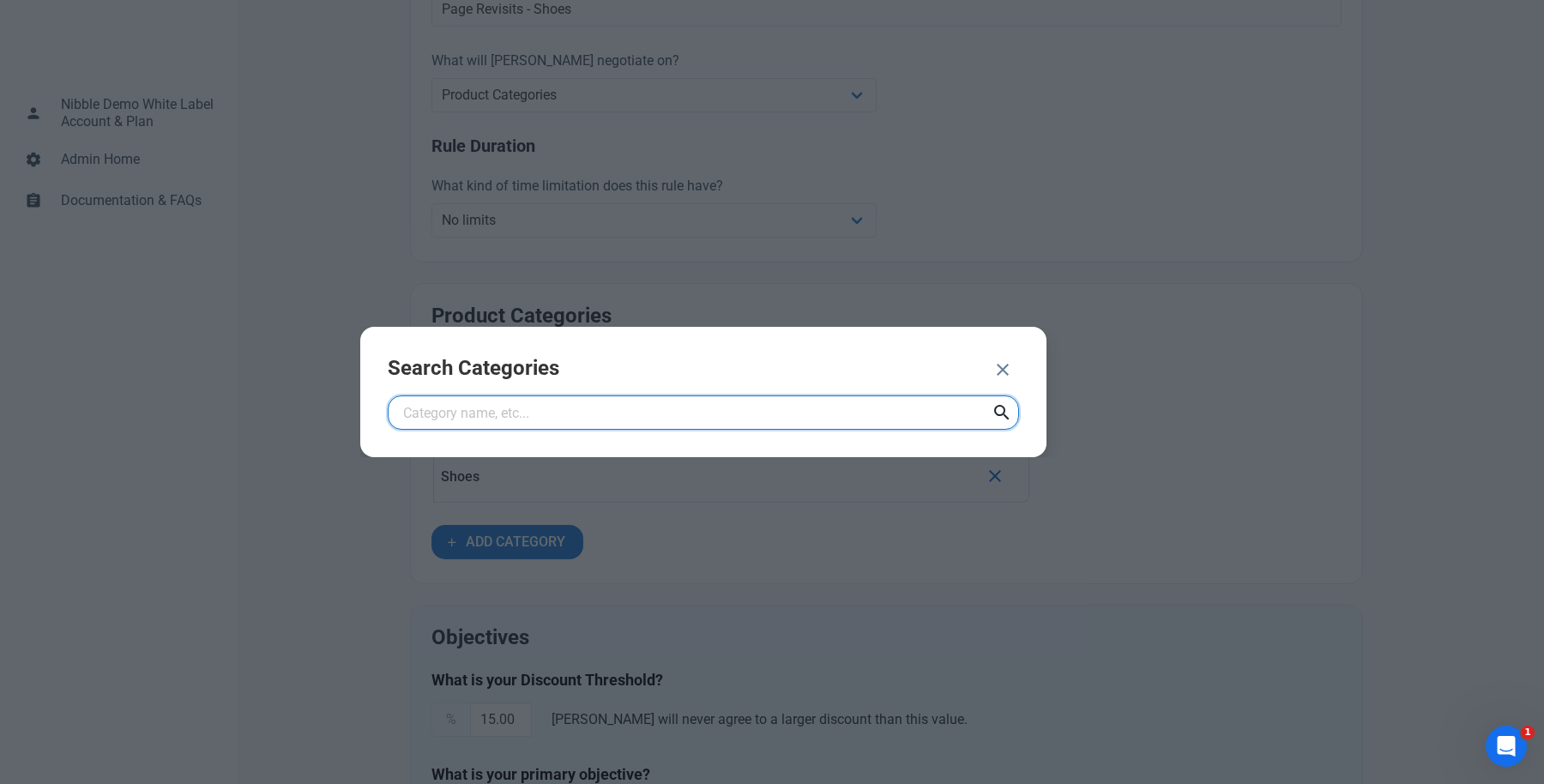
click at [635, 413] on input "text" at bounding box center [704, 412] width 632 height 34
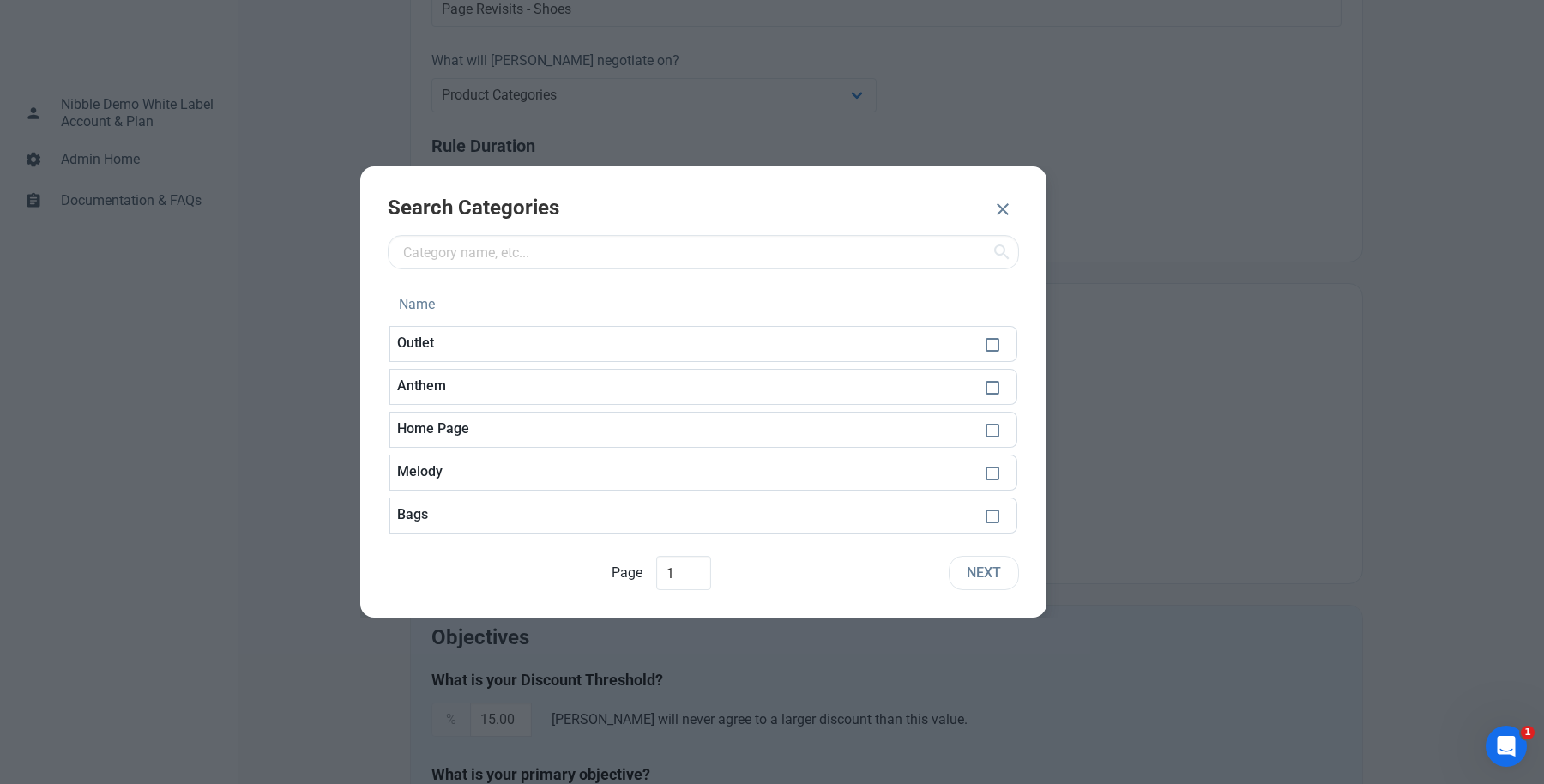
click at [995, 206] on icon "button" at bounding box center [1002, 209] width 20 height 31
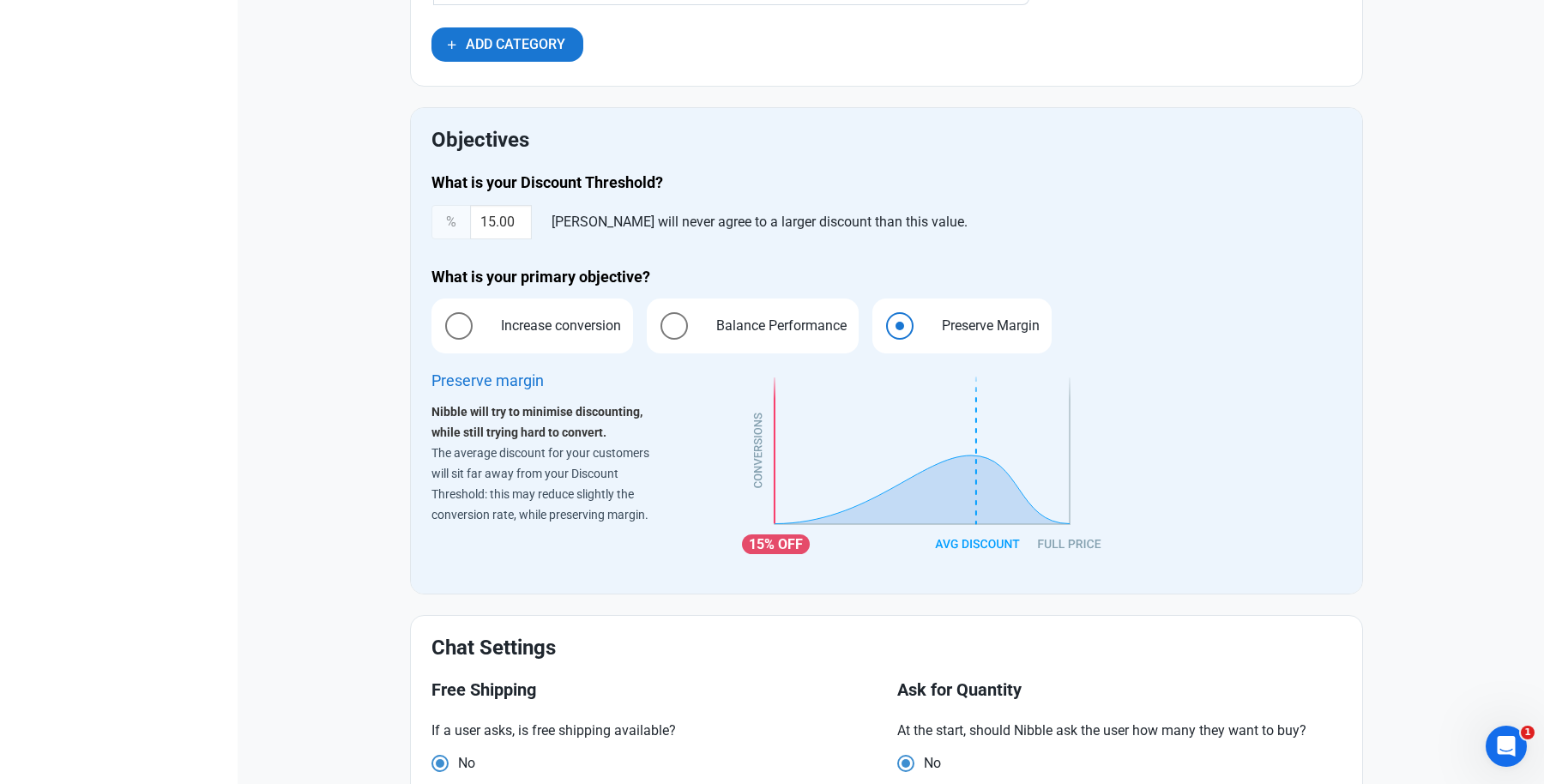
scroll to position [1064, 0]
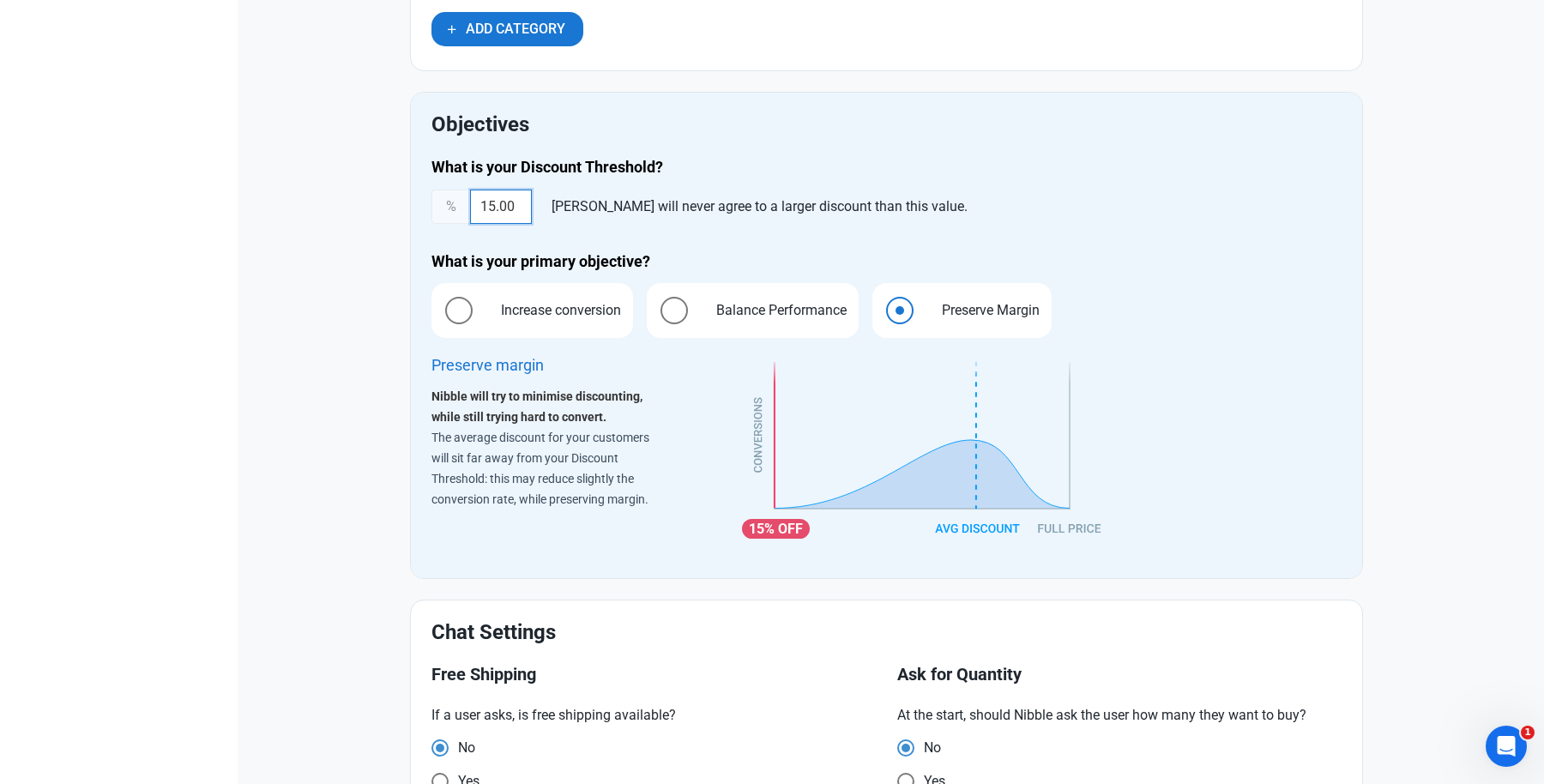
click at [519, 204] on input "15.00" at bounding box center [501, 206] width 61 height 34
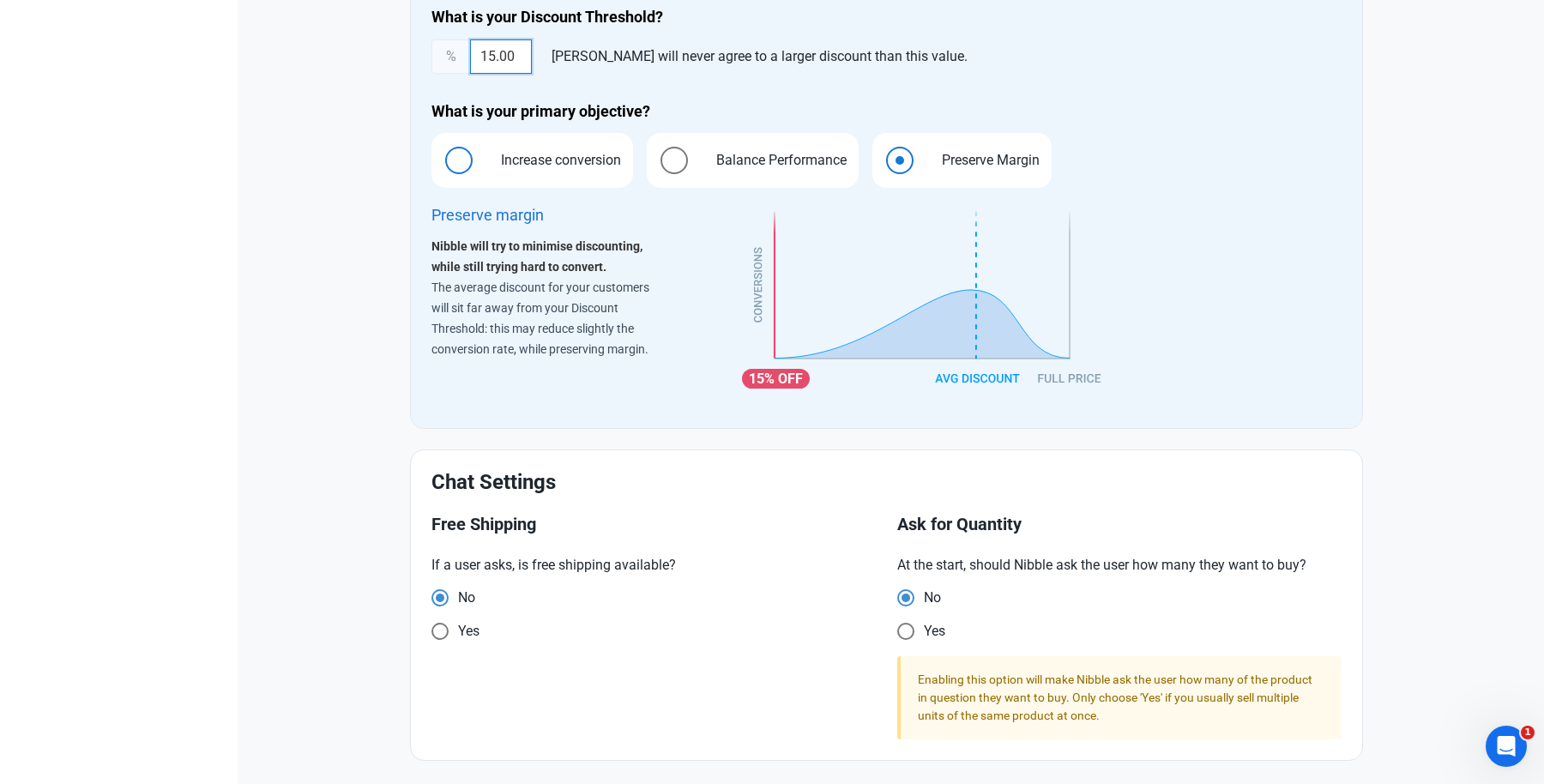
scroll to position [1215, 0]
drag, startPoint x: 1035, startPoint y: 519, endPoint x: 894, endPoint y: 512, distance: 141.2
click at [894, 512] on div "Ask for Quantity At the start, should Nibble ask the user how many they want to…" at bounding box center [1119, 625] width 466 height 245
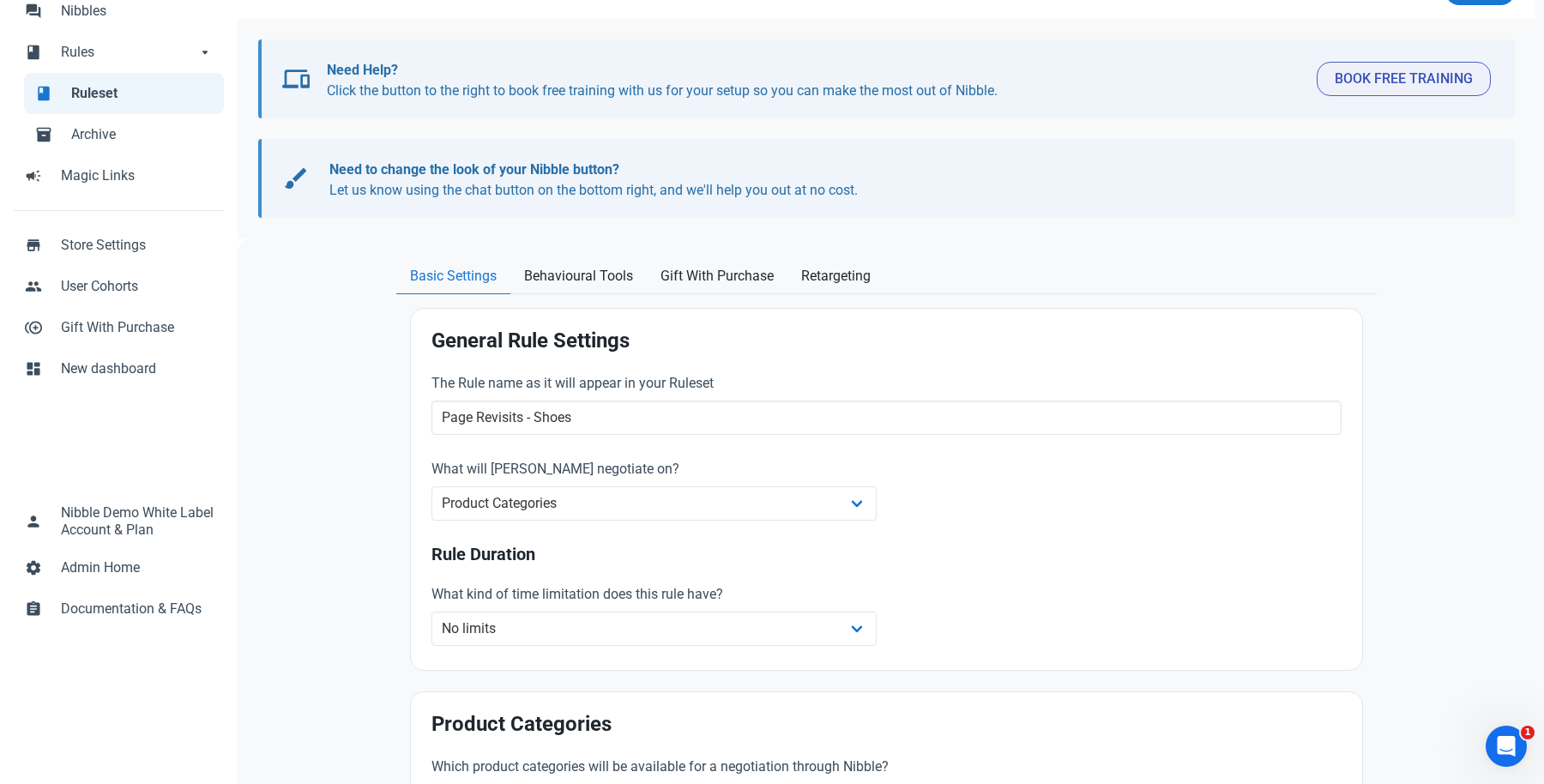
scroll to position [0, 0]
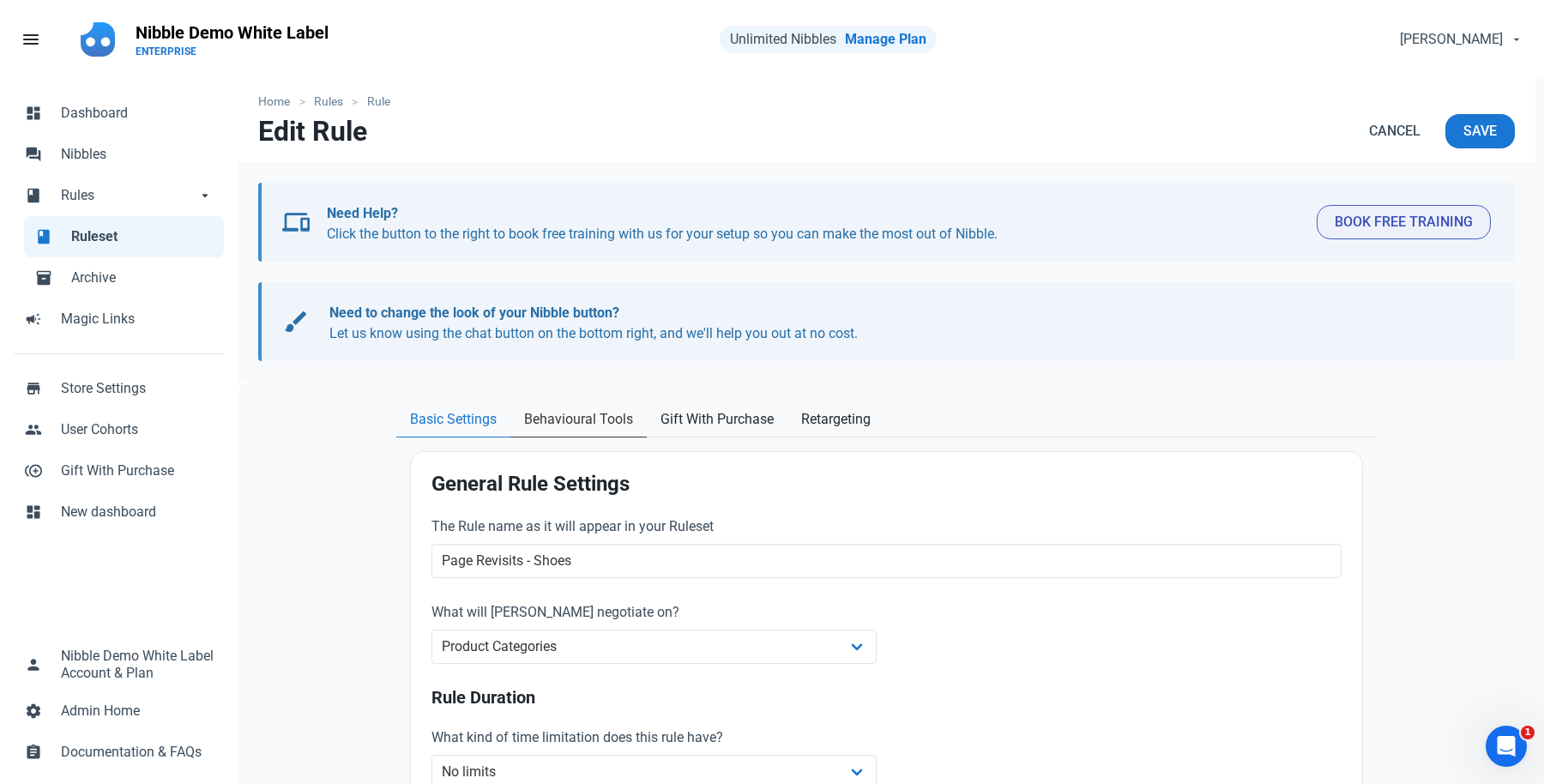
click at [566, 424] on span "Behavioural Tools" at bounding box center [578, 418] width 109 height 20
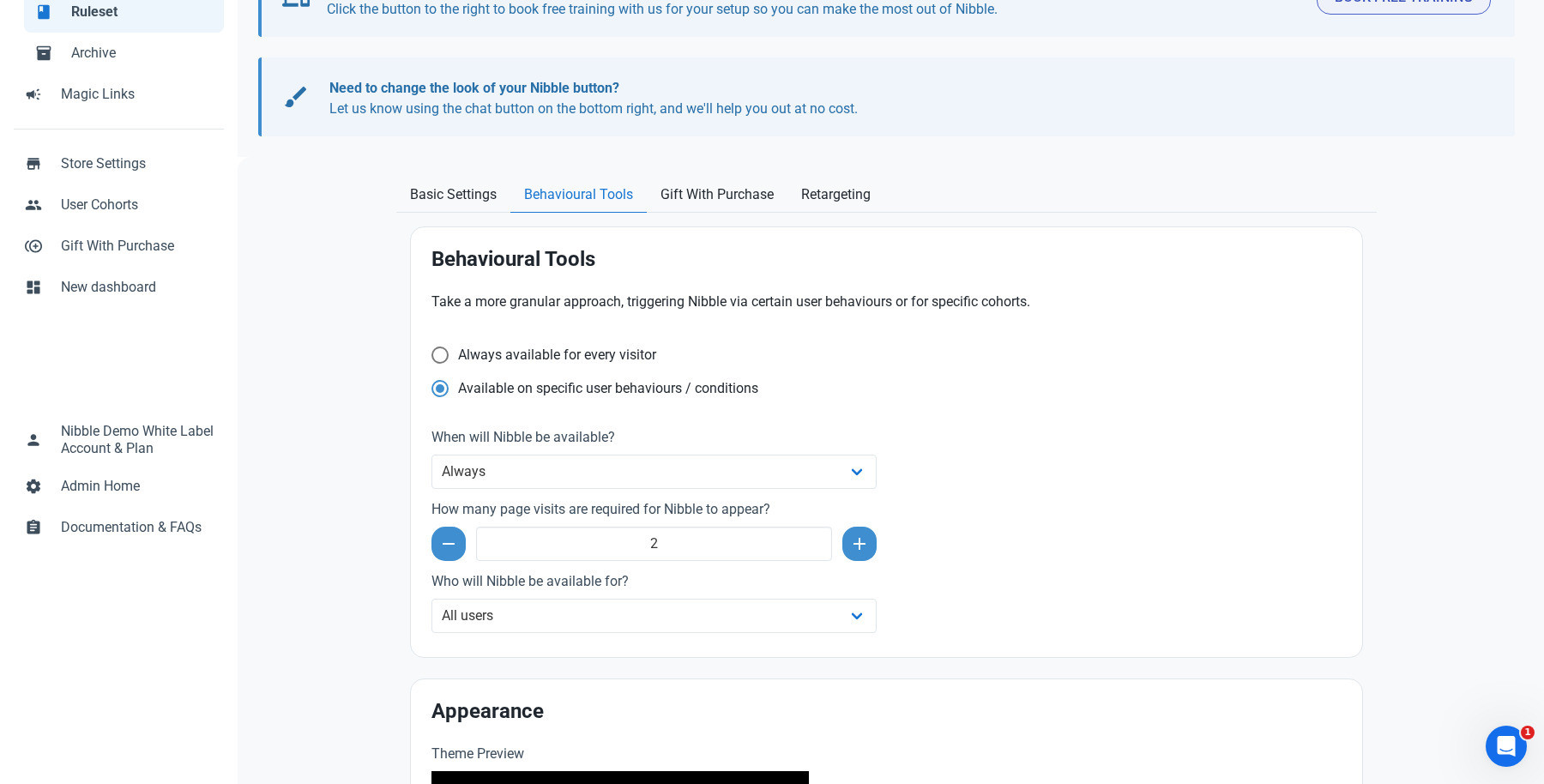
scroll to position [224, 0]
click at [729, 196] on span "Gift With Purchase" at bounding box center [717, 195] width 113 height 20
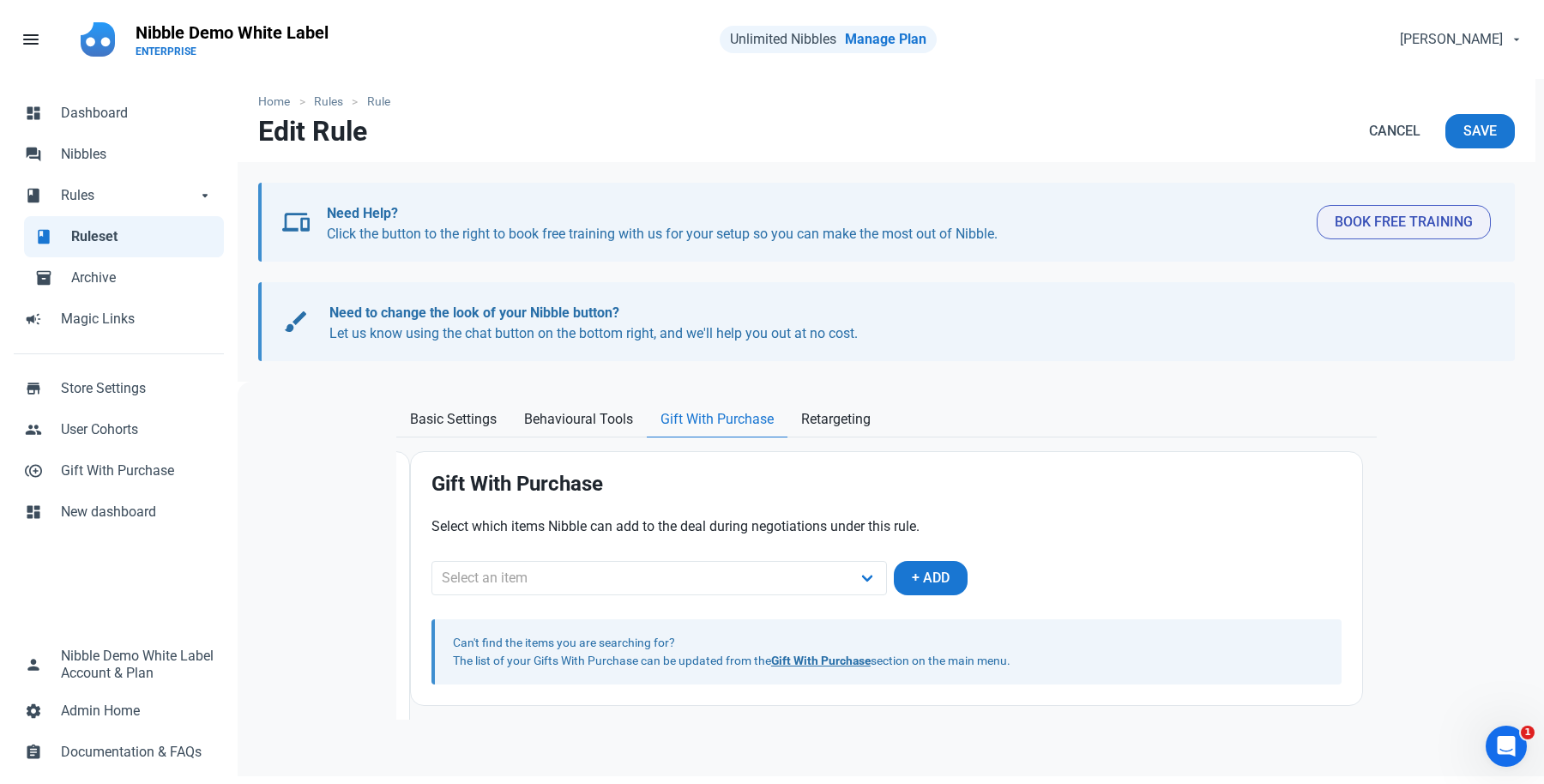
scroll to position [0, 0]
click at [829, 422] on span "Retargeting" at bounding box center [835, 418] width 69 height 20
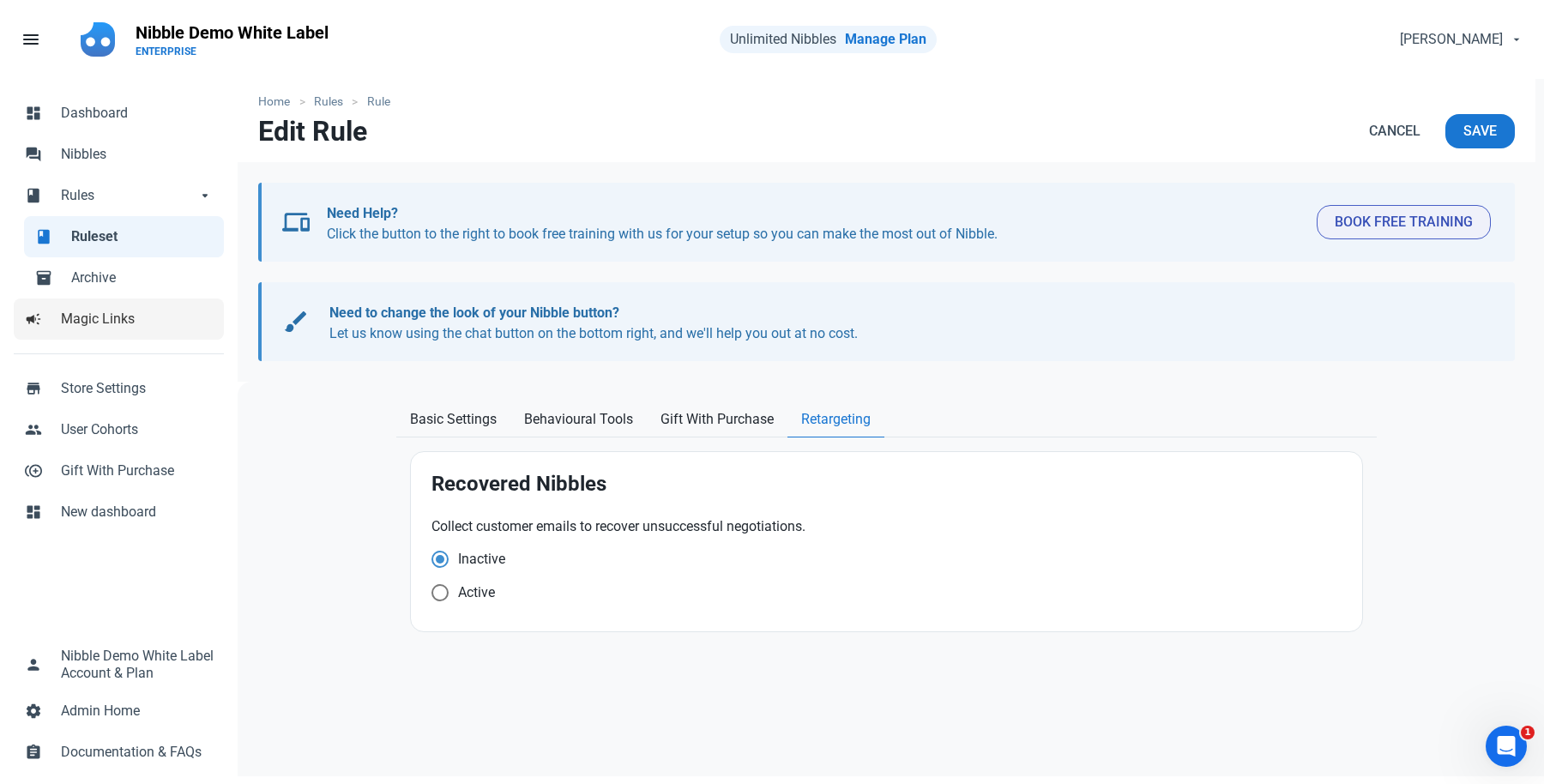
click at [91, 312] on span "Magic Links" at bounding box center [137, 318] width 153 height 20
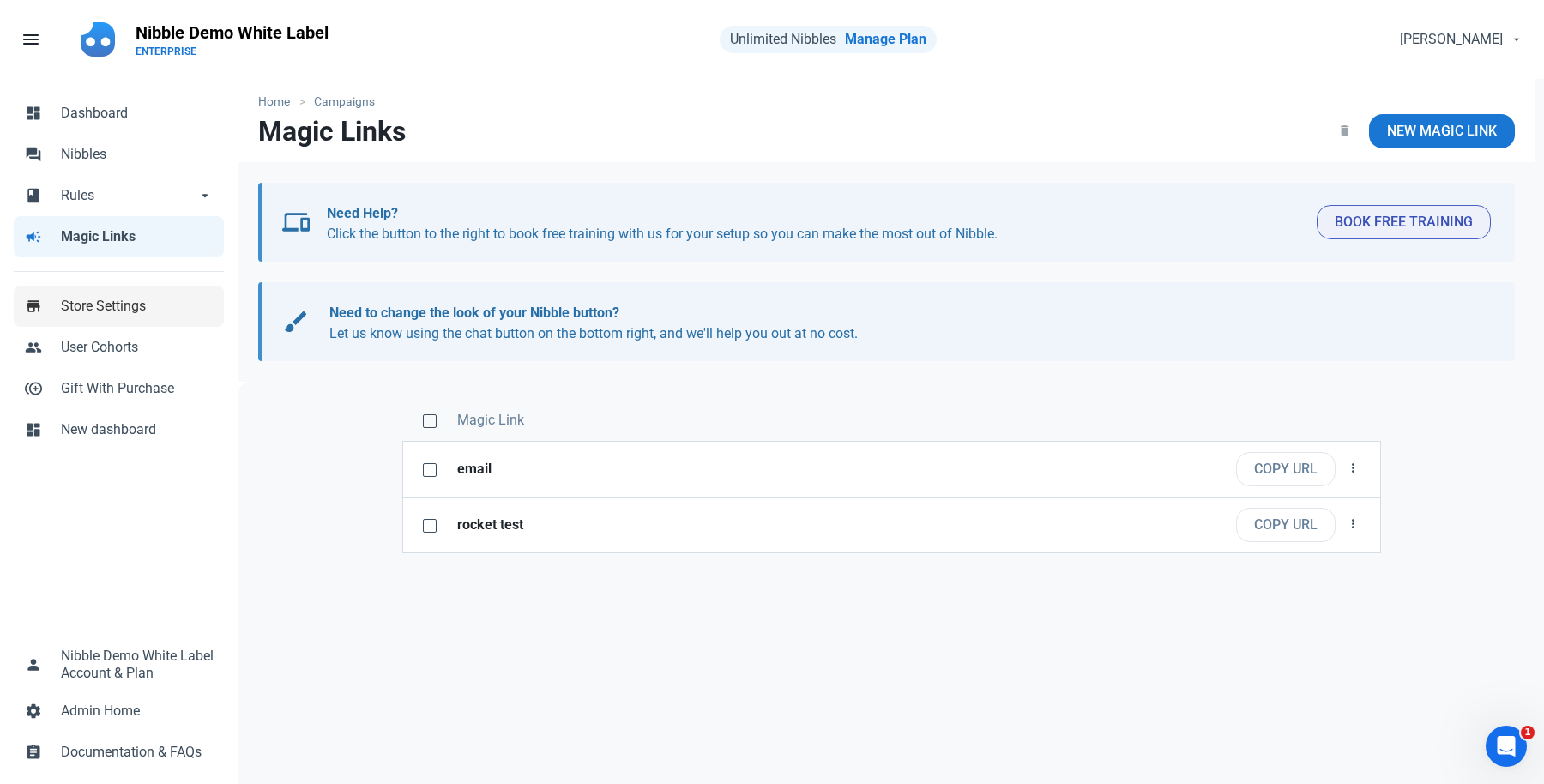
click at [109, 313] on span "Store Settings" at bounding box center [137, 305] width 153 height 20
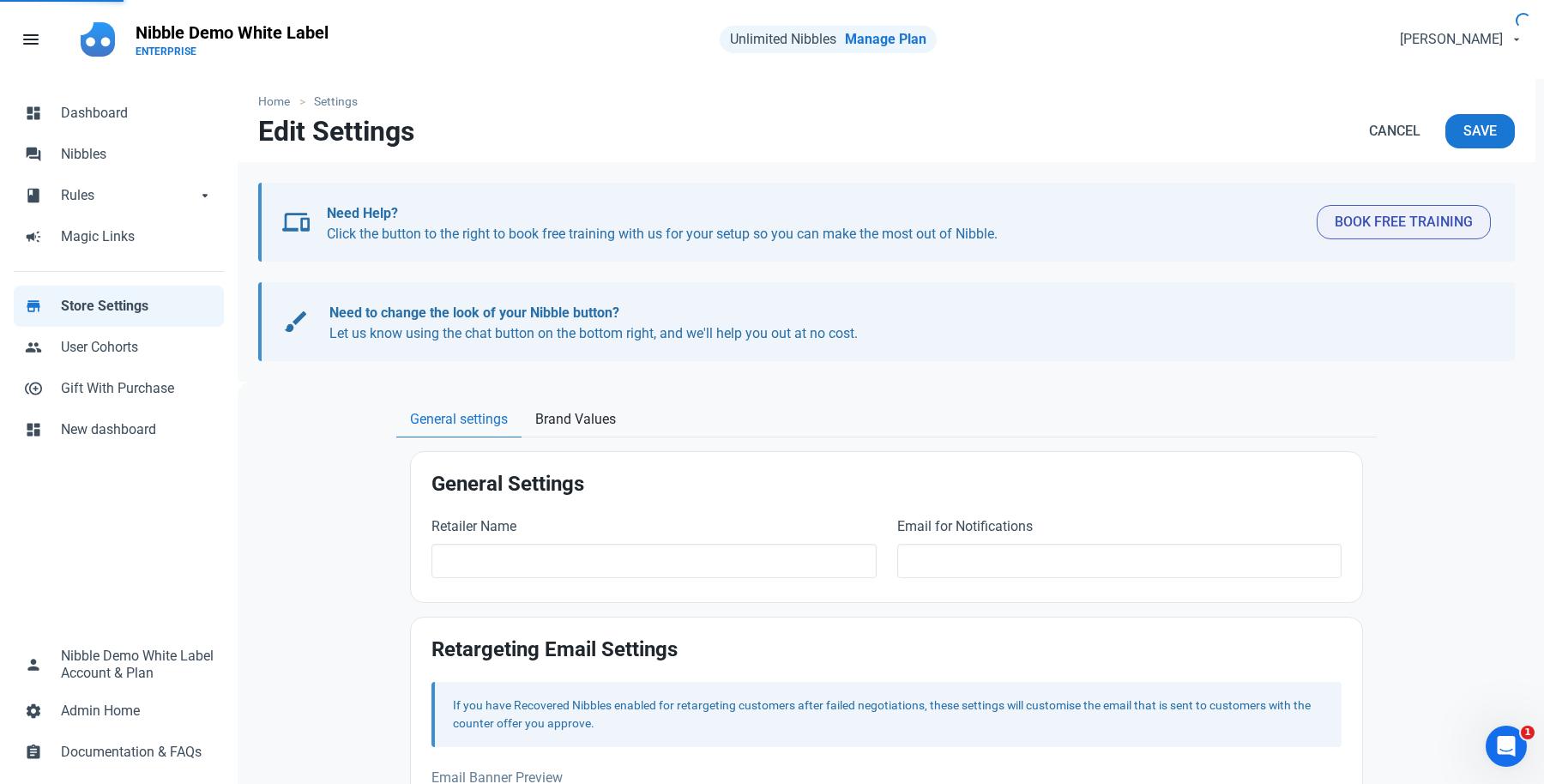
type input "Nibble Demo White Label"
click at [575, 422] on span "Brand Values" at bounding box center [575, 418] width 81 height 20
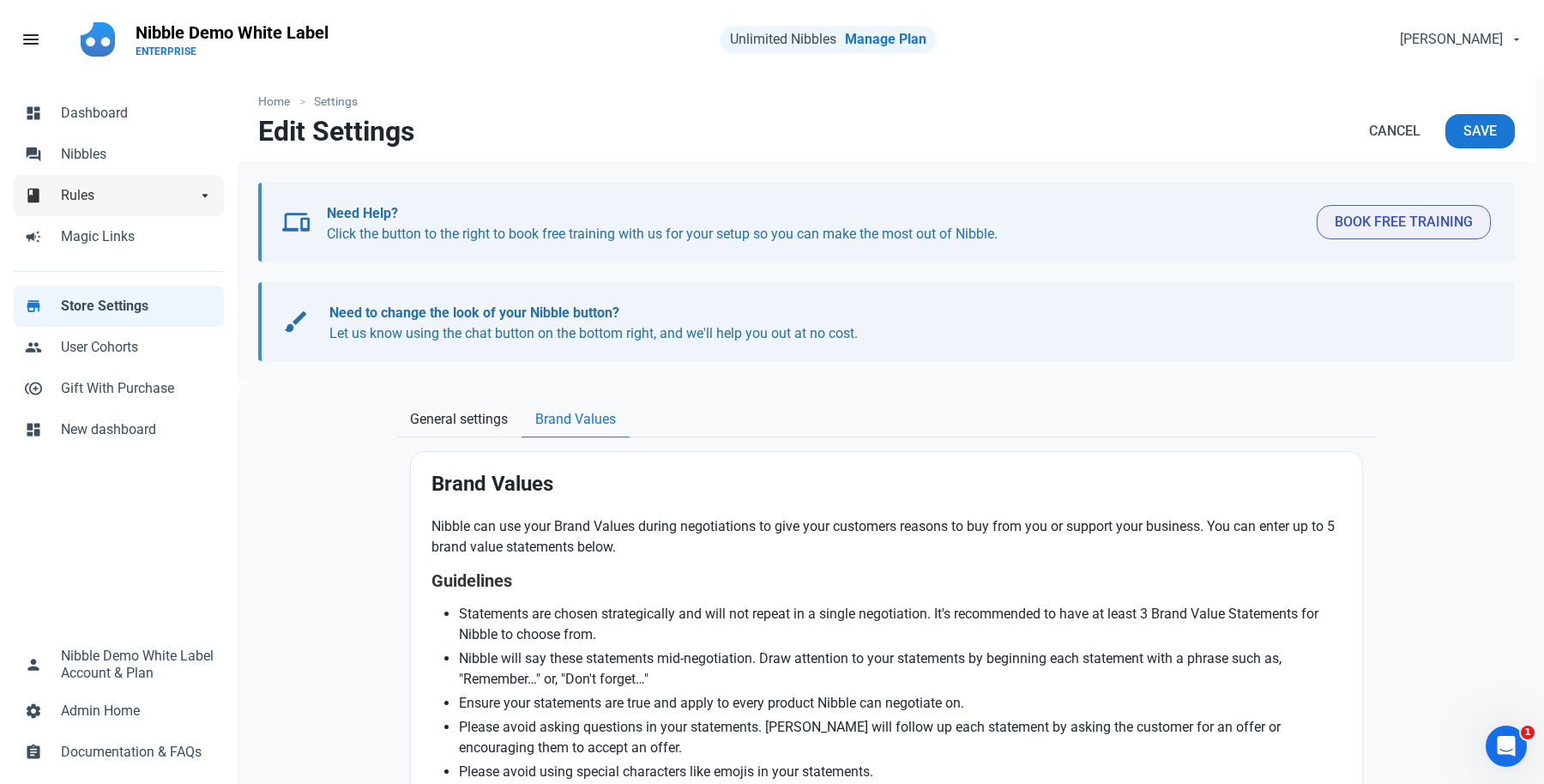
click at [68, 190] on span "Rules" at bounding box center [128, 195] width 135 height 20
